Goal: Task Accomplishment & Management: Manage account settings

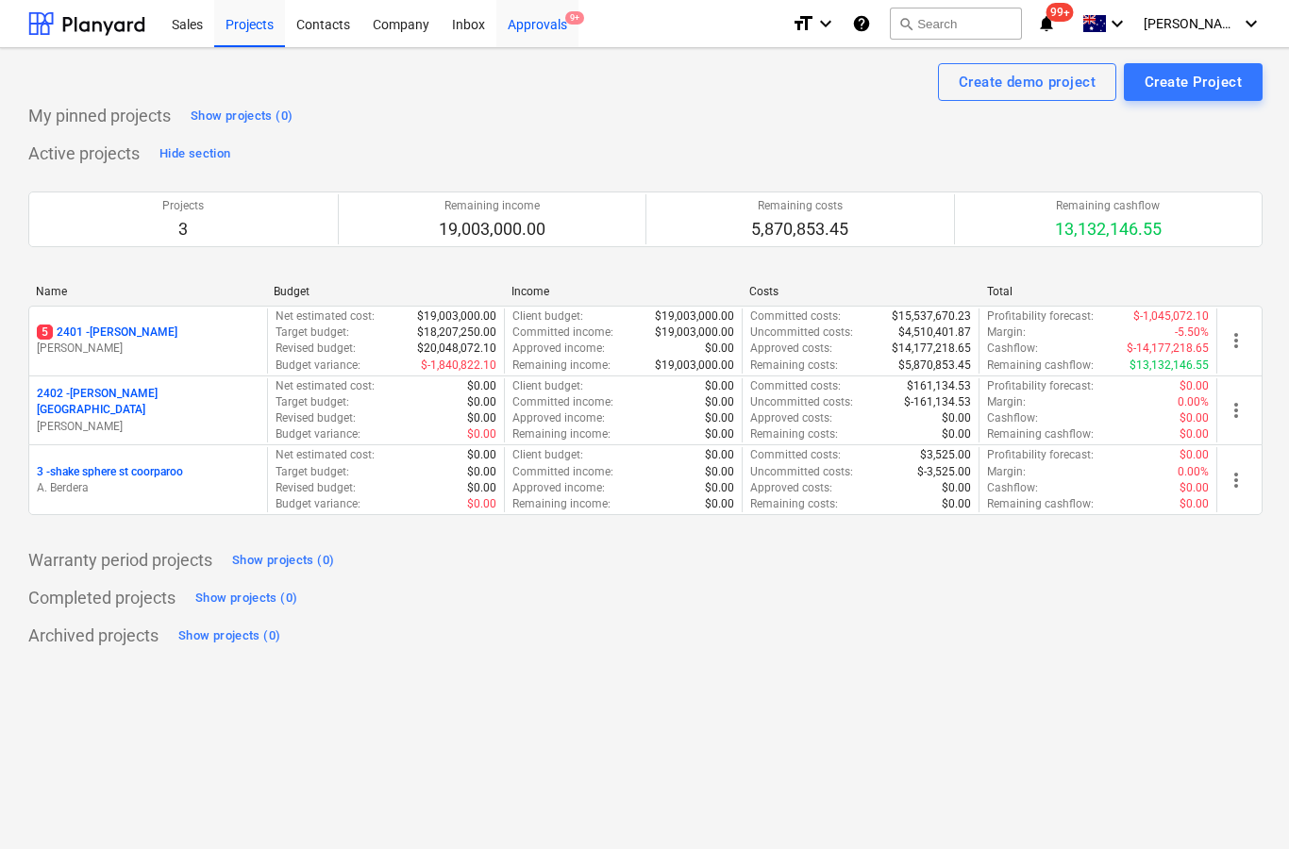
click at [523, 36] on div "Approvals 9+" at bounding box center [537, 23] width 82 height 48
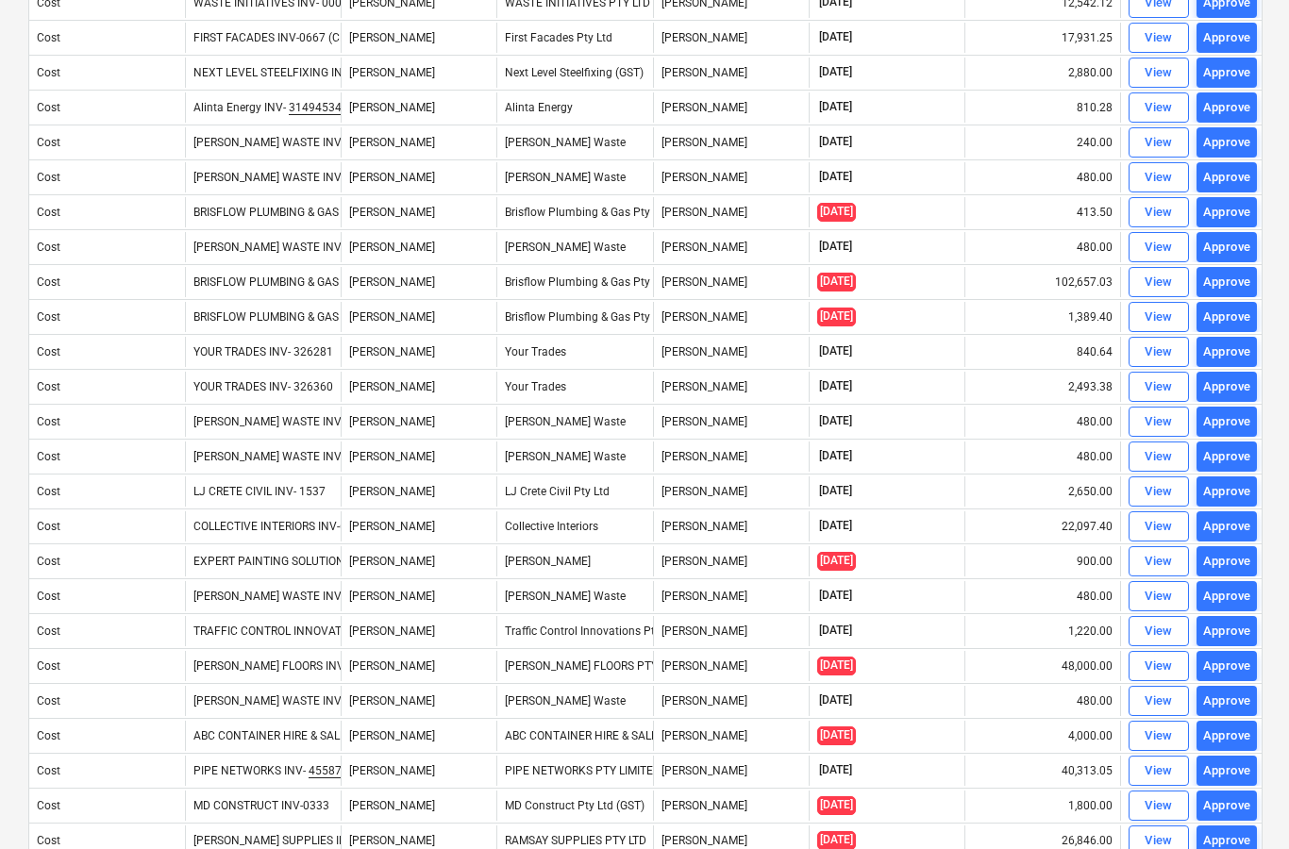
scroll to position [1069, 0]
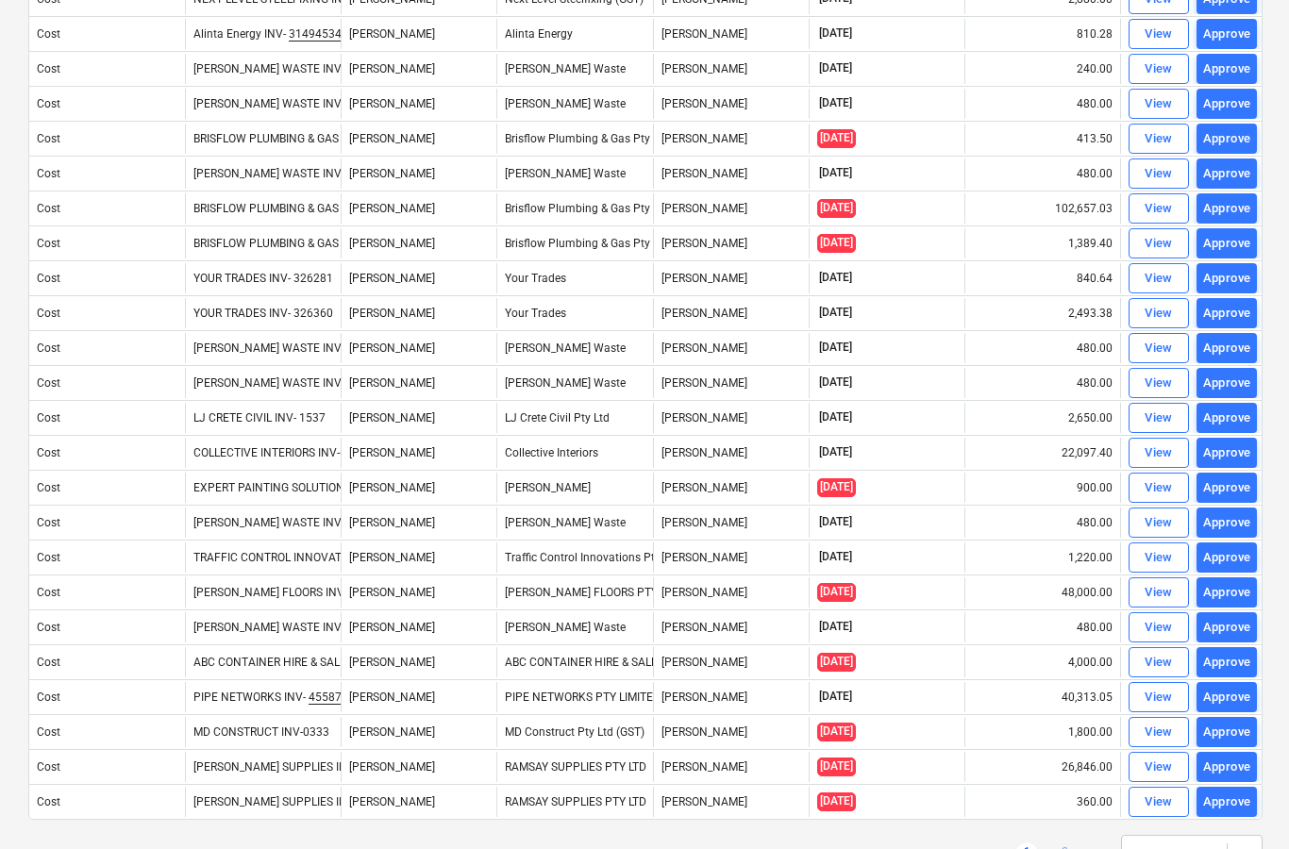
click at [1074, 848] on link "2" at bounding box center [1064, 854] width 23 height 23
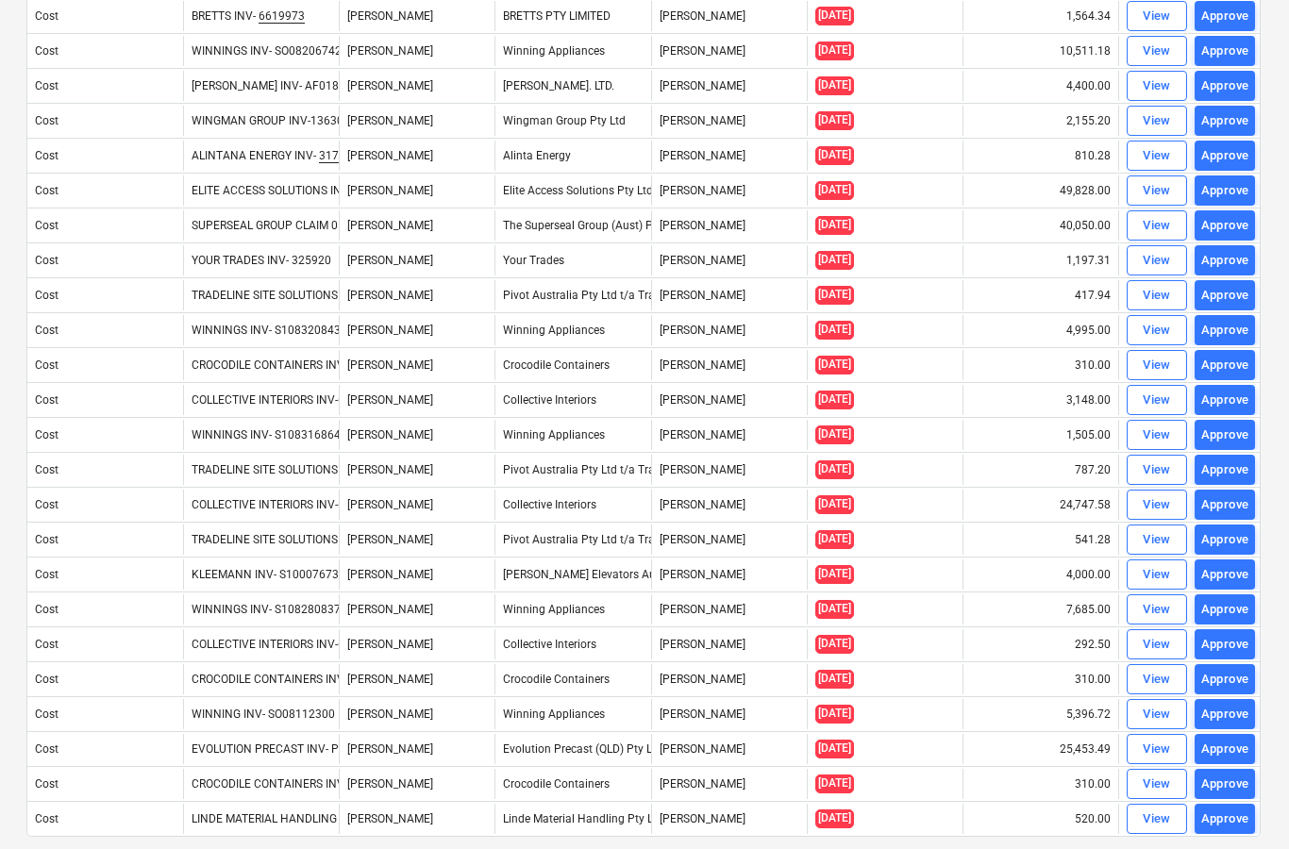
scroll to position [689, 2]
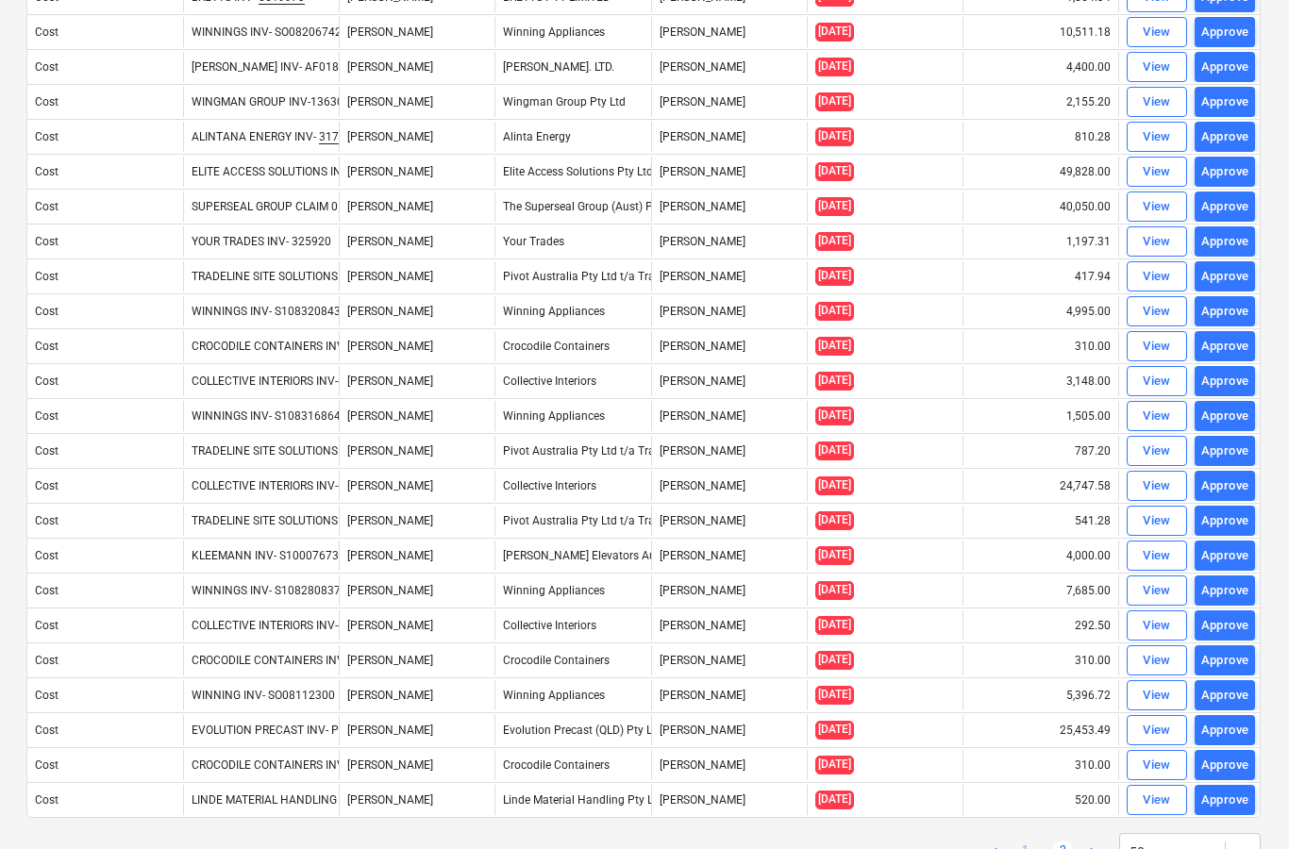
click at [1031, 848] on link "1" at bounding box center [1025, 852] width 23 height 23
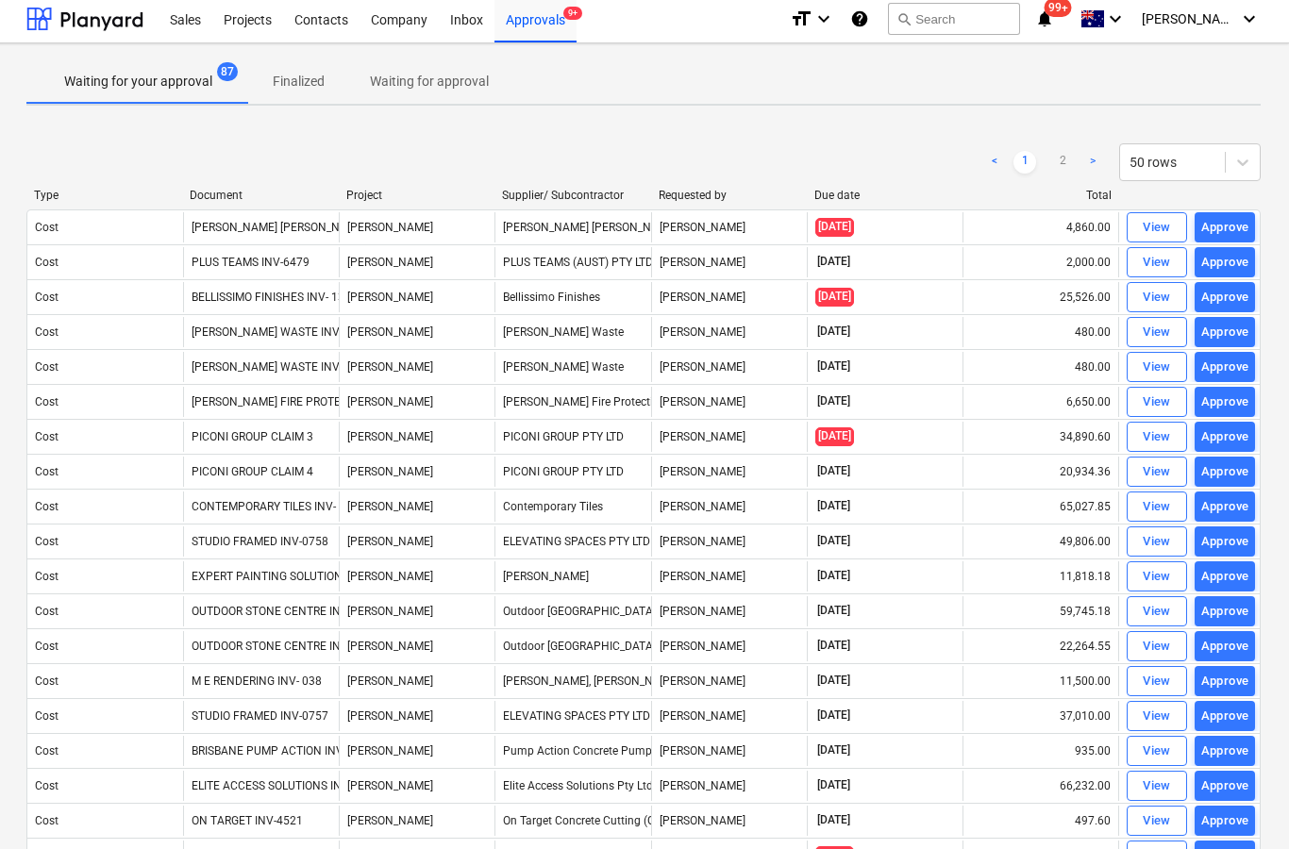
scroll to position [0, 2]
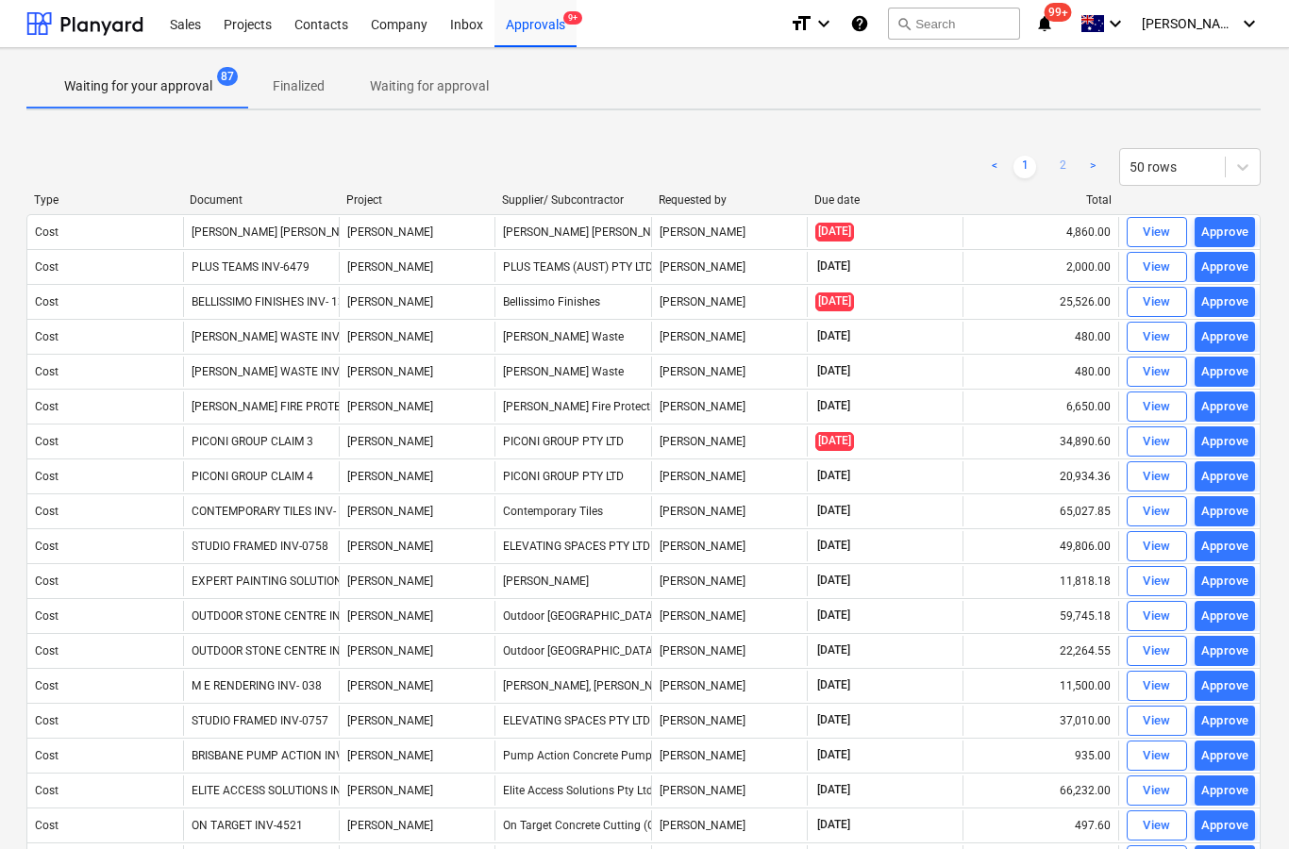
click at [1064, 176] on link "2" at bounding box center [1062, 167] width 23 height 23
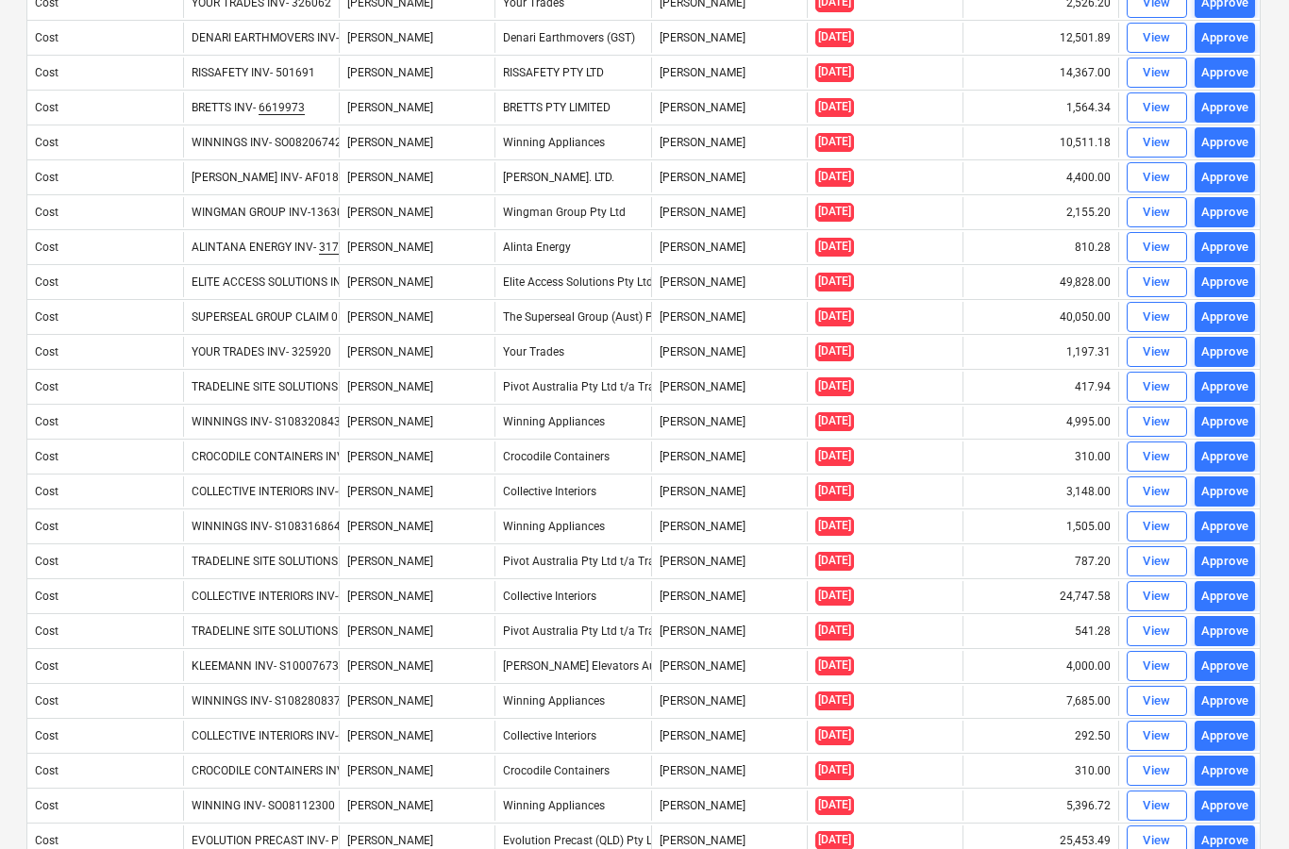
scroll to position [577, 2]
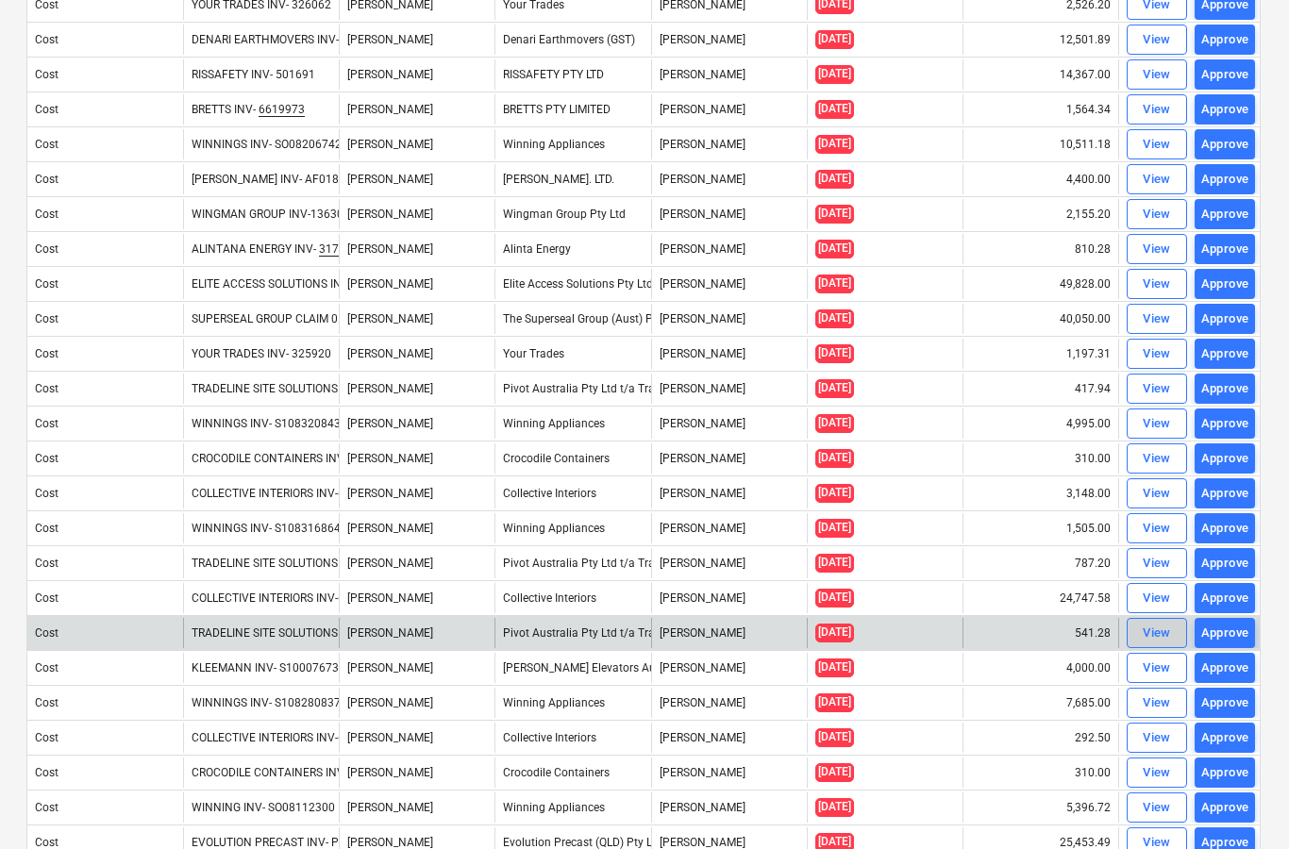
click at [1157, 641] on div "View" at bounding box center [1157, 634] width 28 height 22
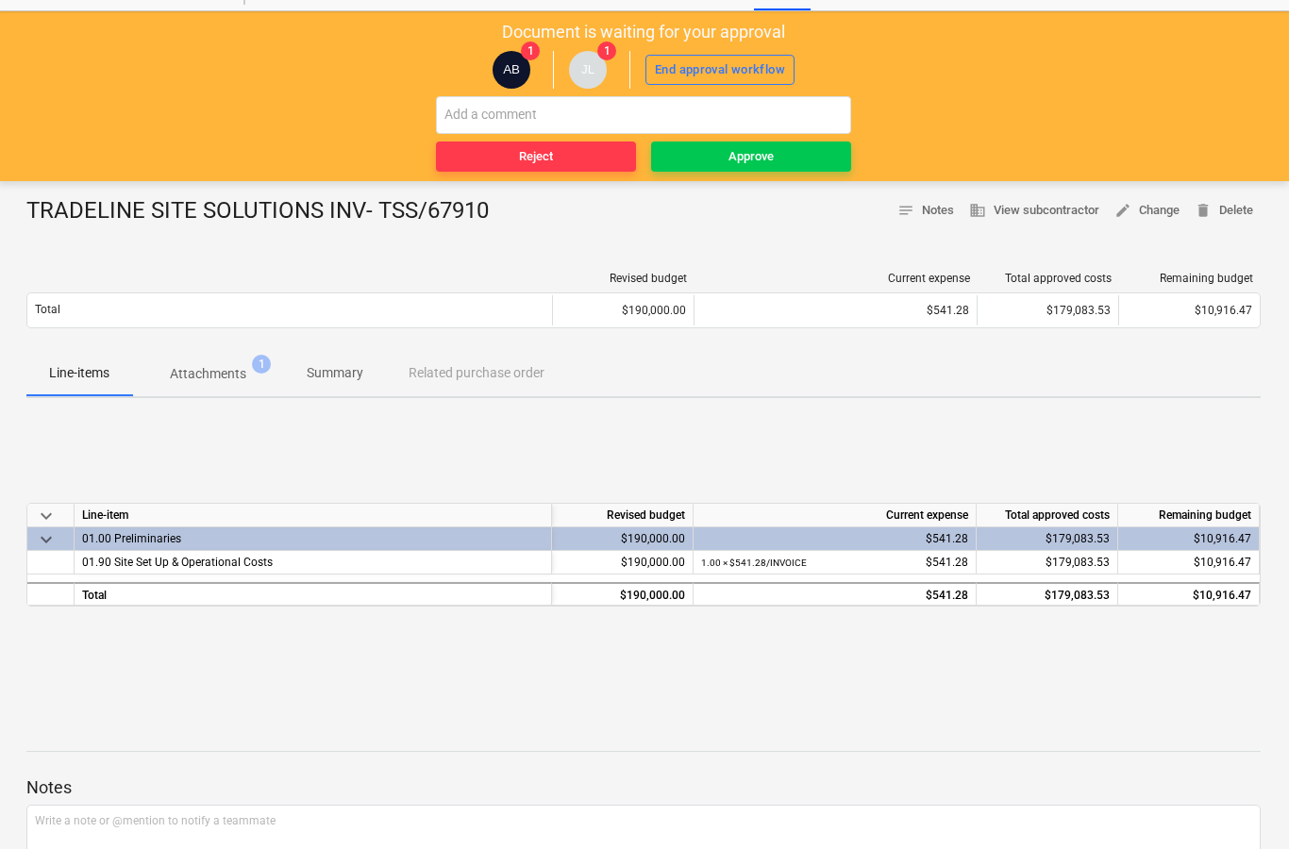
click at [222, 360] on span "Attachments 1" at bounding box center [208, 374] width 152 height 34
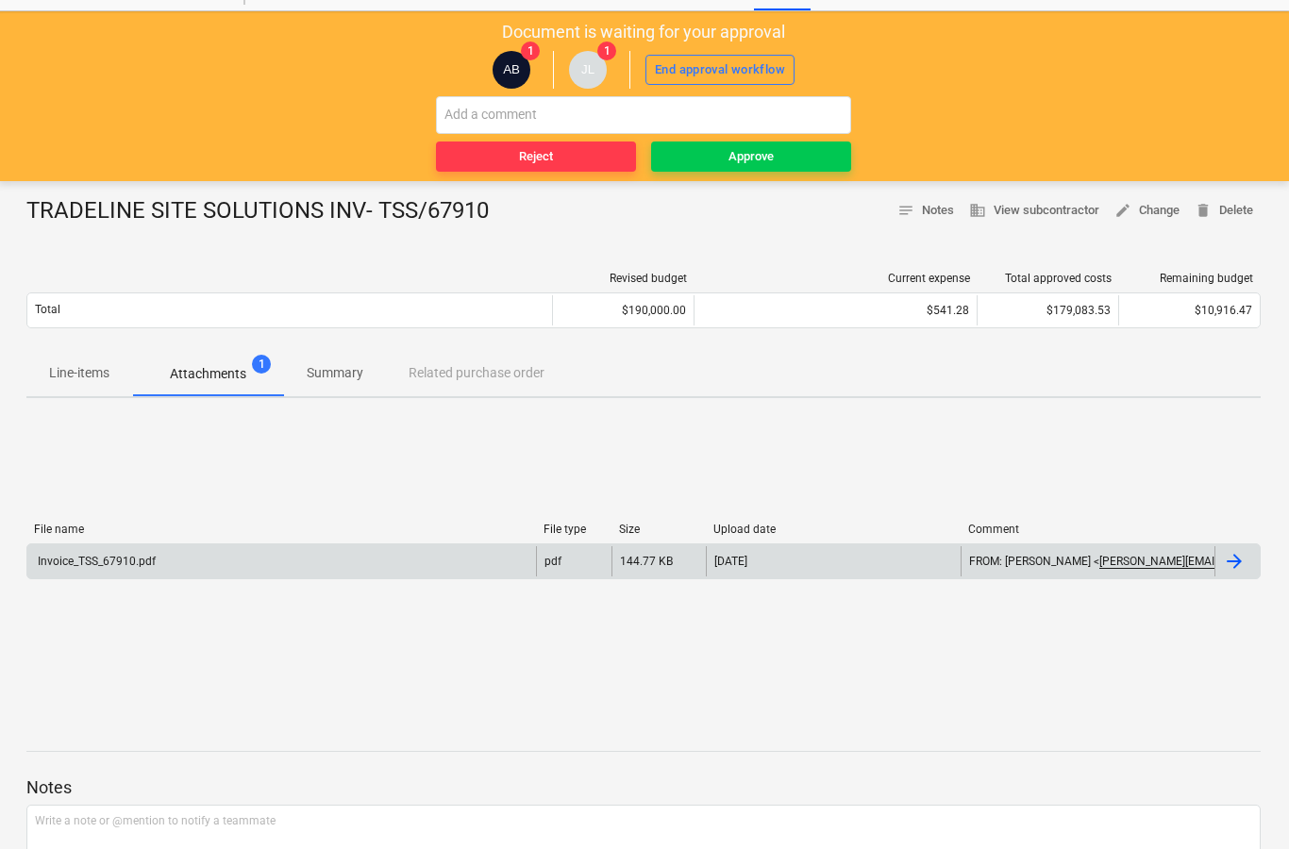
click at [1236, 576] on div at bounding box center [1237, 561] width 45 height 30
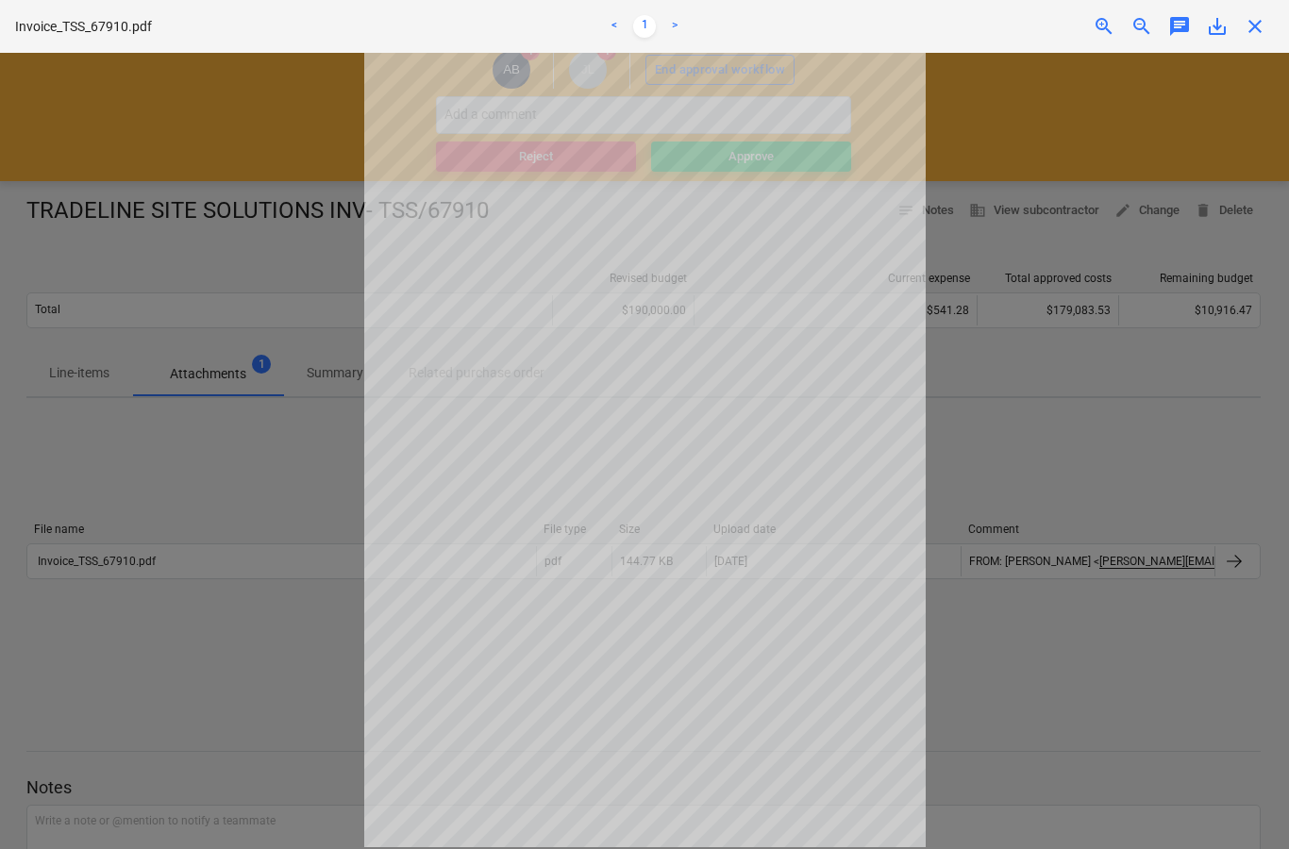
click at [1277, 31] on div "Invoice_TSS_67910.pdf < 1 > zoom_in zoom_out chat 0 save_alt close" at bounding box center [644, 26] width 1289 height 53
click at [1258, 25] on span "close" at bounding box center [1255, 26] width 23 height 23
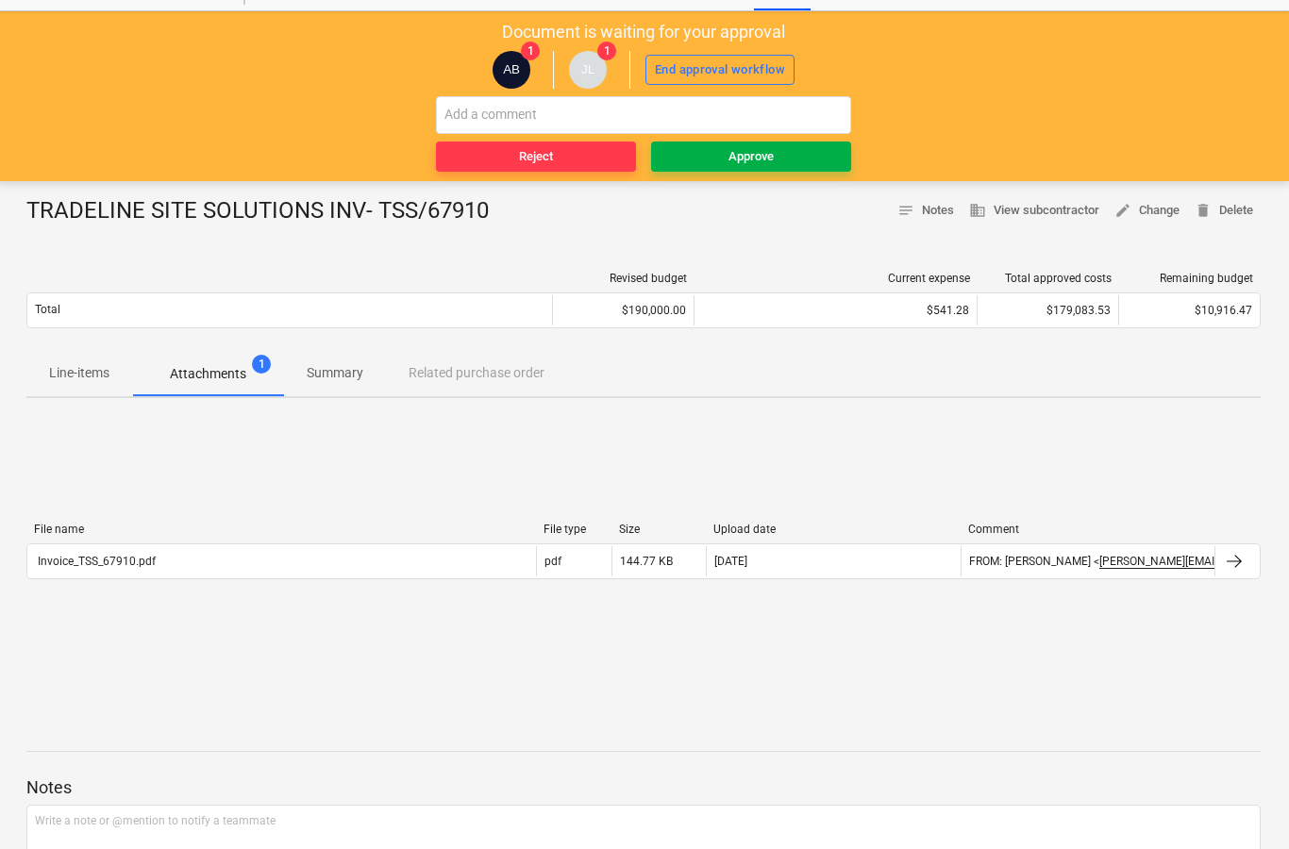
click at [812, 153] on span "Approve" at bounding box center [751, 157] width 185 height 22
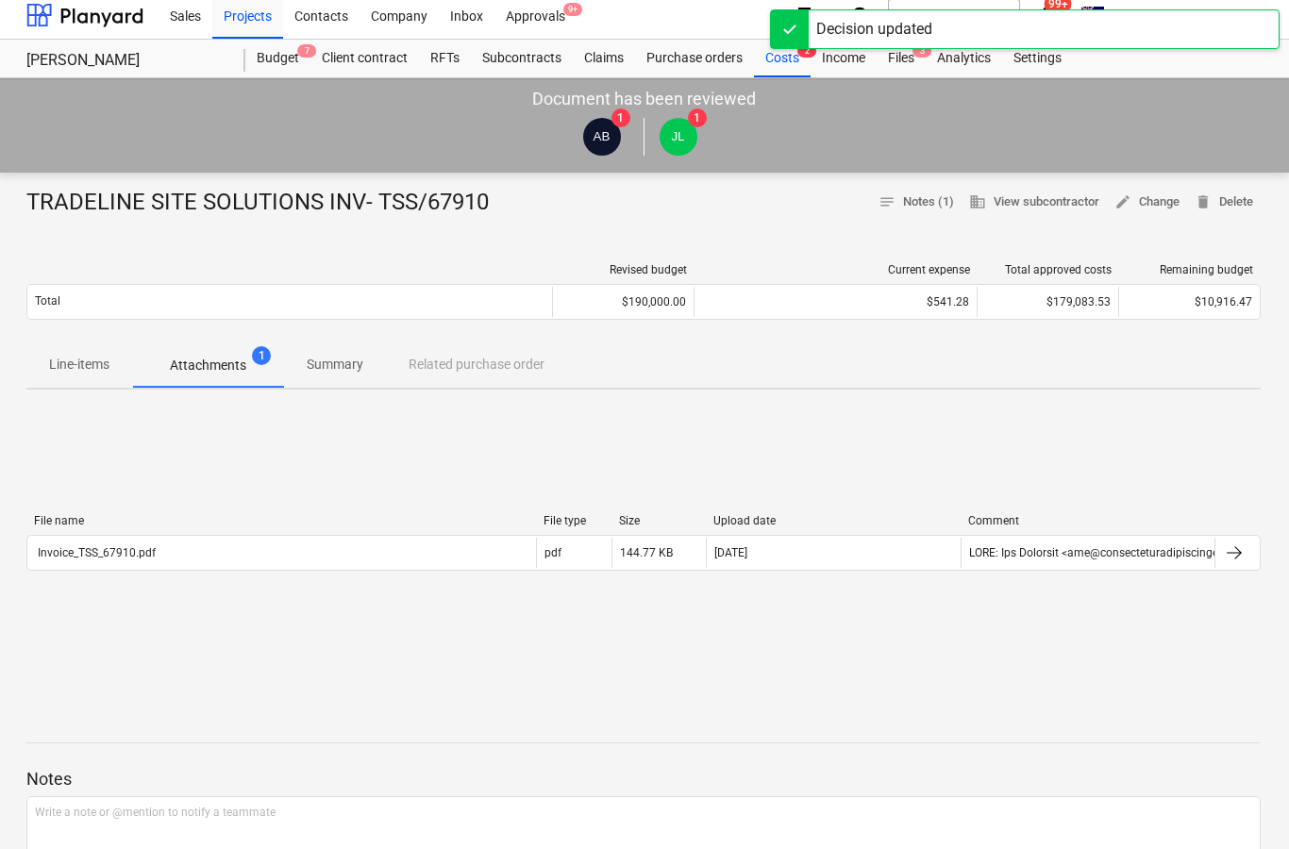
scroll to position [0, 2]
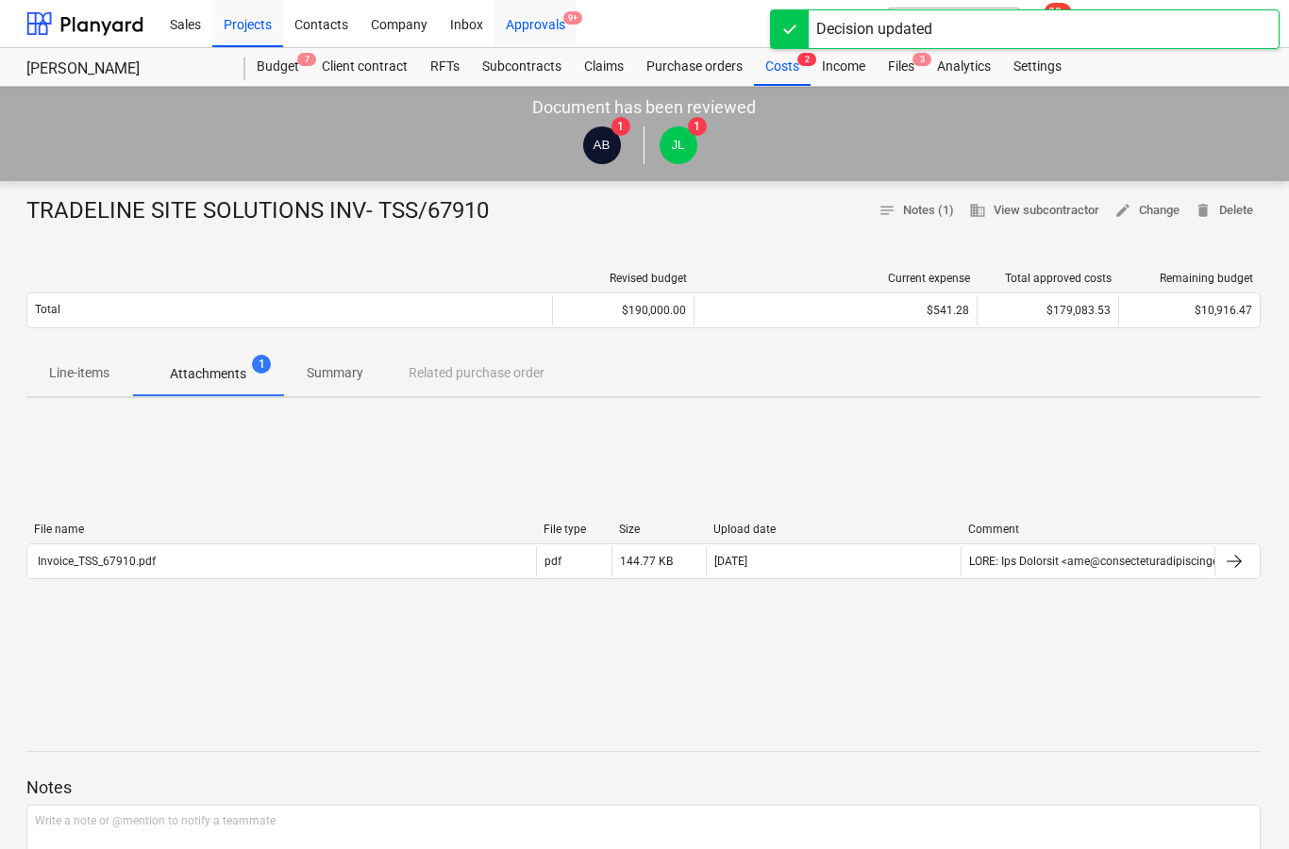
click at [562, 24] on div "Approvals 9+" at bounding box center [535, 23] width 82 height 48
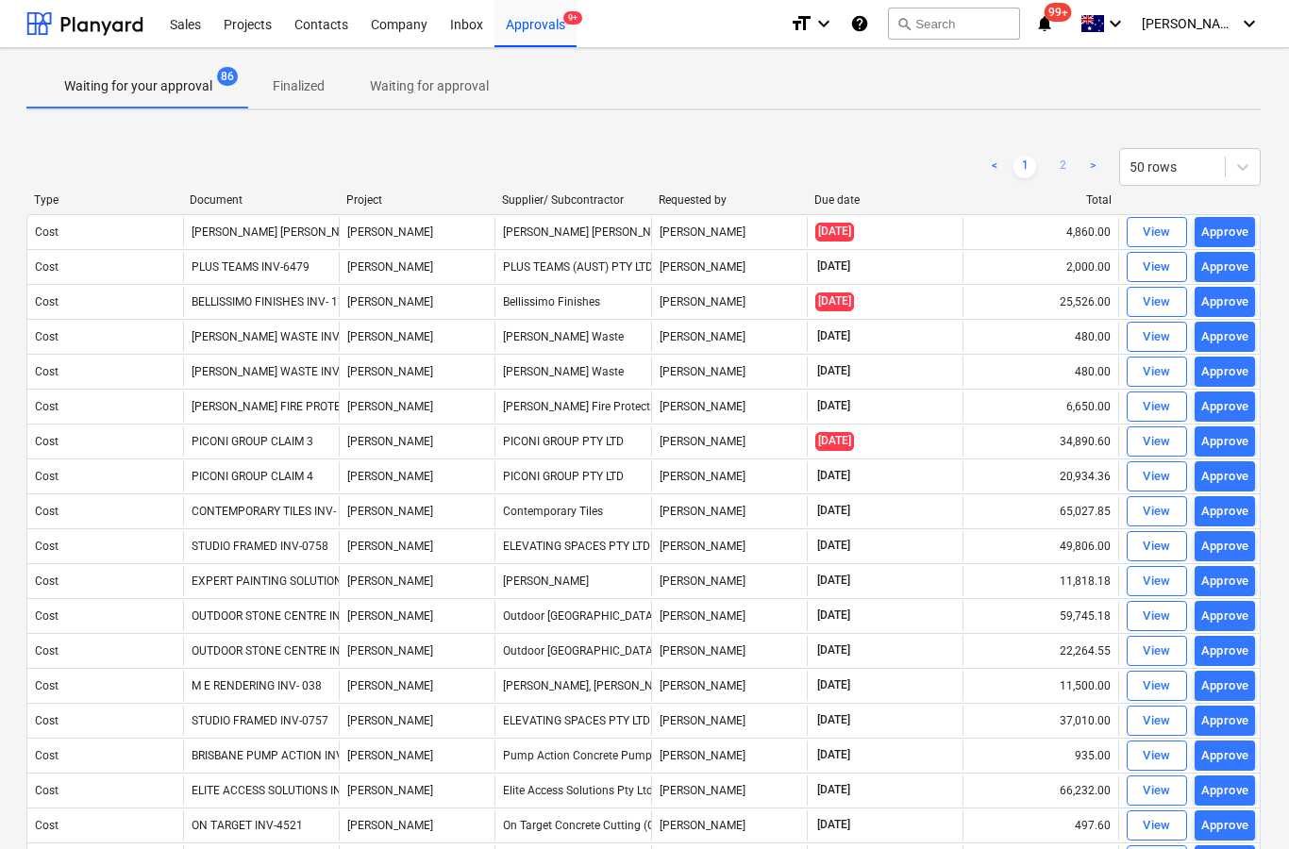
click at [1072, 166] on link "2" at bounding box center [1062, 167] width 23 height 23
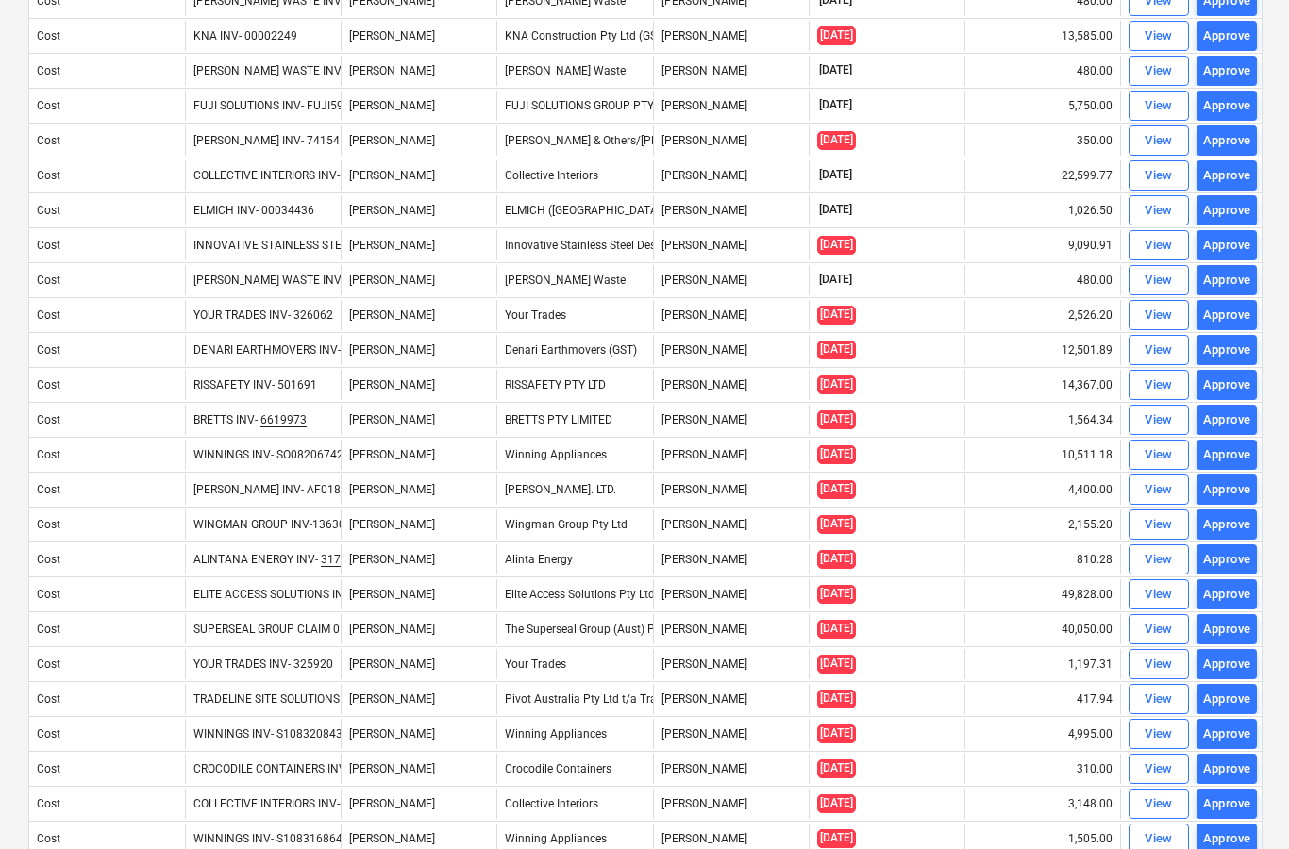
scroll to position [267, 0]
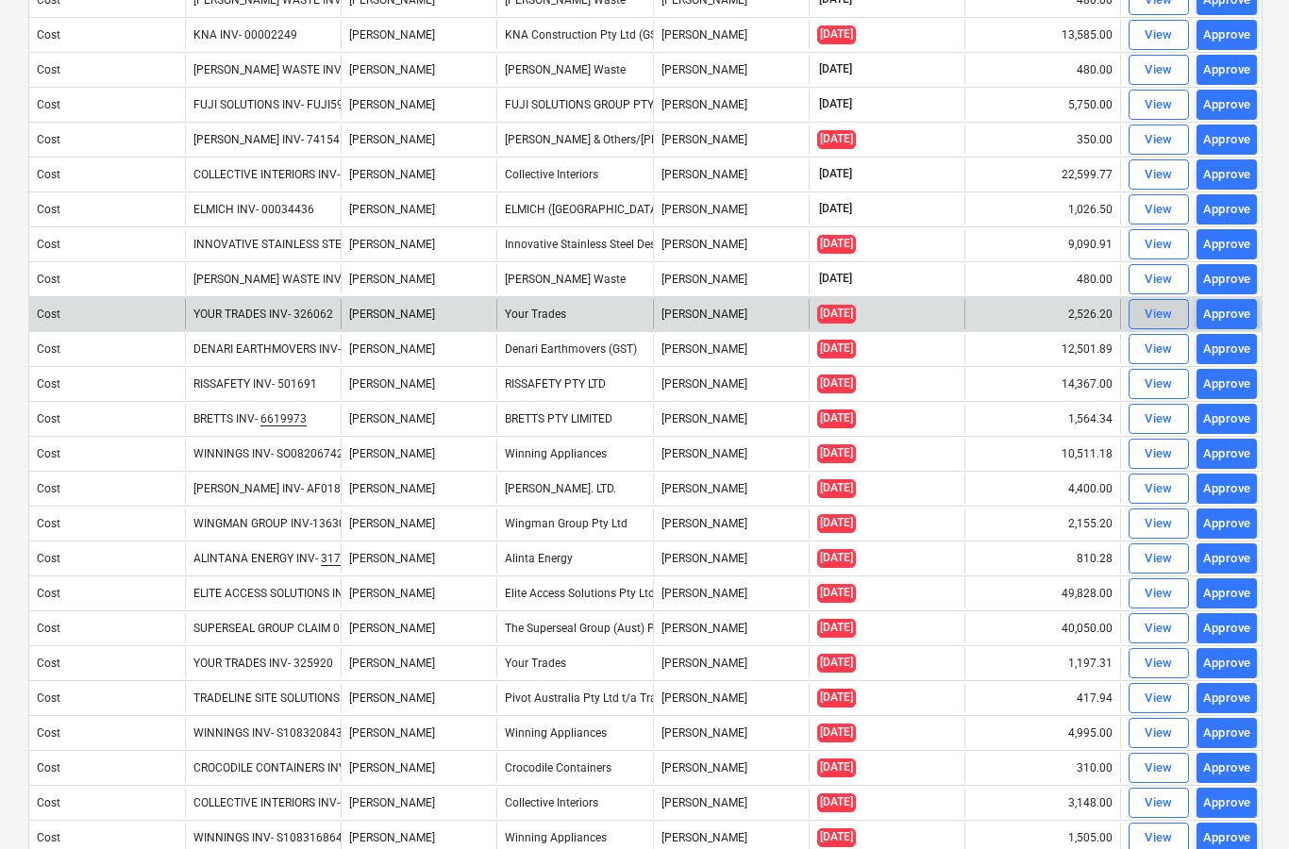
click at [1152, 311] on div "View" at bounding box center [1159, 315] width 28 height 22
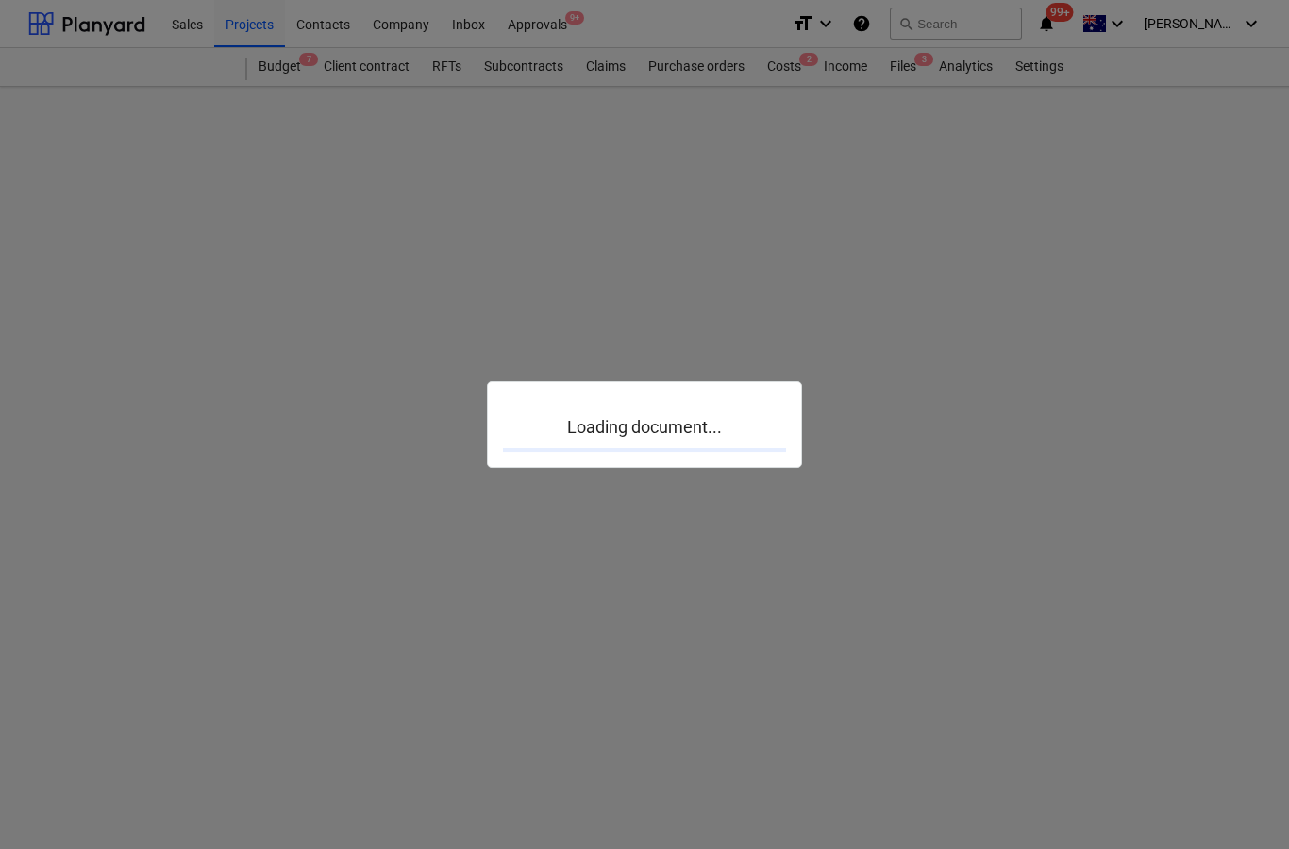
scroll to position [75, 0]
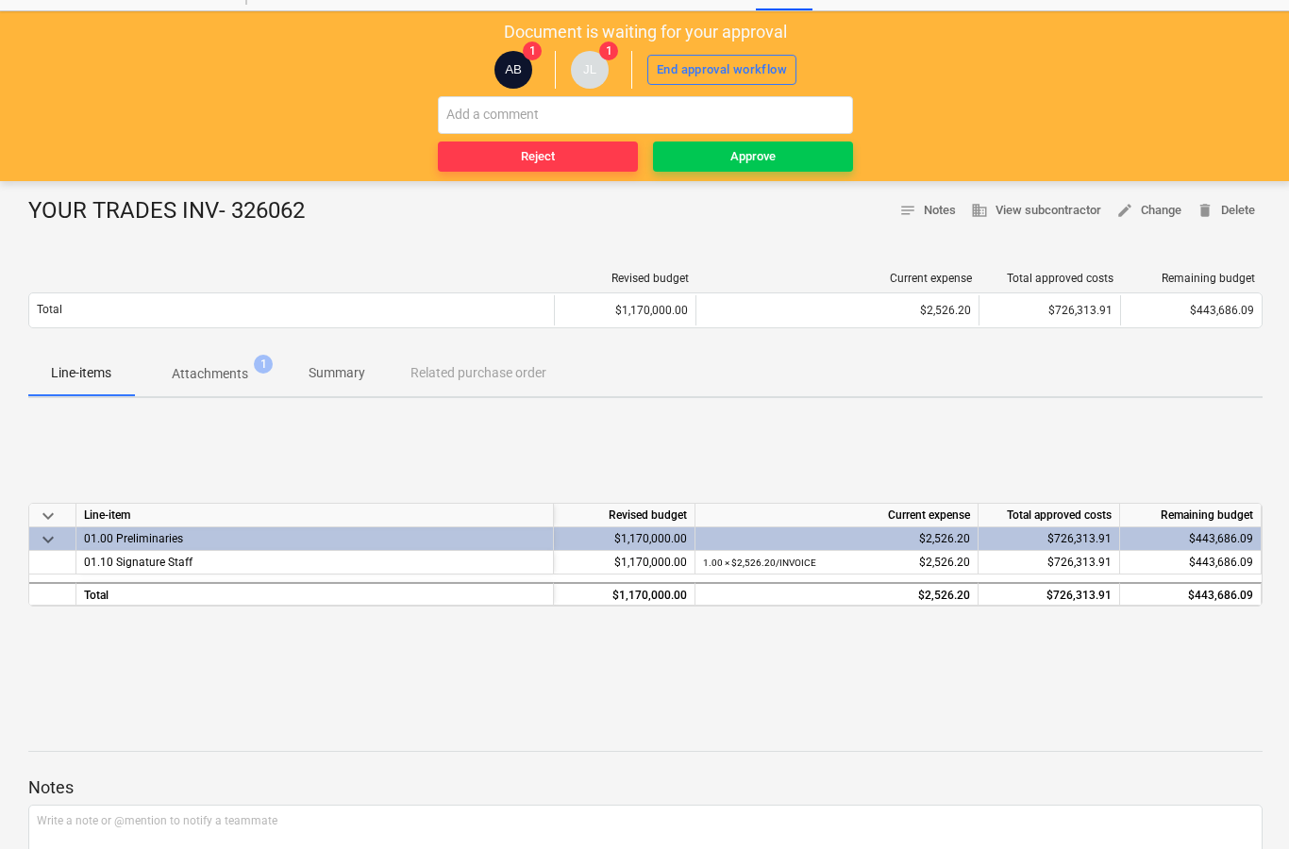
click at [214, 377] on p "Attachments" at bounding box center [210, 374] width 76 height 20
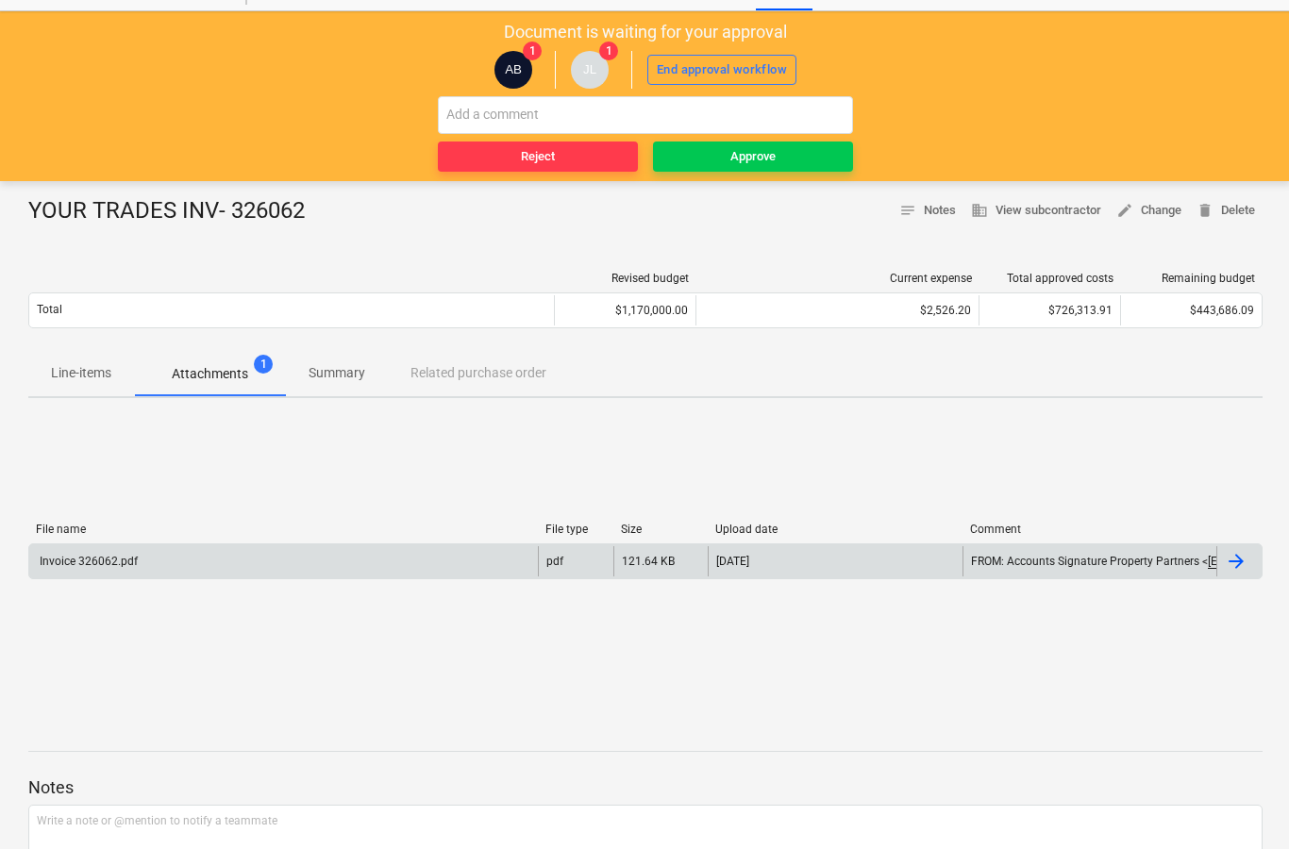
click at [1255, 572] on div at bounding box center [1238, 561] width 45 height 30
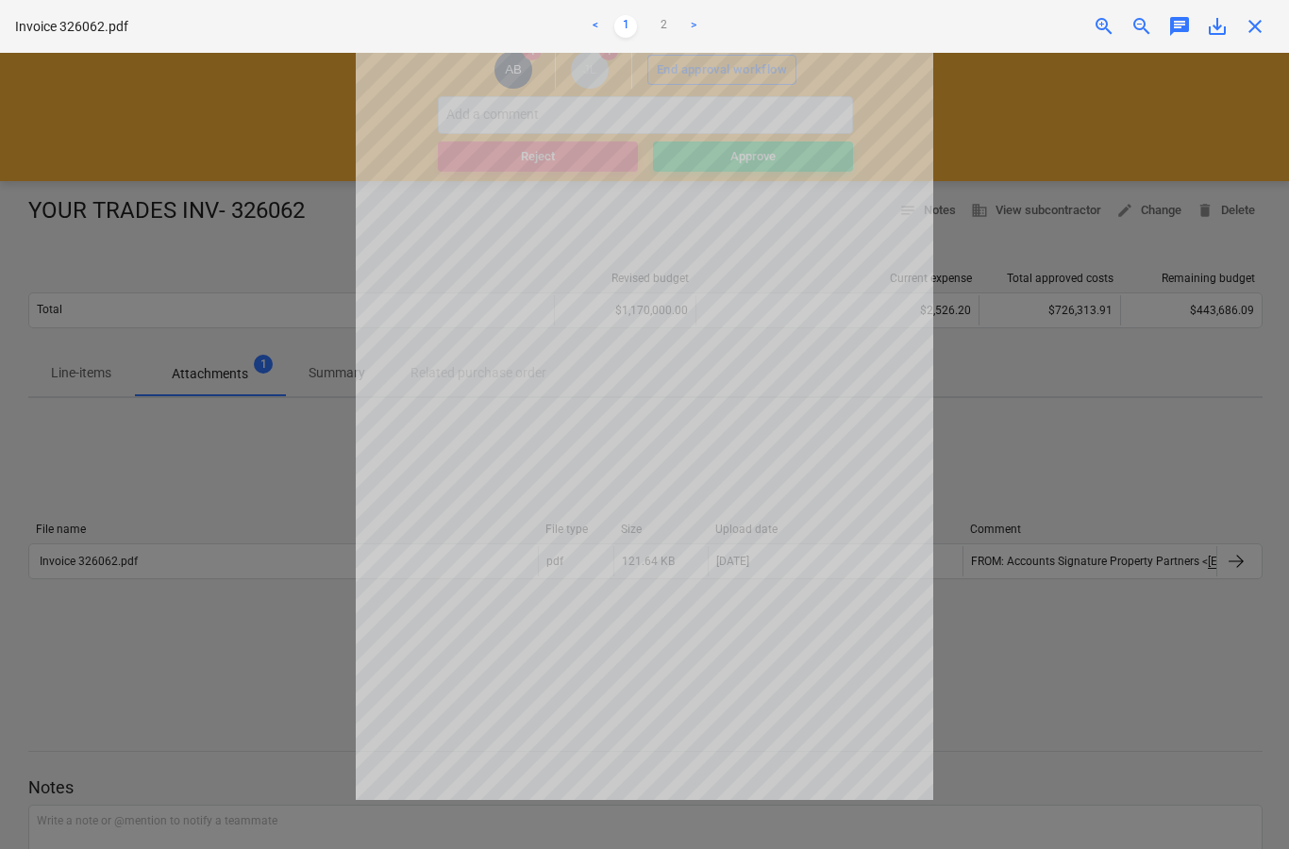
click at [1264, 28] on span "close" at bounding box center [1255, 26] width 23 height 23
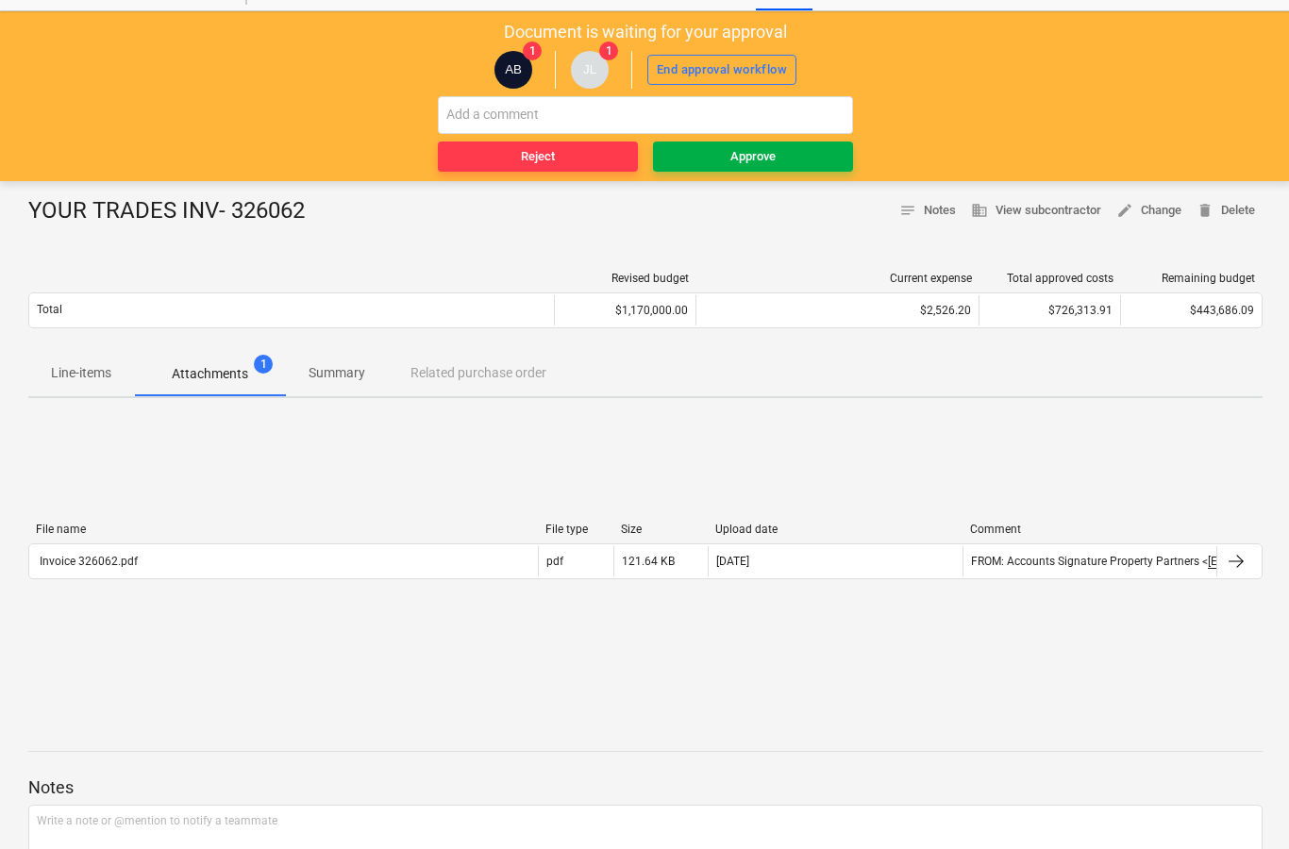
click at [811, 163] on span "Approve" at bounding box center [753, 157] width 185 height 22
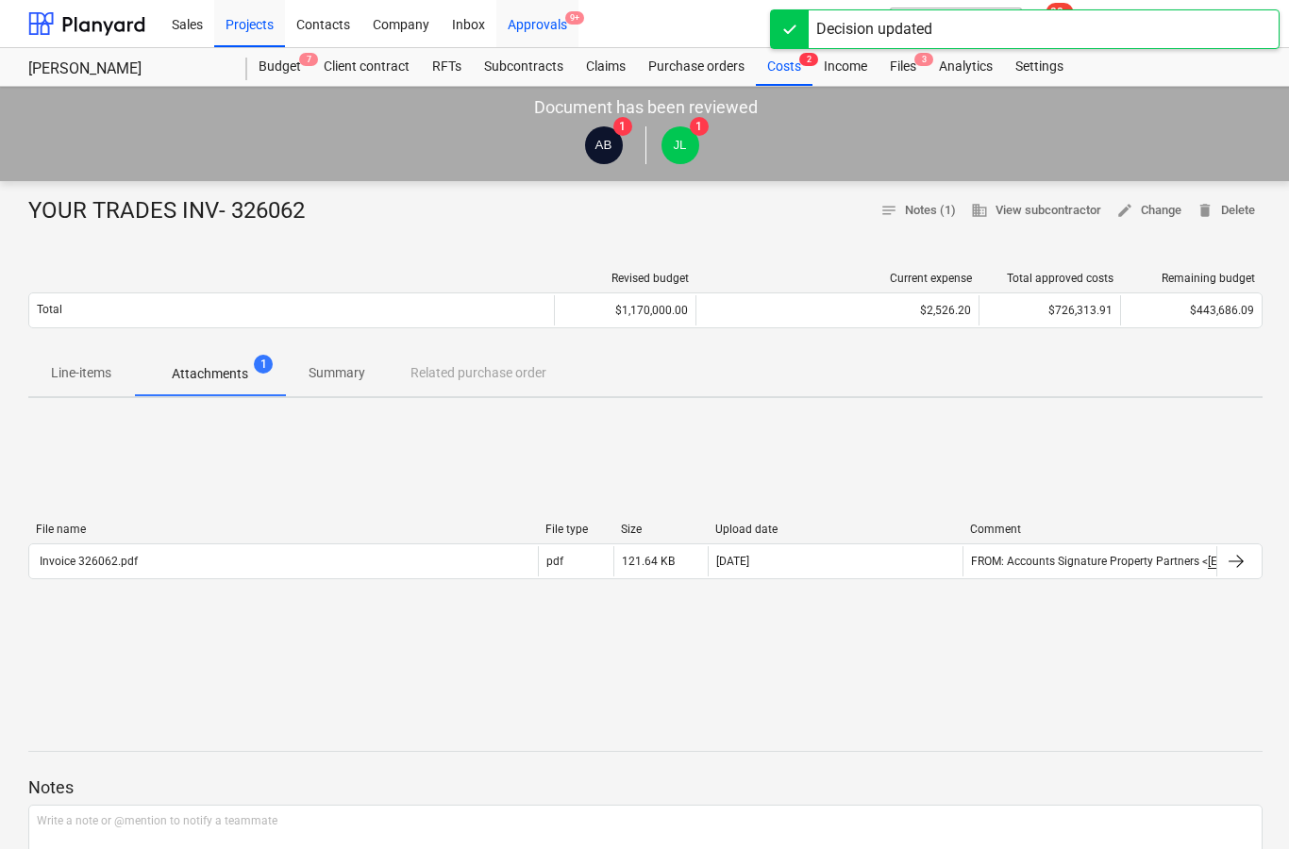
click at [581, 18] on span "9+" at bounding box center [574, 17] width 19 height 13
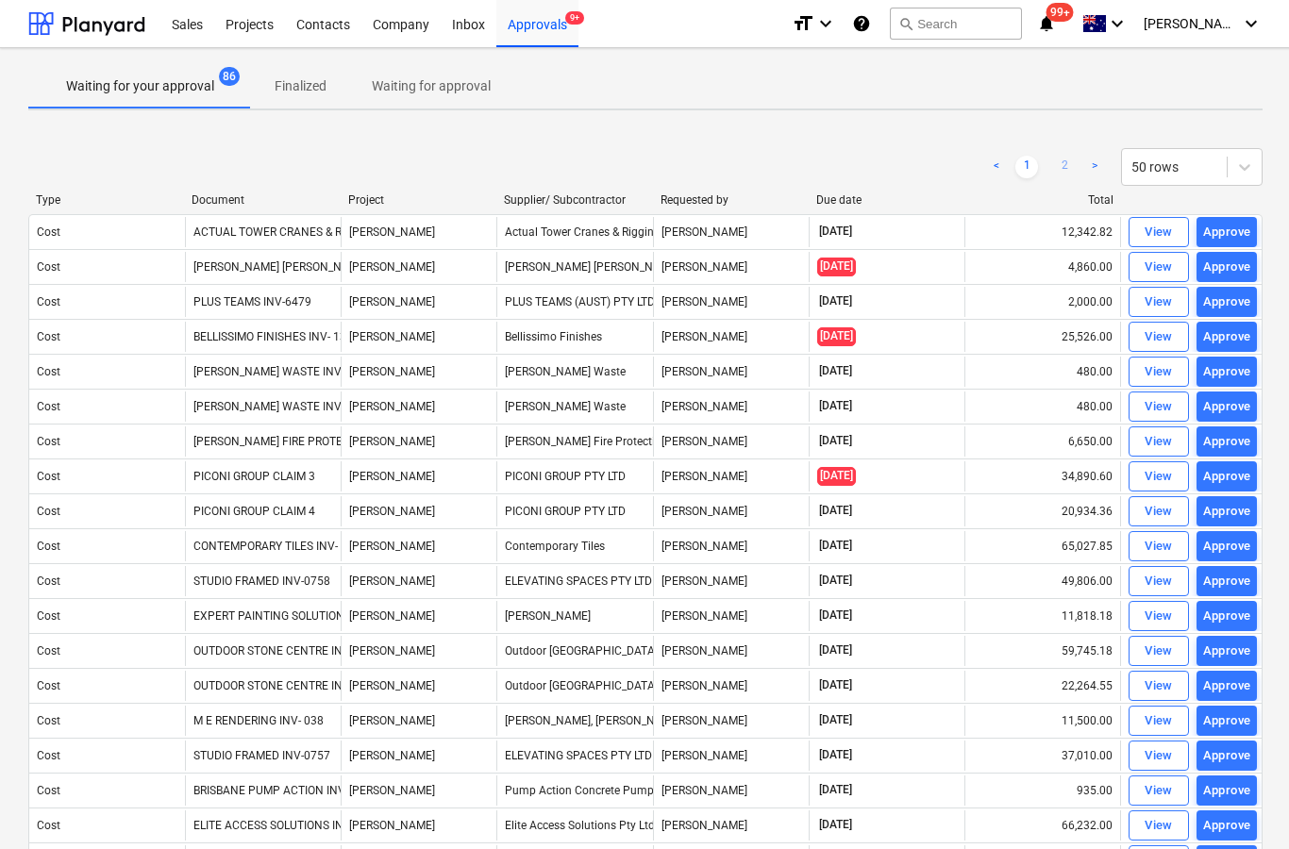
click at [1074, 170] on link "2" at bounding box center [1064, 167] width 23 height 23
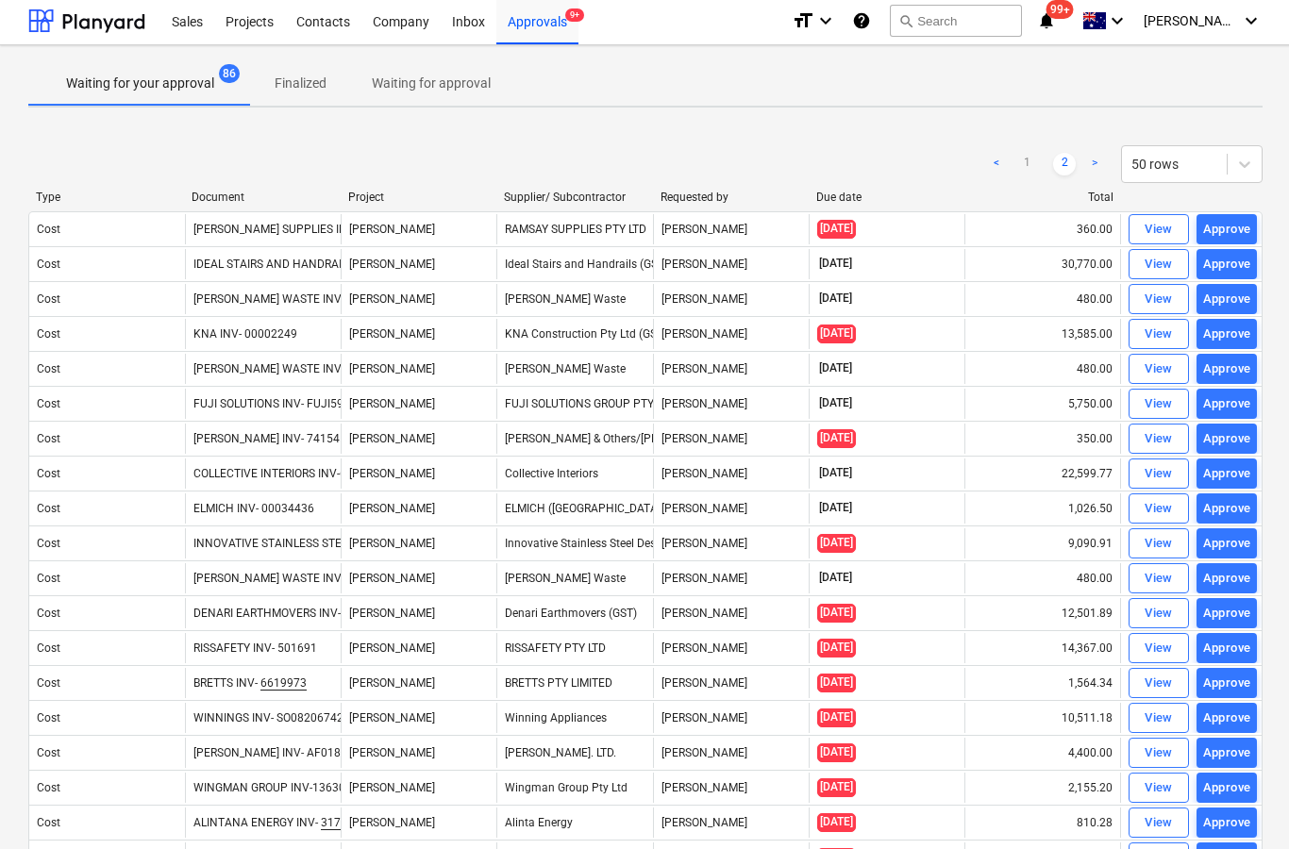
scroll to position [8, 0]
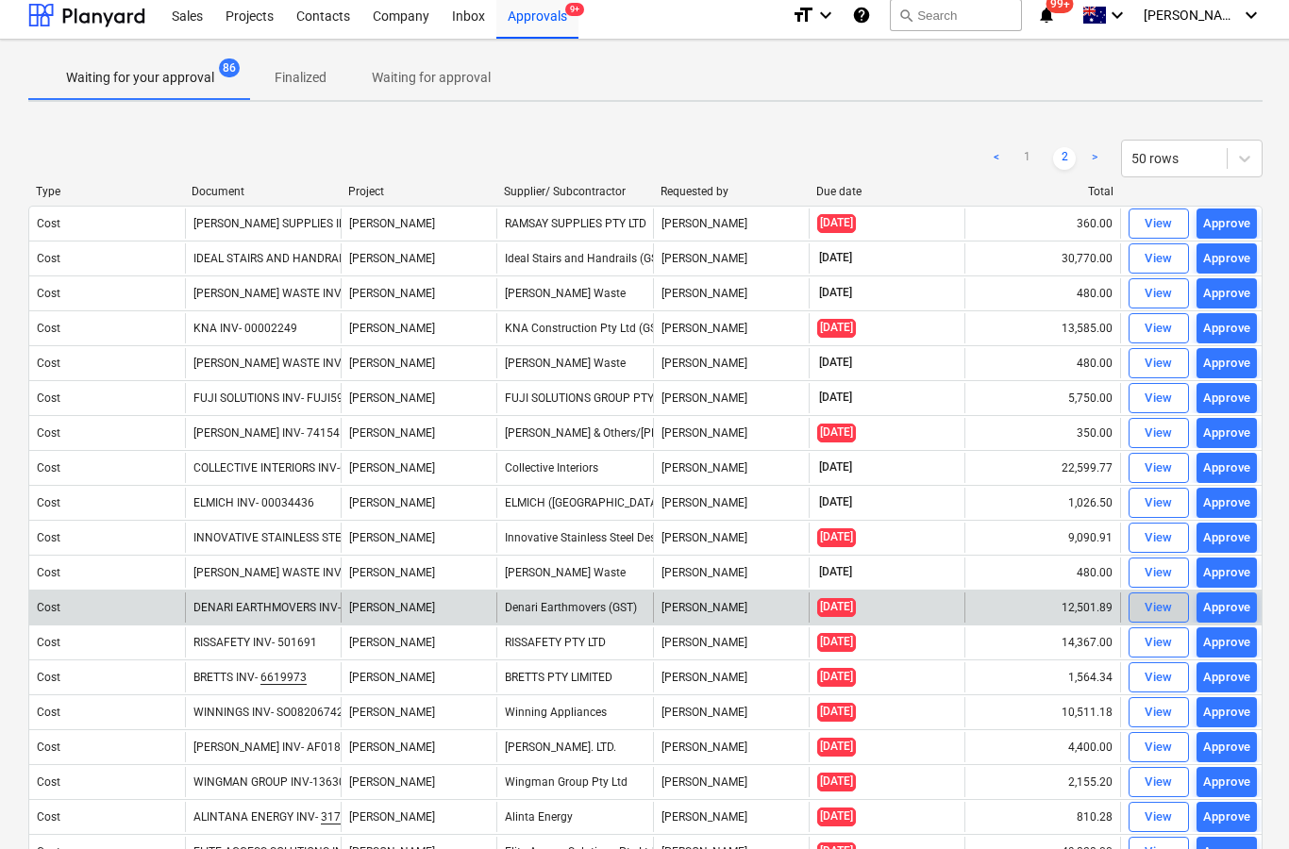
click at [1164, 613] on div "View" at bounding box center [1159, 608] width 28 height 22
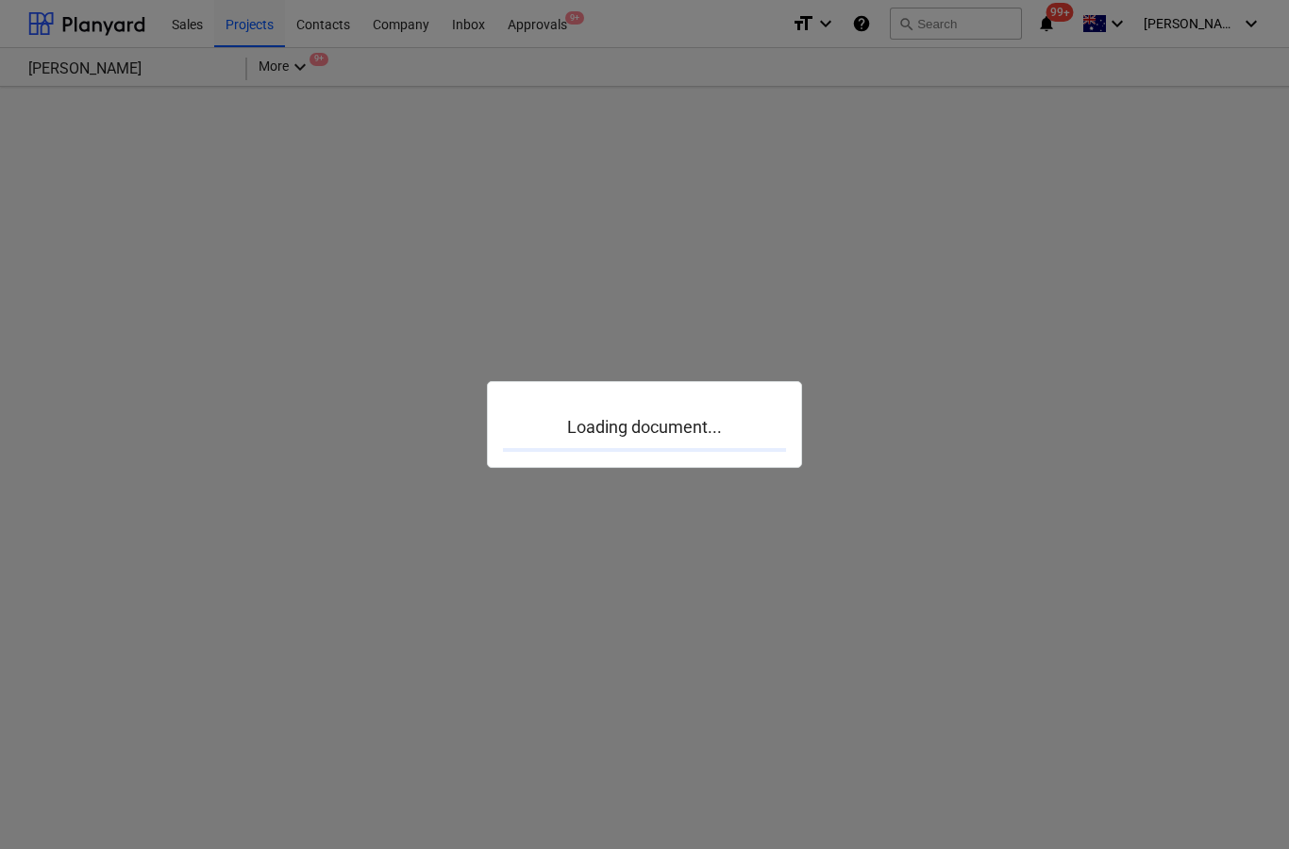
scroll to position [75, 0]
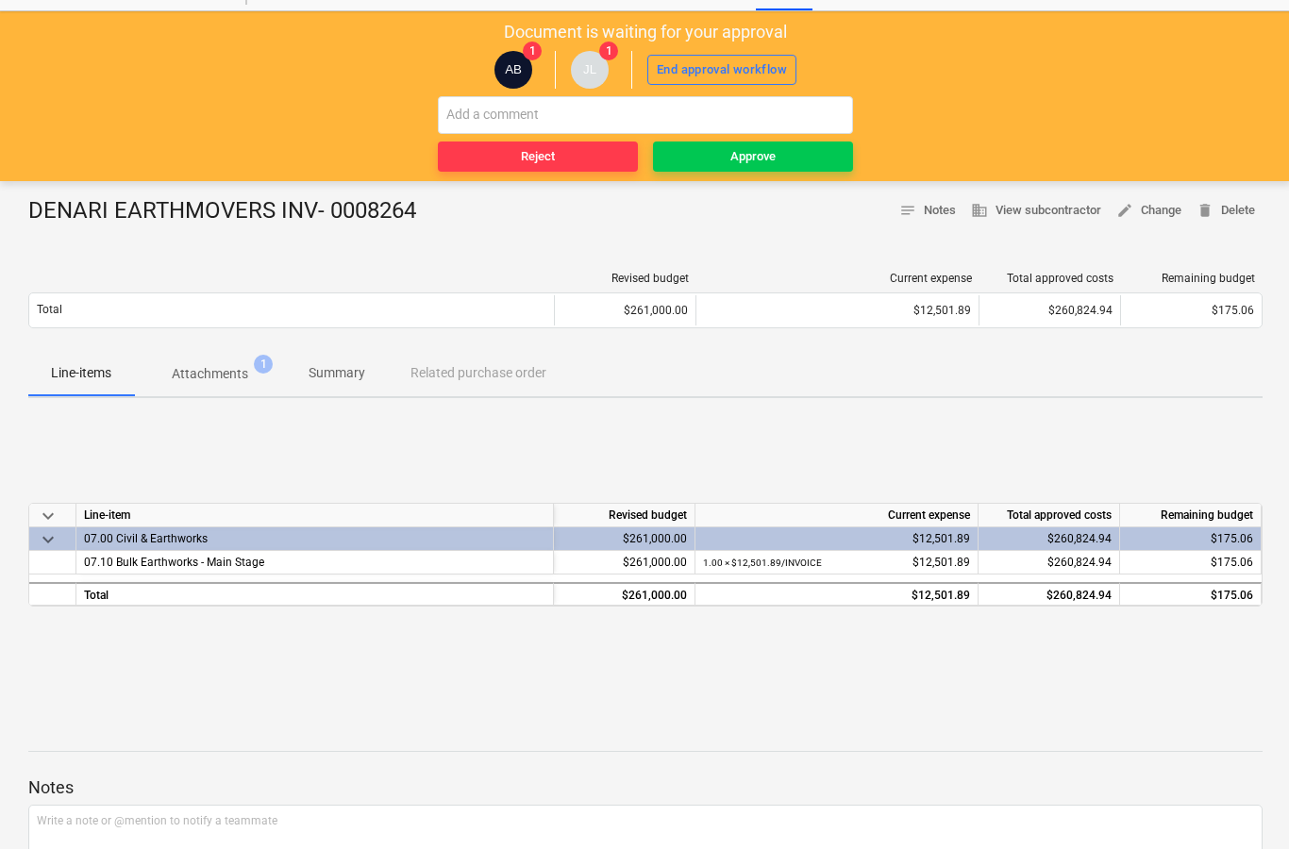
click at [245, 382] on p "Attachments" at bounding box center [210, 374] width 76 height 20
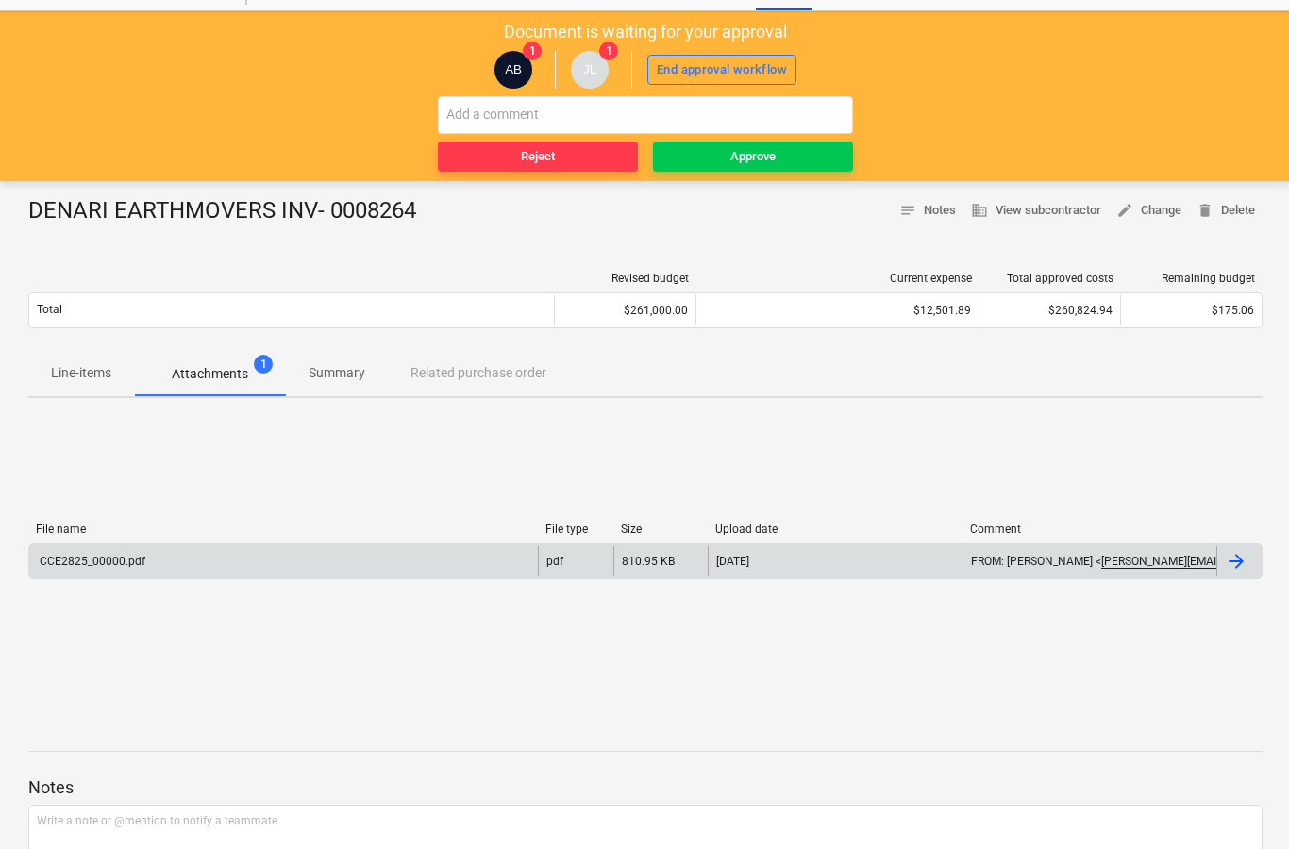
click at [1248, 572] on div at bounding box center [1238, 561] width 45 height 30
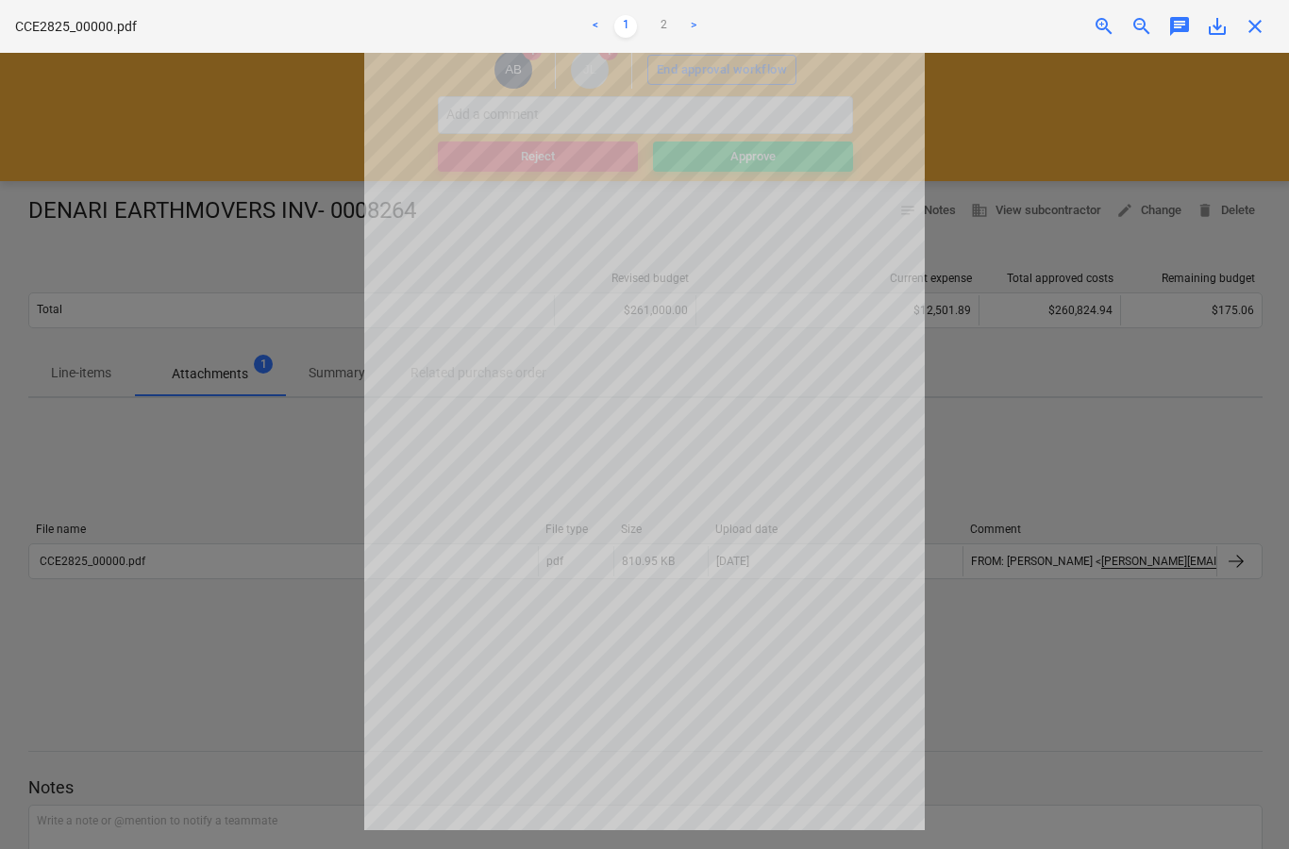
click at [1264, 25] on span "close" at bounding box center [1255, 26] width 23 height 23
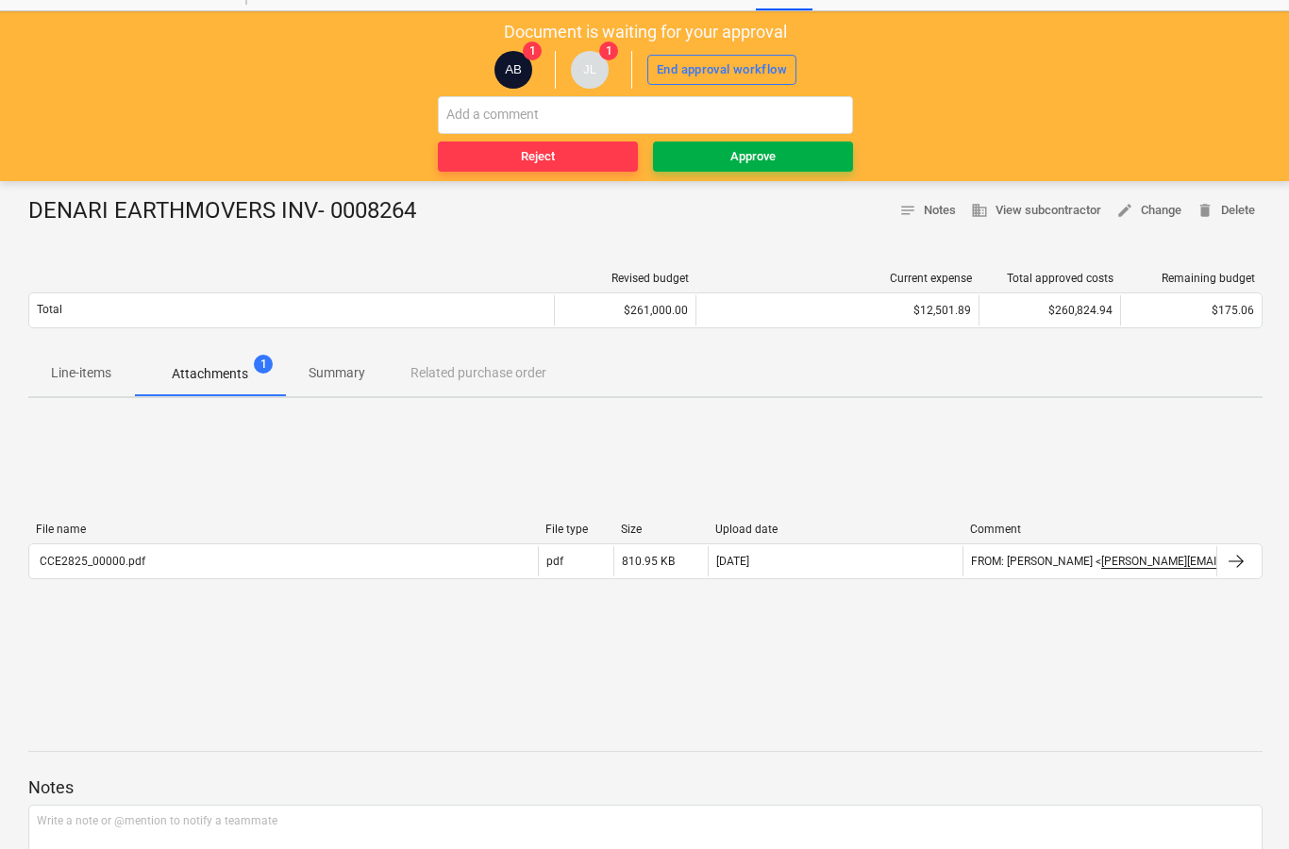
click at [796, 162] on span "Approve" at bounding box center [753, 157] width 185 height 22
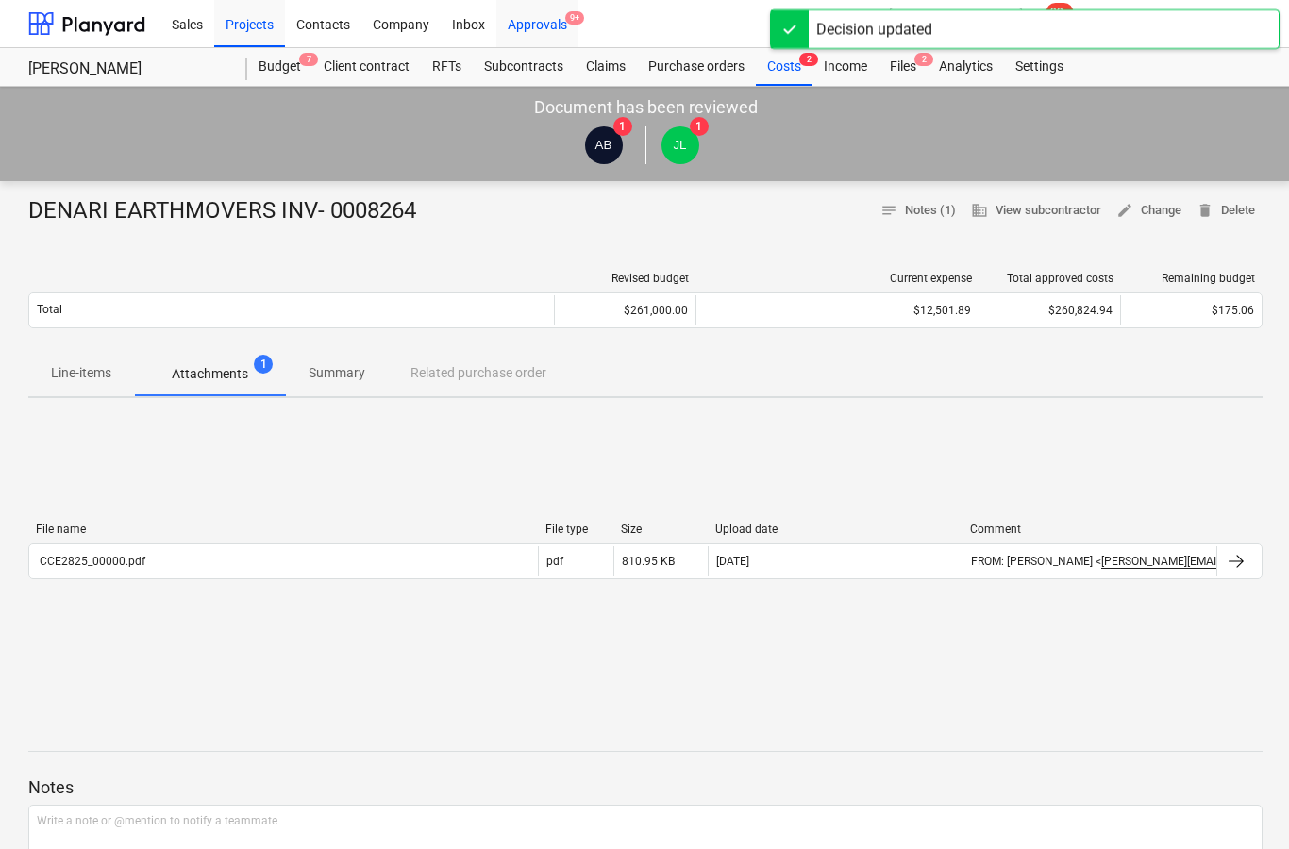
click at [570, 33] on div "Approvals 9+" at bounding box center [537, 23] width 82 height 48
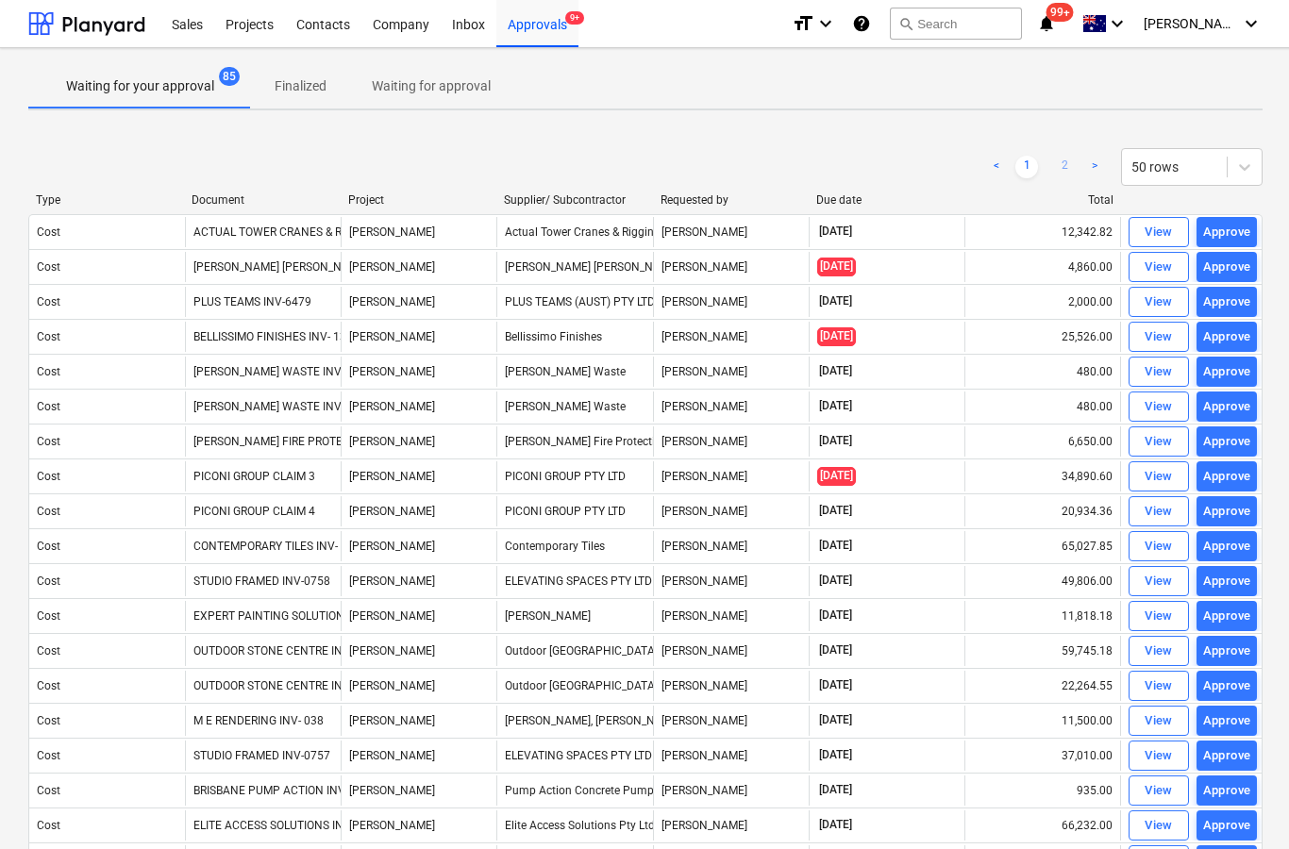
click at [1074, 164] on link "2" at bounding box center [1064, 167] width 23 height 23
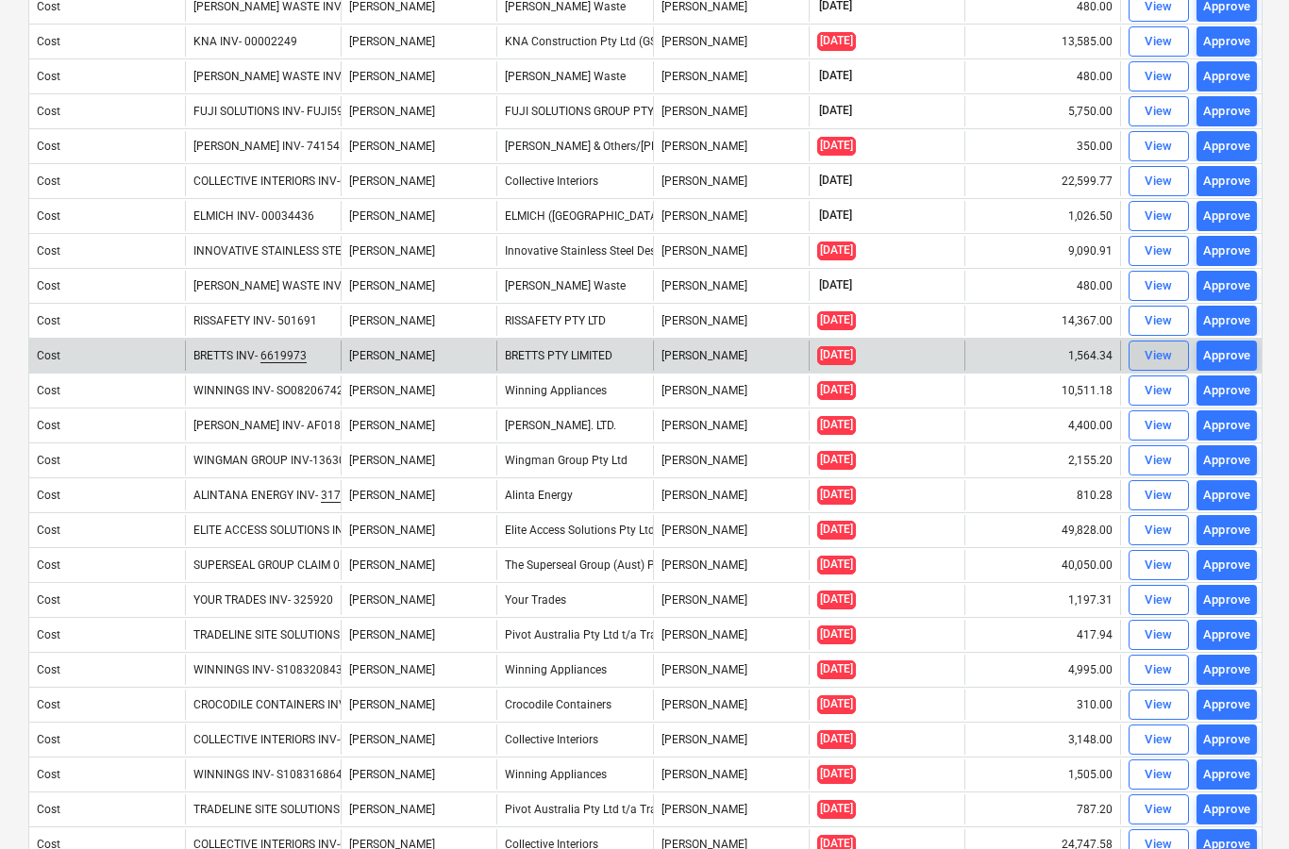
click at [1166, 351] on div "View" at bounding box center [1159, 356] width 28 height 22
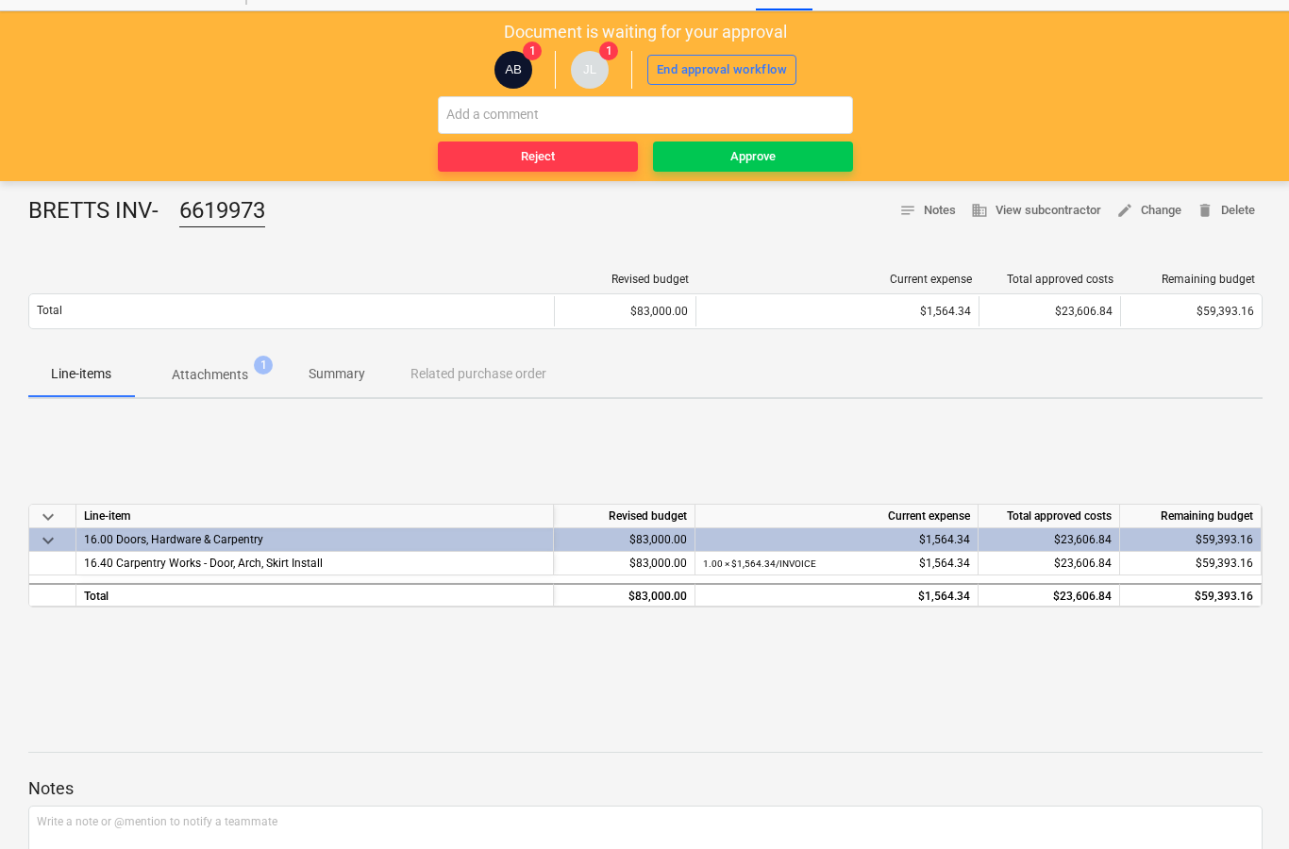
click at [207, 387] on span "Attachments 1" at bounding box center [210, 375] width 152 height 34
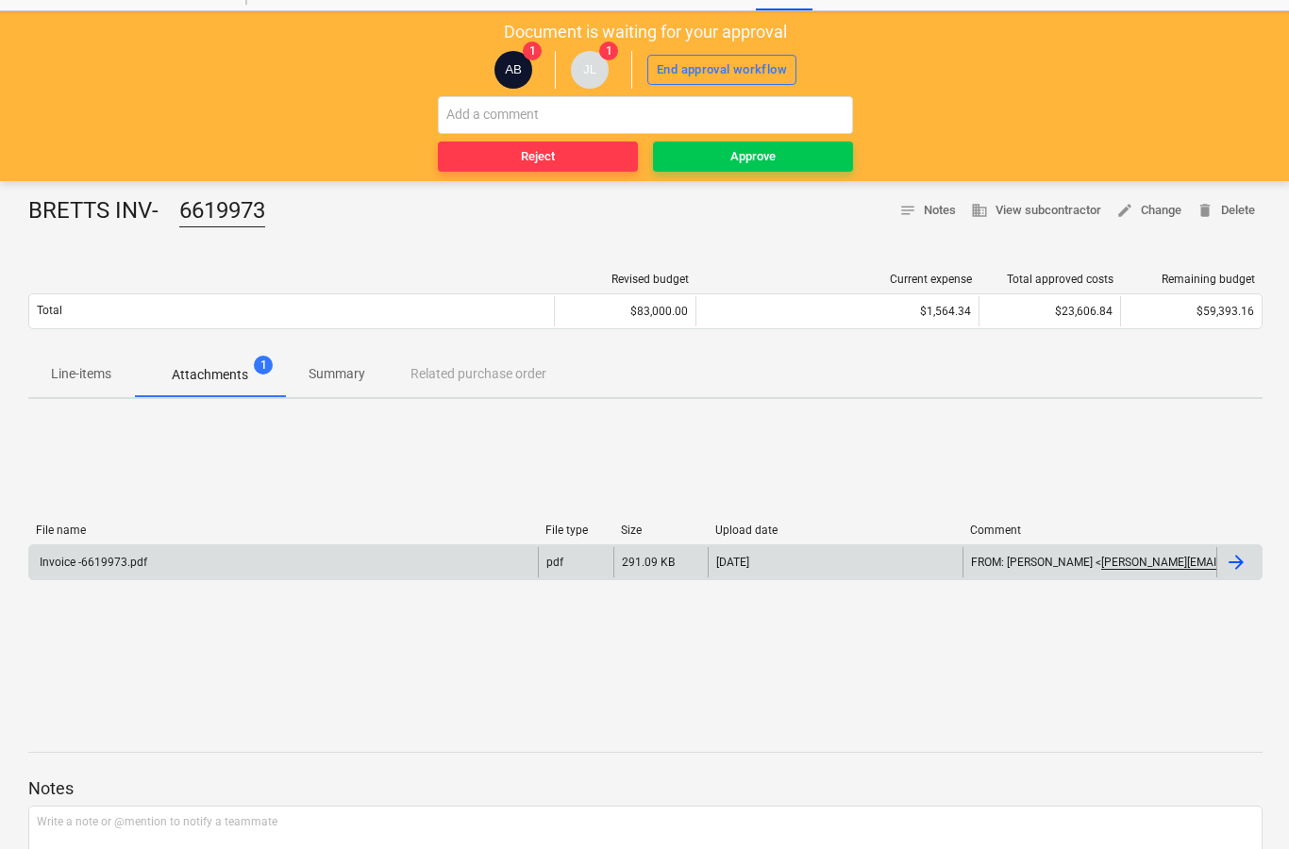
click at [1232, 577] on div at bounding box center [1238, 562] width 45 height 30
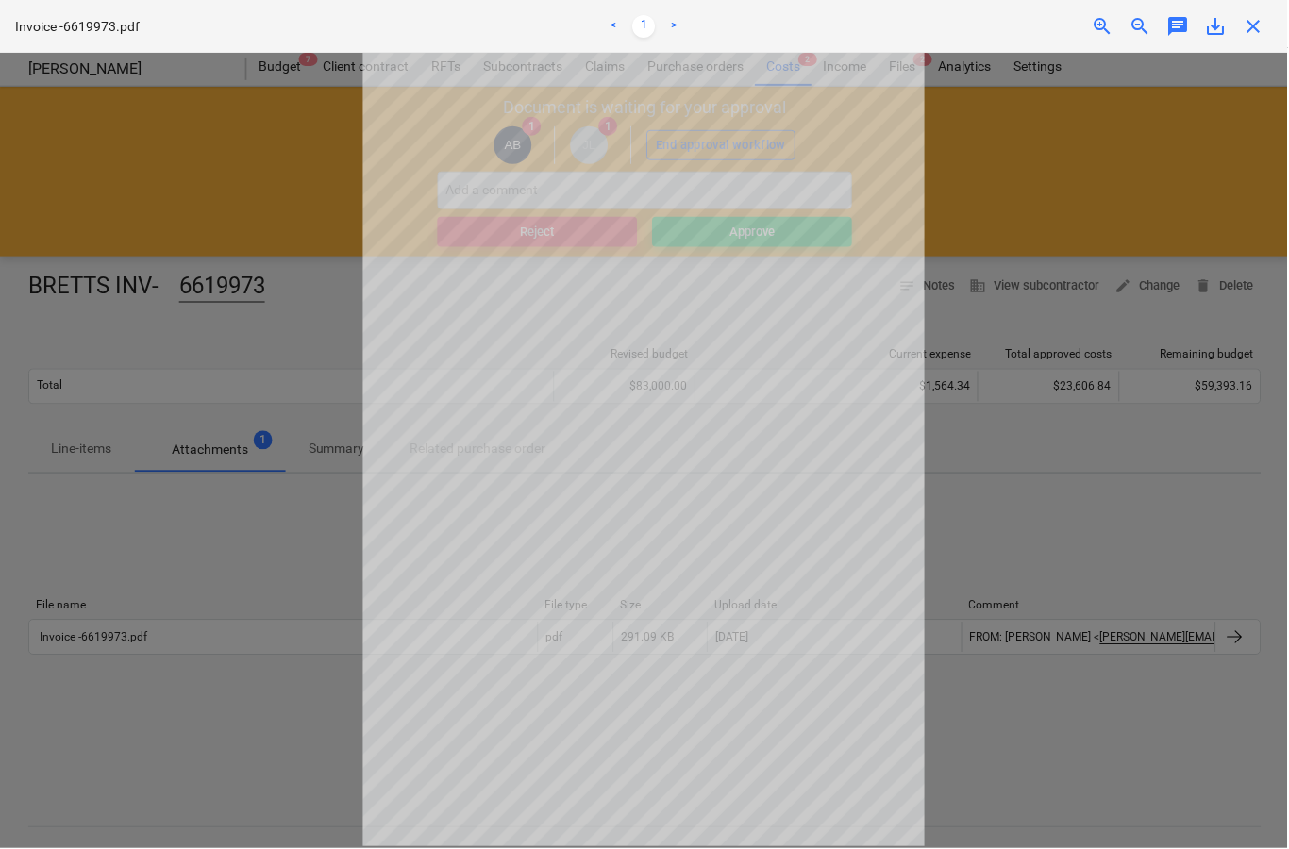
click at [1255, 35] on span "close" at bounding box center [1255, 26] width 23 height 23
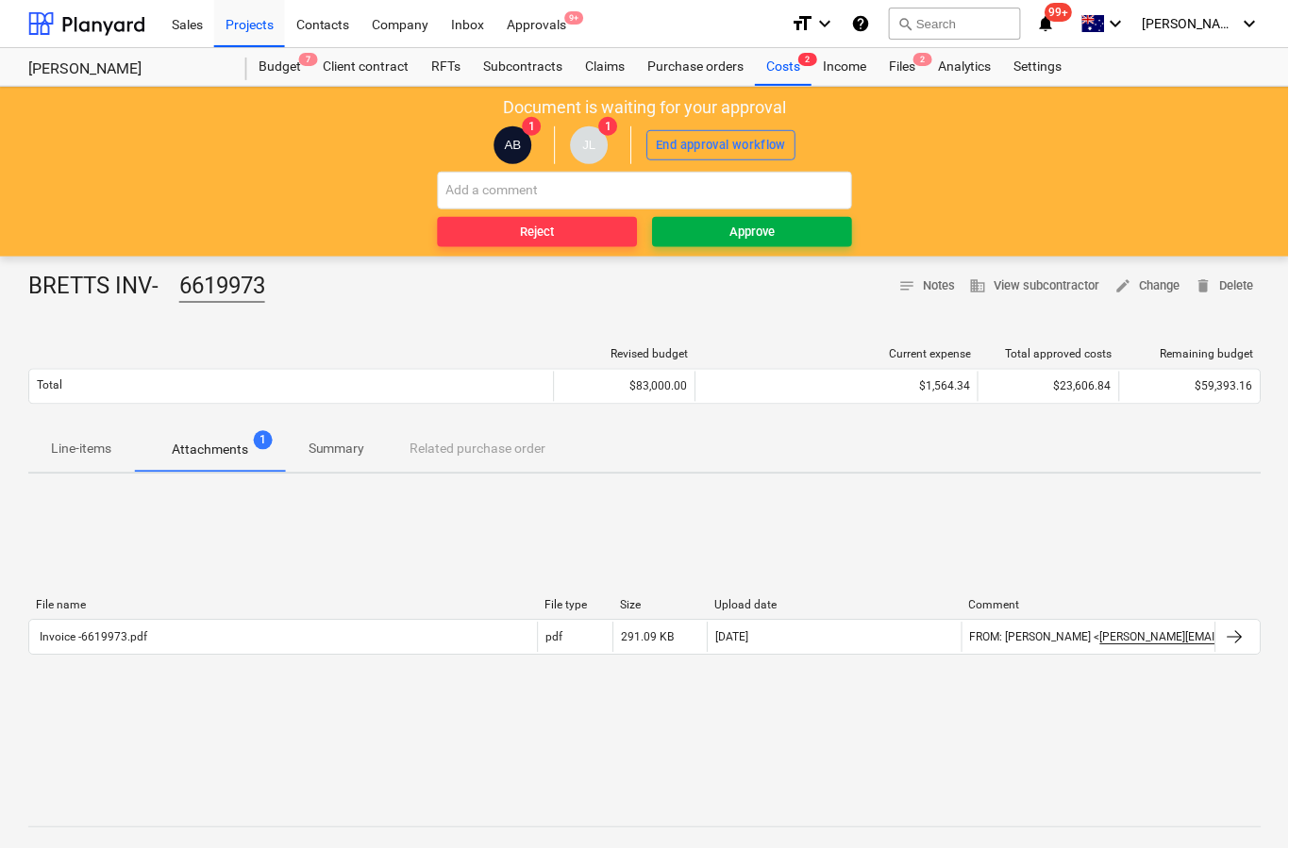
click at [763, 242] on button "Approve" at bounding box center [753, 232] width 200 height 30
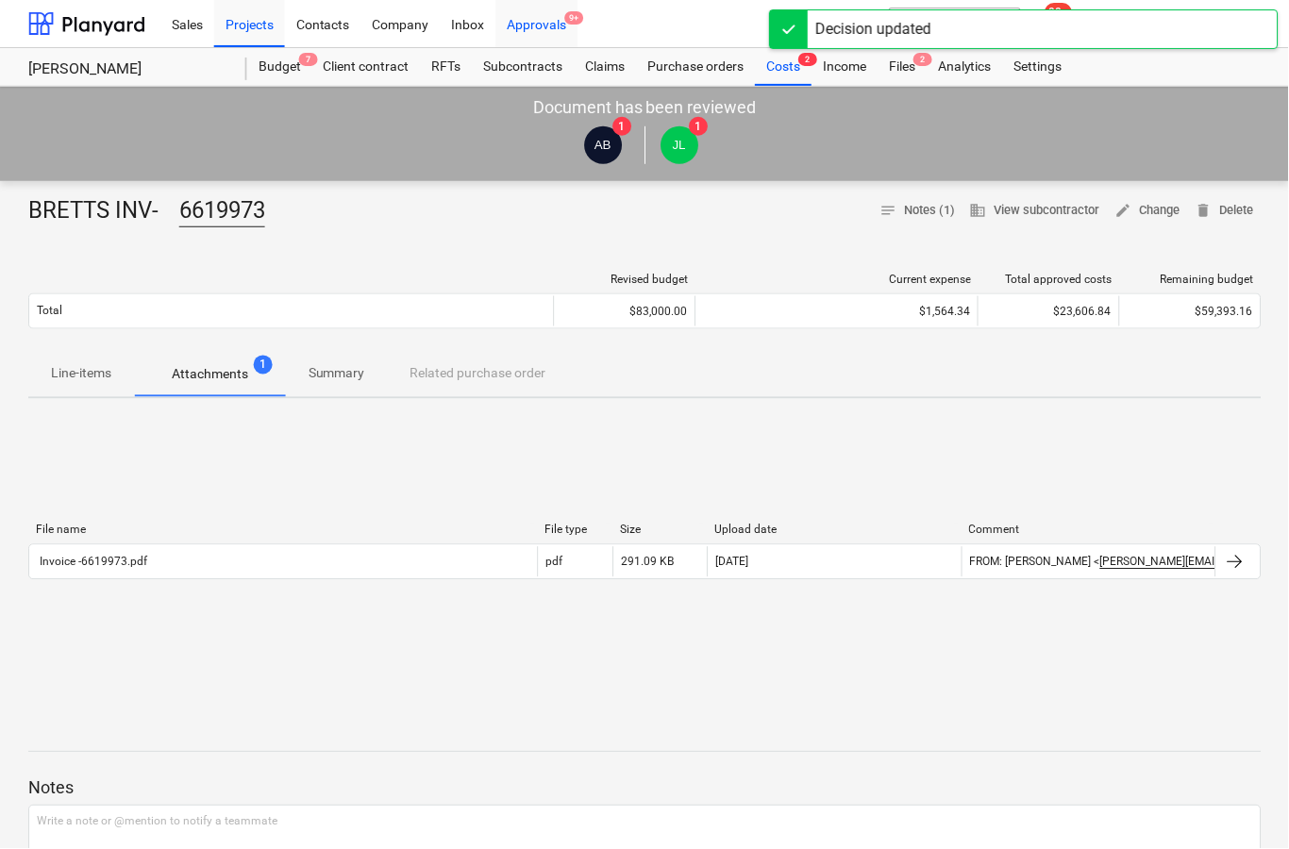
click at [510, 29] on div "Approvals 9+" at bounding box center [537, 23] width 82 height 48
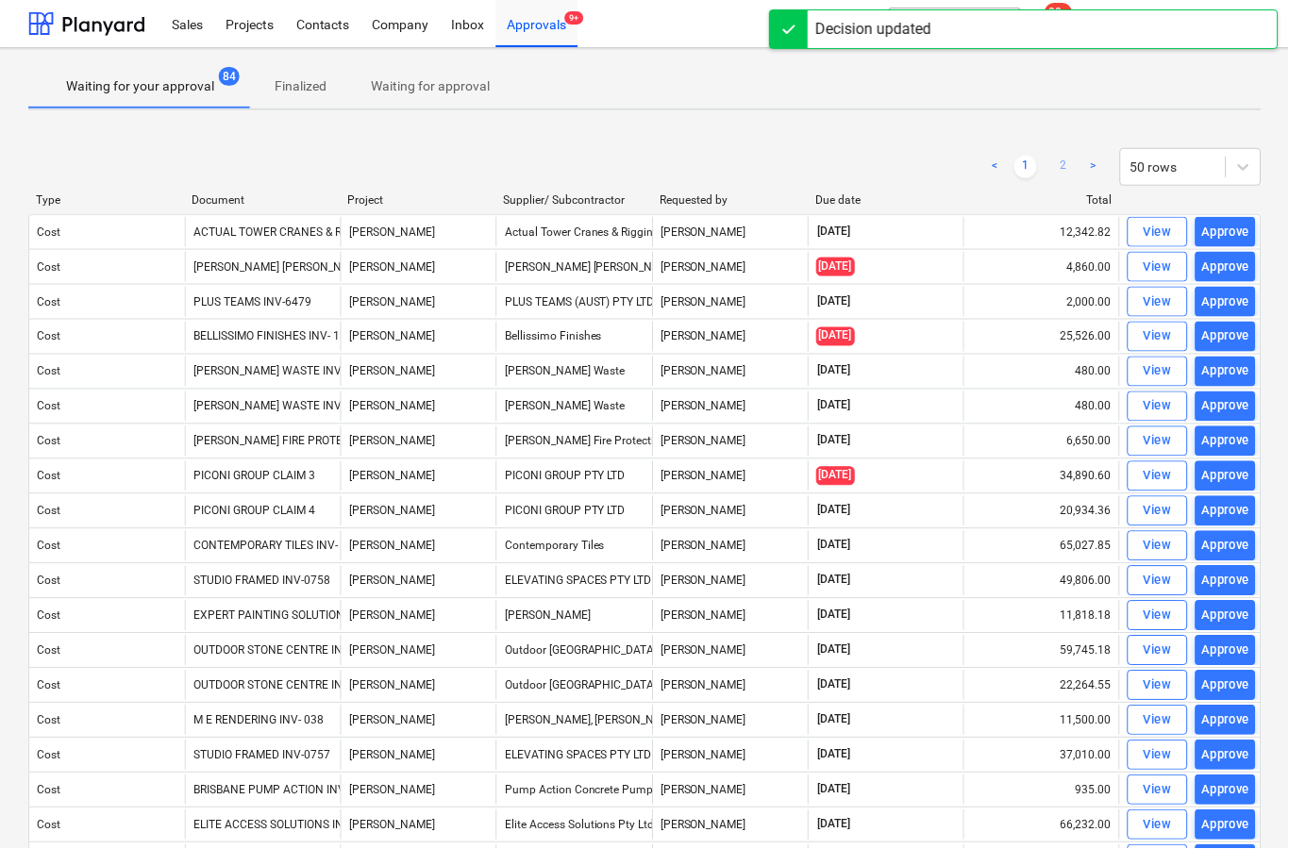
click at [1058, 173] on link "2" at bounding box center [1064, 167] width 23 height 23
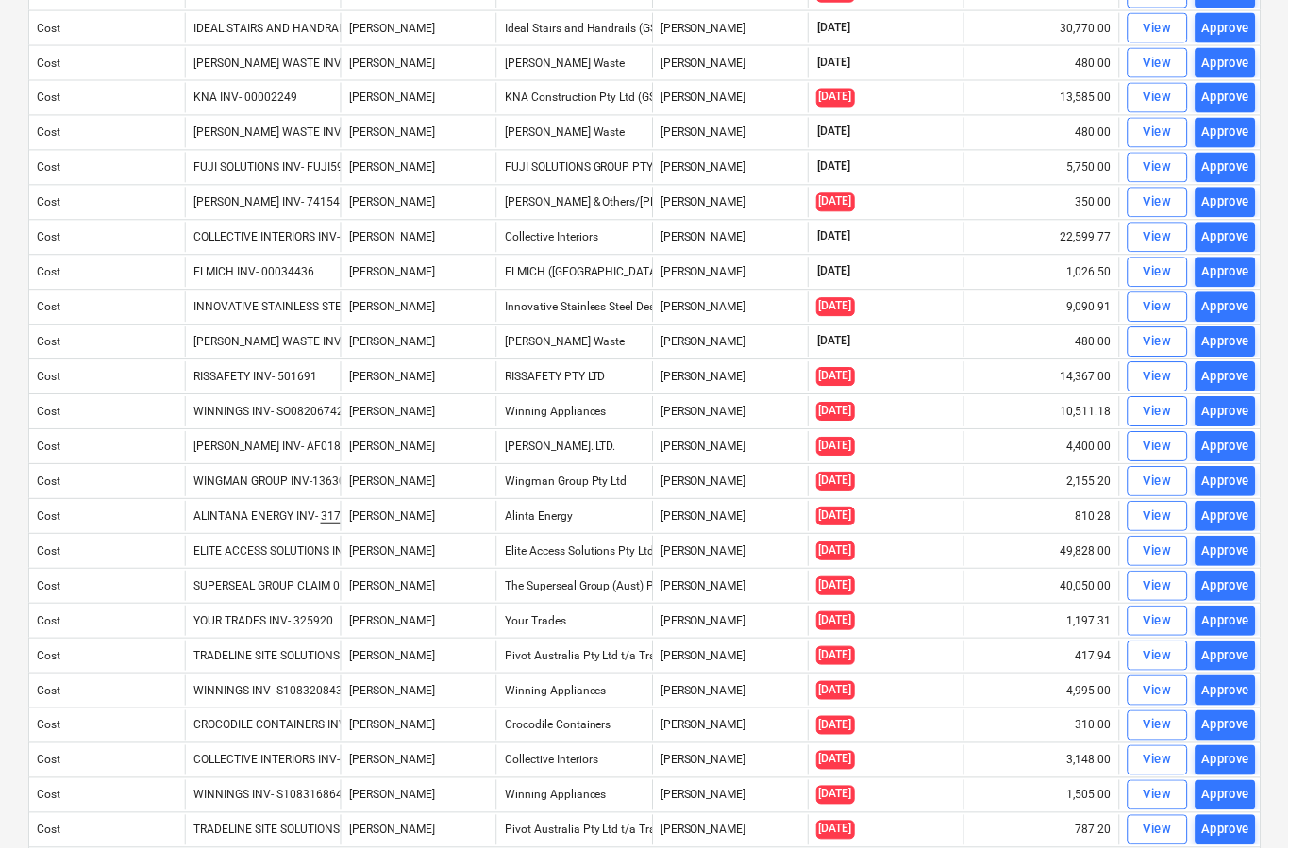
scroll to position [242, 0]
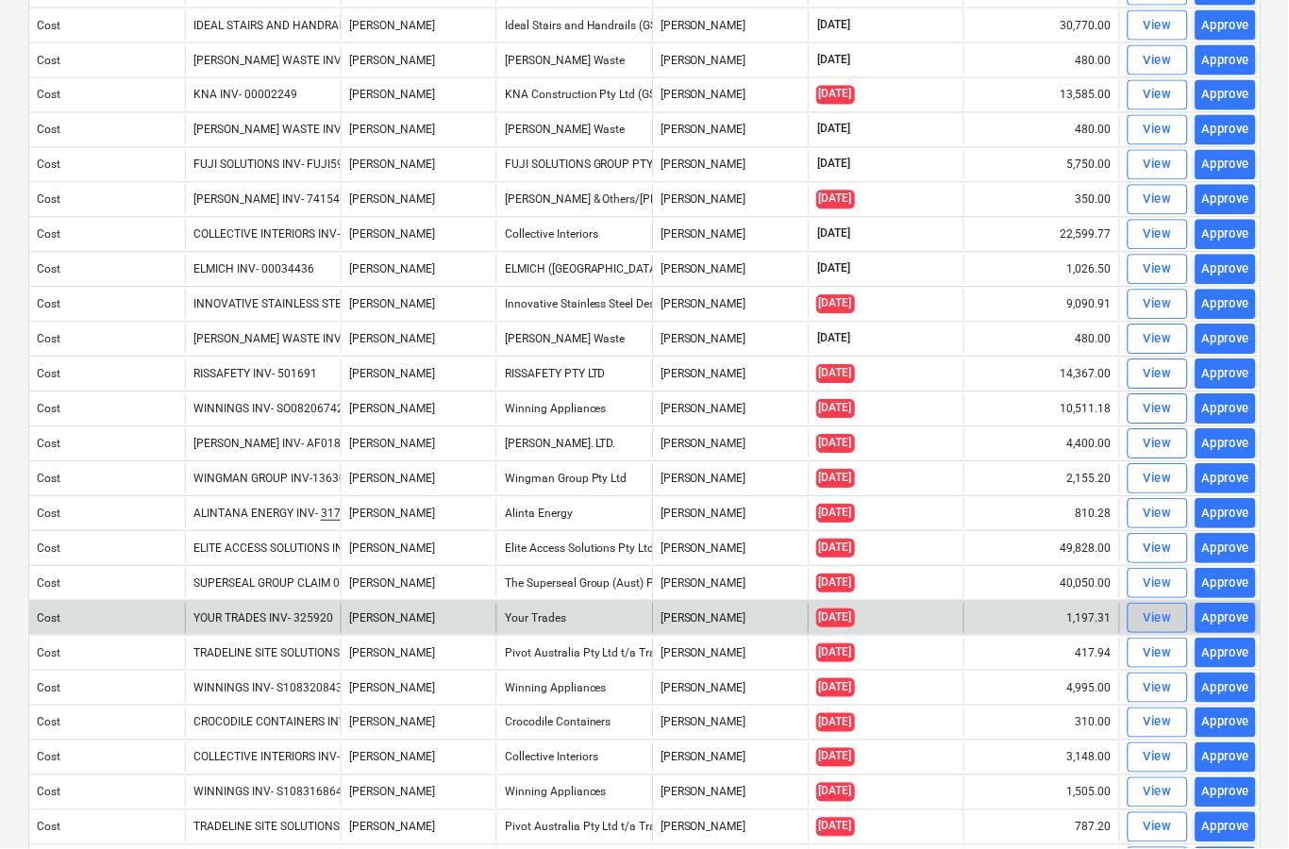
click at [1138, 628] on span "View" at bounding box center [1159, 620] width 42 height 22
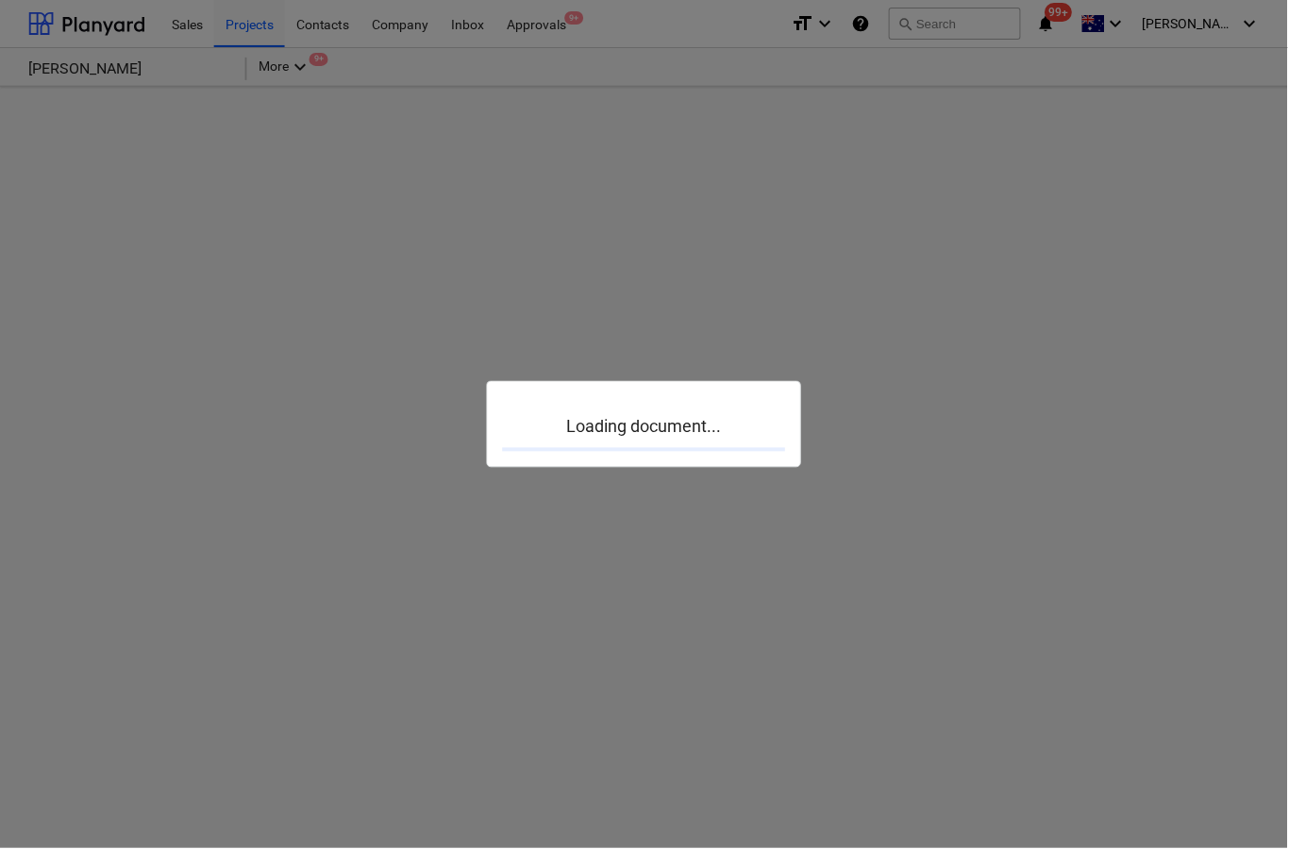
scroll to position [74, 0]
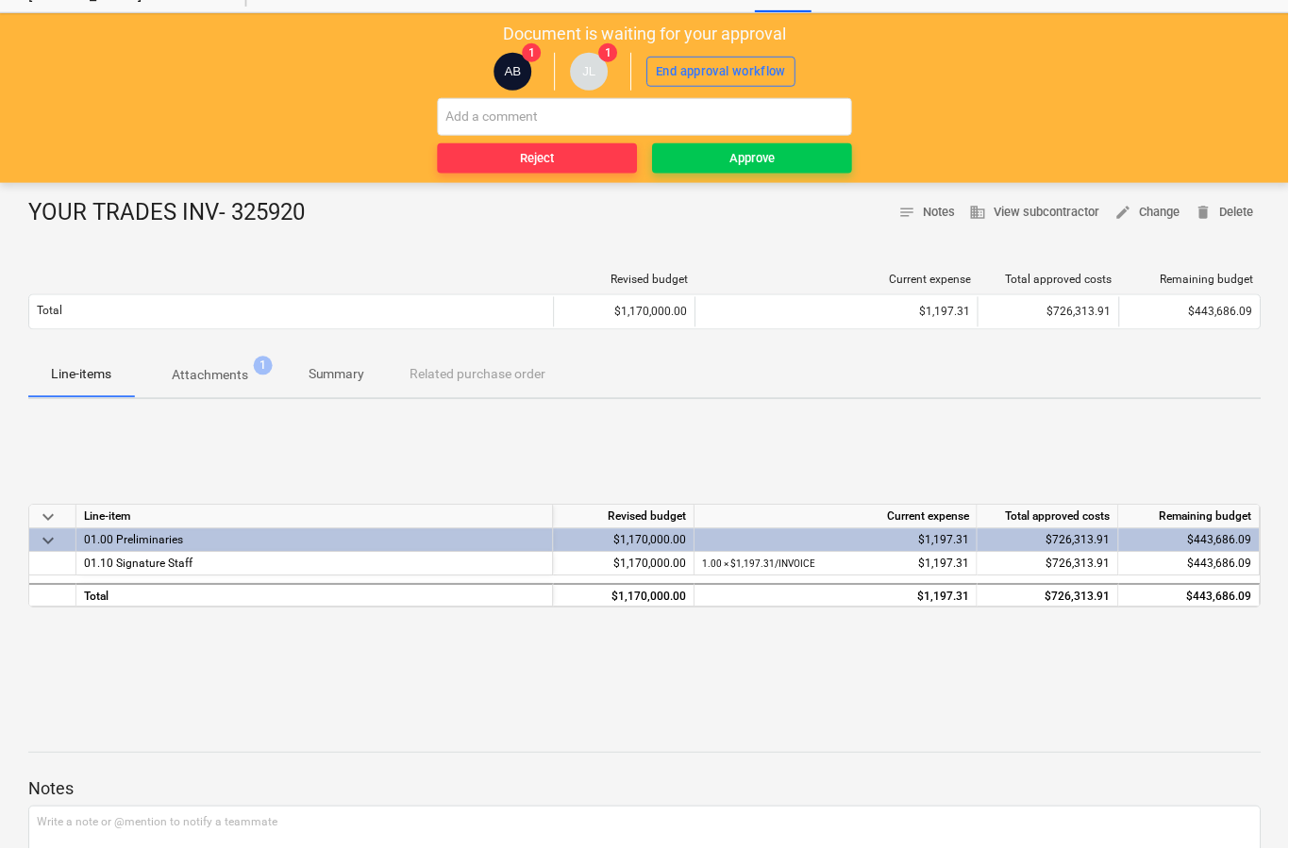
click at [202, 386] on span "Attachments 1" at bounding box center [210, 376] width 152 height 34
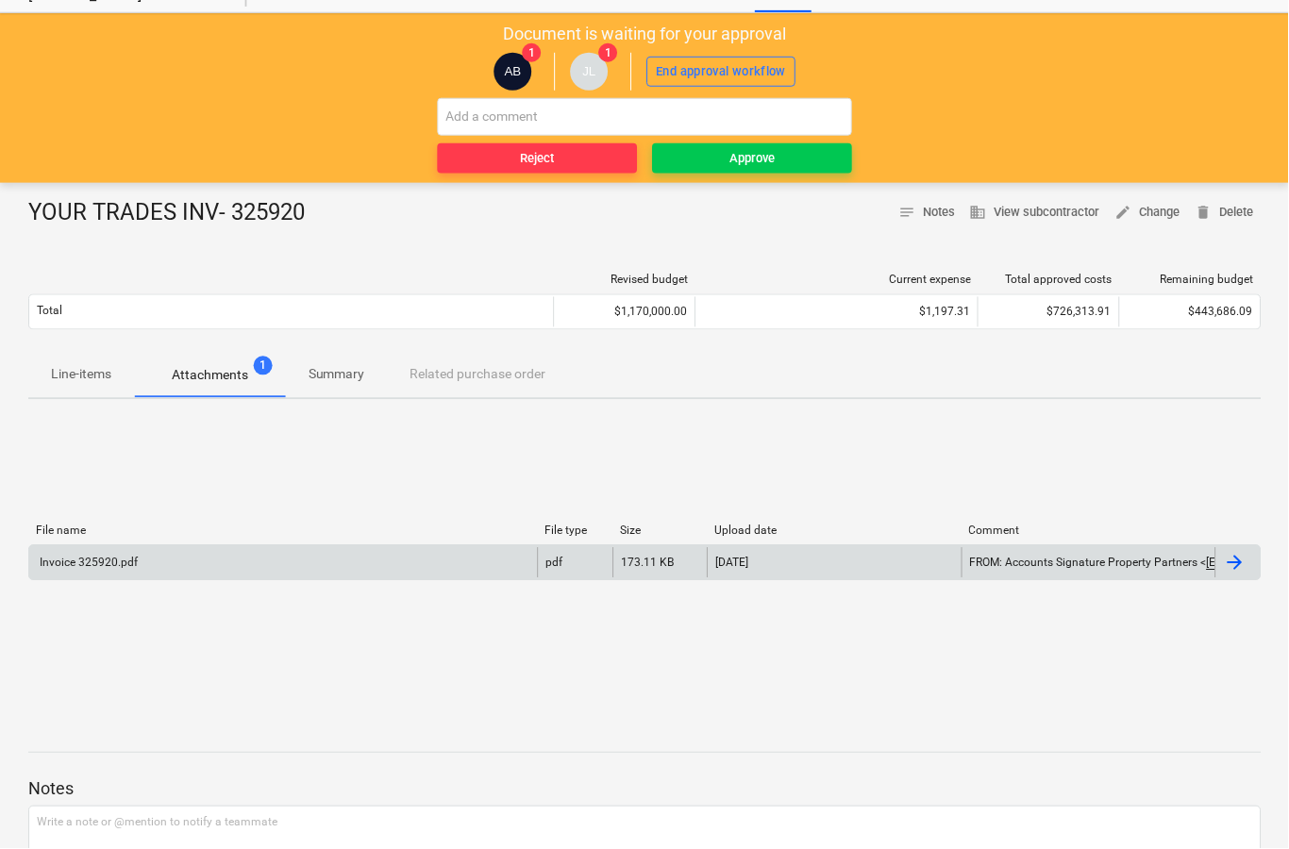
click at [1217, 577] on div at bounding box center [1238, 563] width 45 height 30
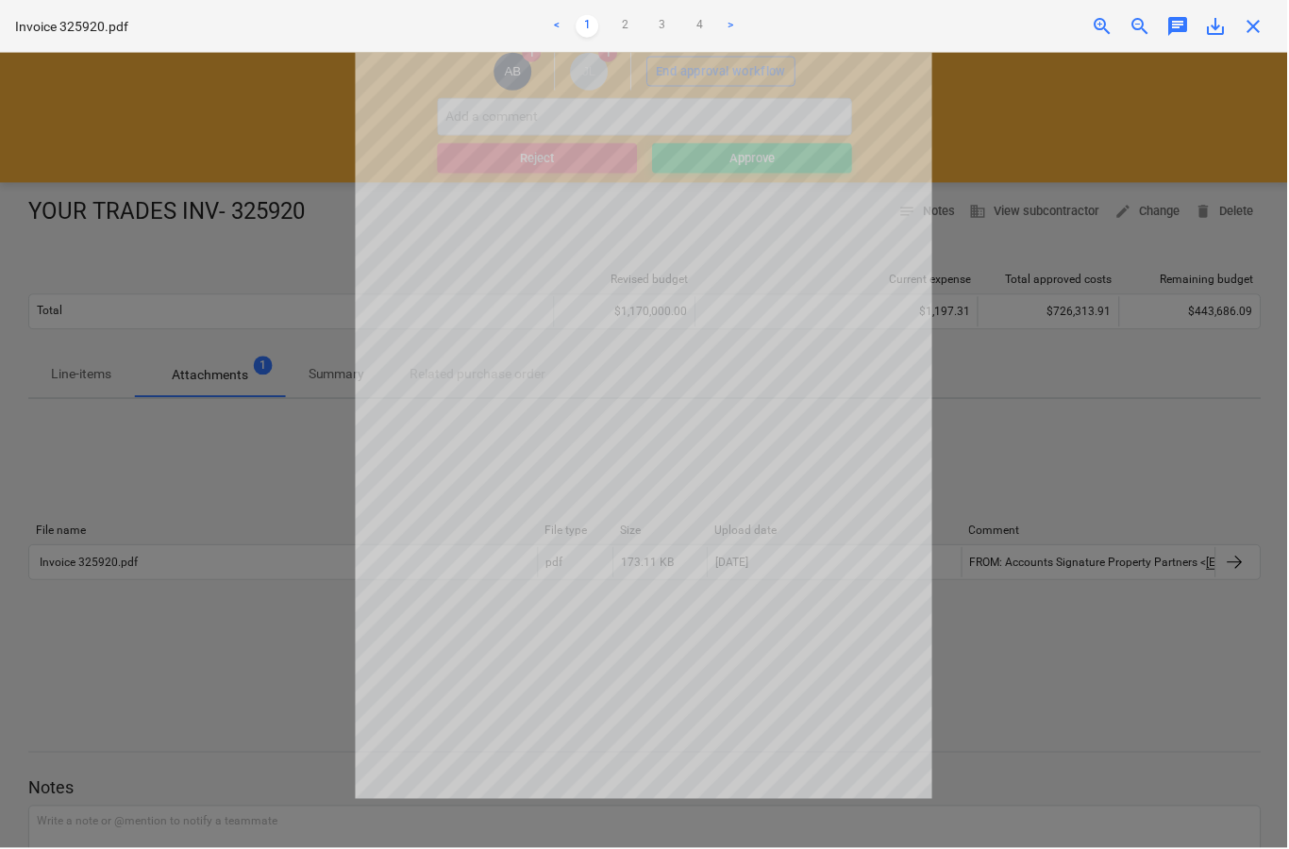
click at [1261, 22] on span "close" at bounding box center [1255, 26] width 23 height 23
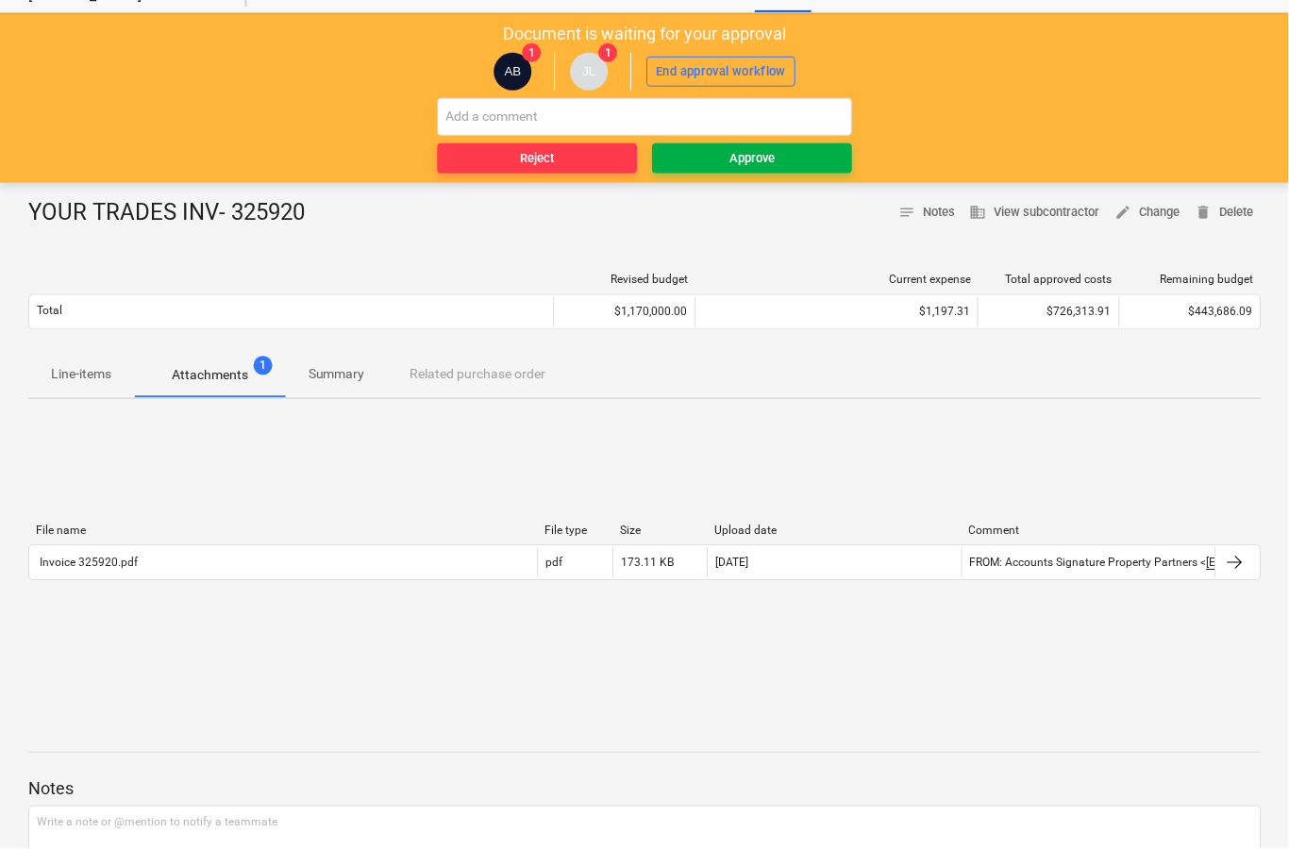
click at [829, 161] on span "Approve" at bounding box center [753, 159] width 185 height 22
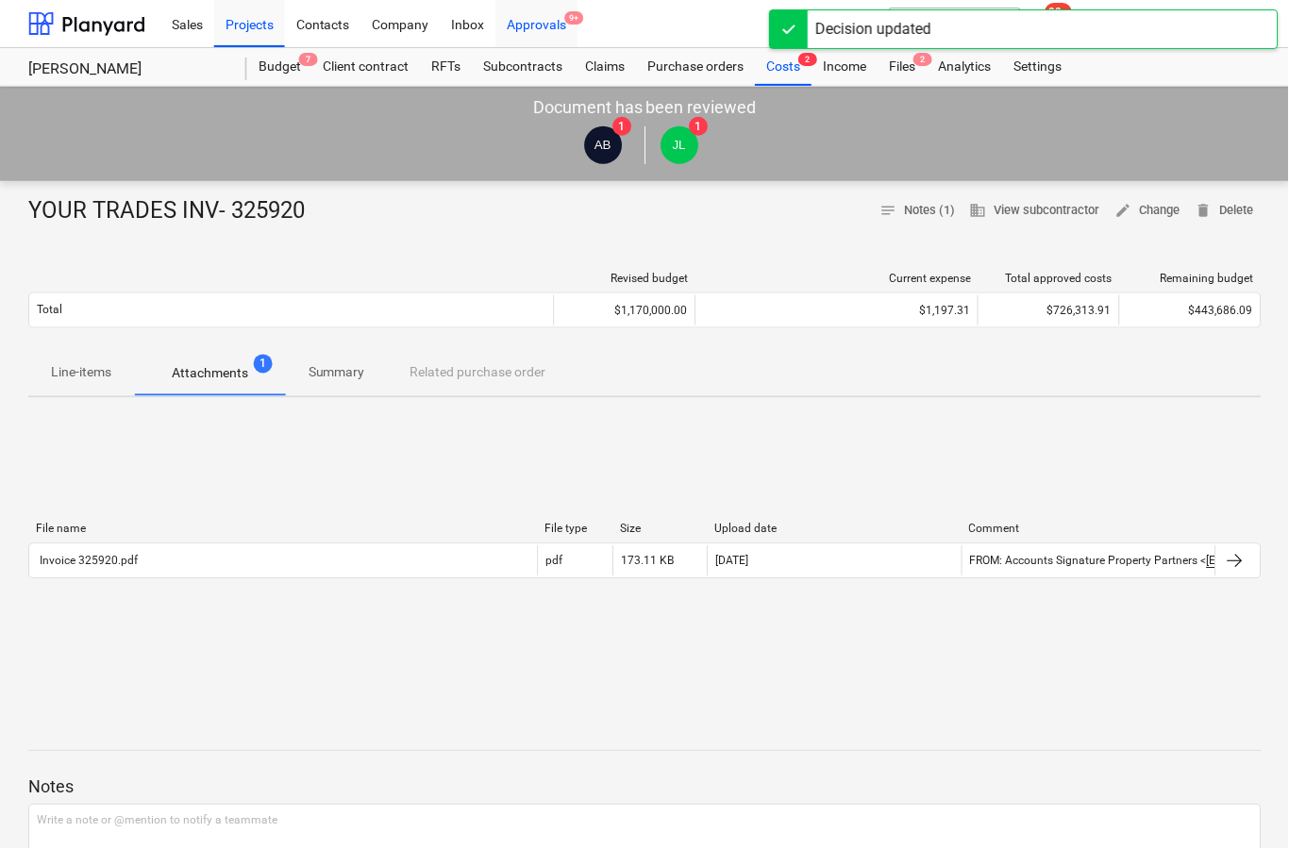
click at [550, 32] on div "Approvals 9+" at bounding box center [537, 23] width 82 height 48
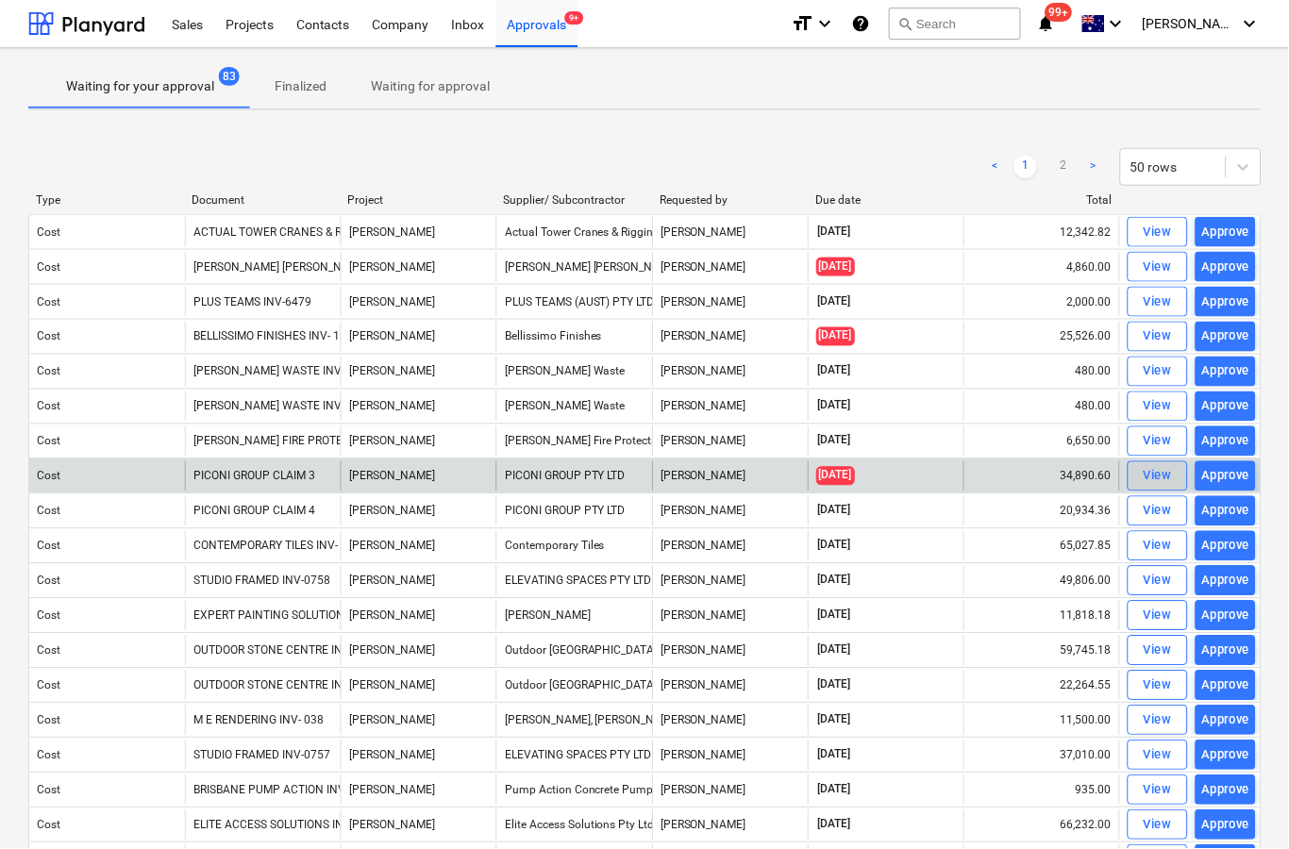
click at [1138, 481] on span "View" at bounding box center [1159, 477] width 42 height 22
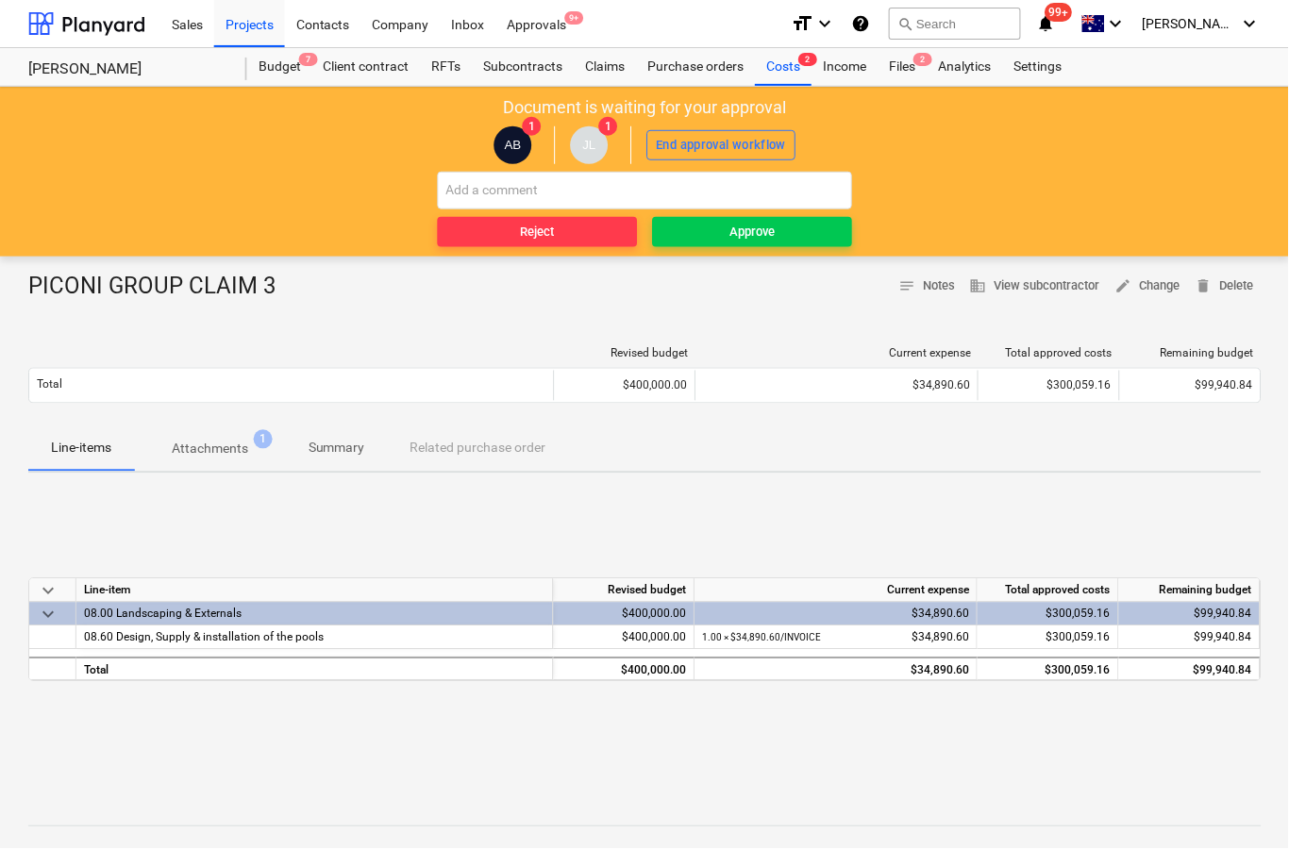
click at [213, 446] on p "Attachments" at bounding box center [210, 450] width 76 height 20
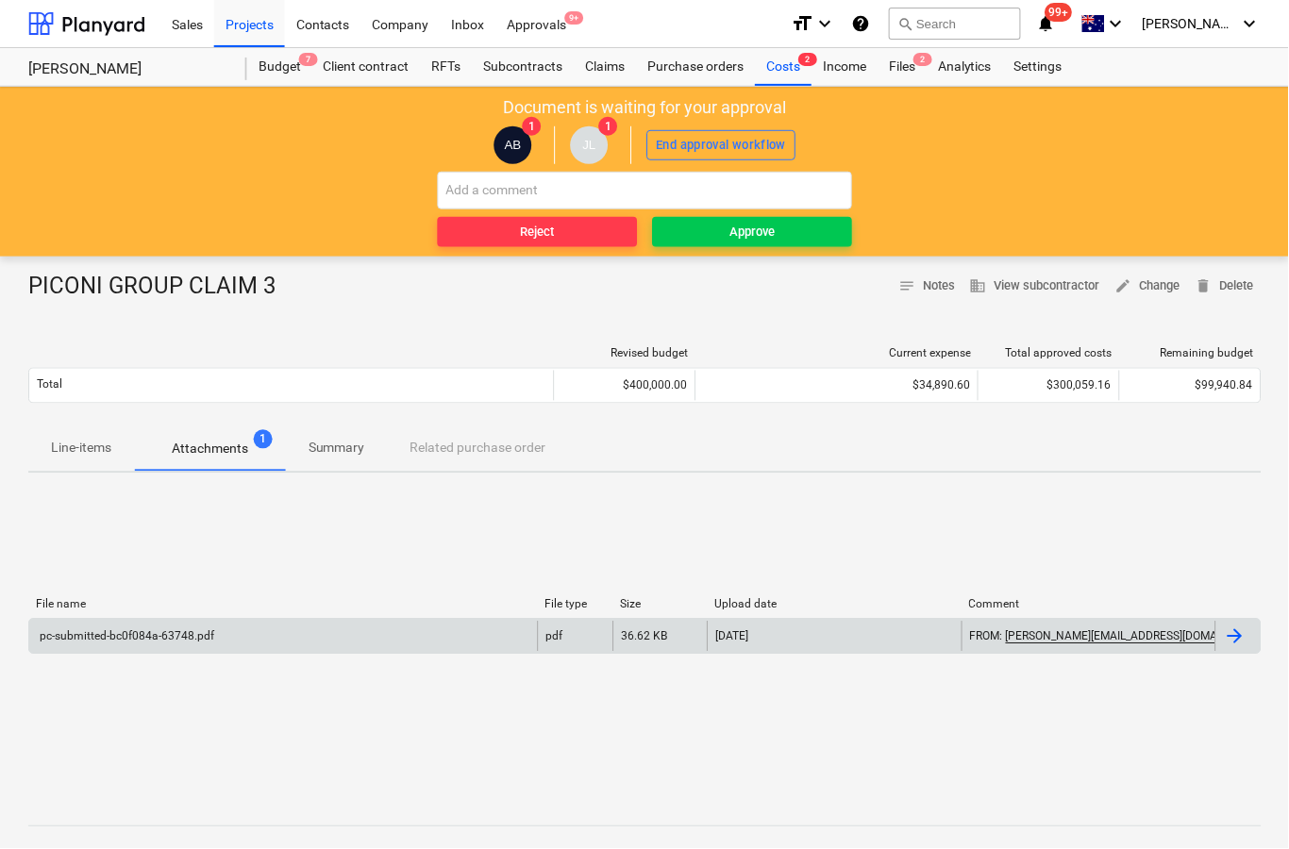
click at [1221, 644] on div at bounding box center [1238, 637] width 45 height 30
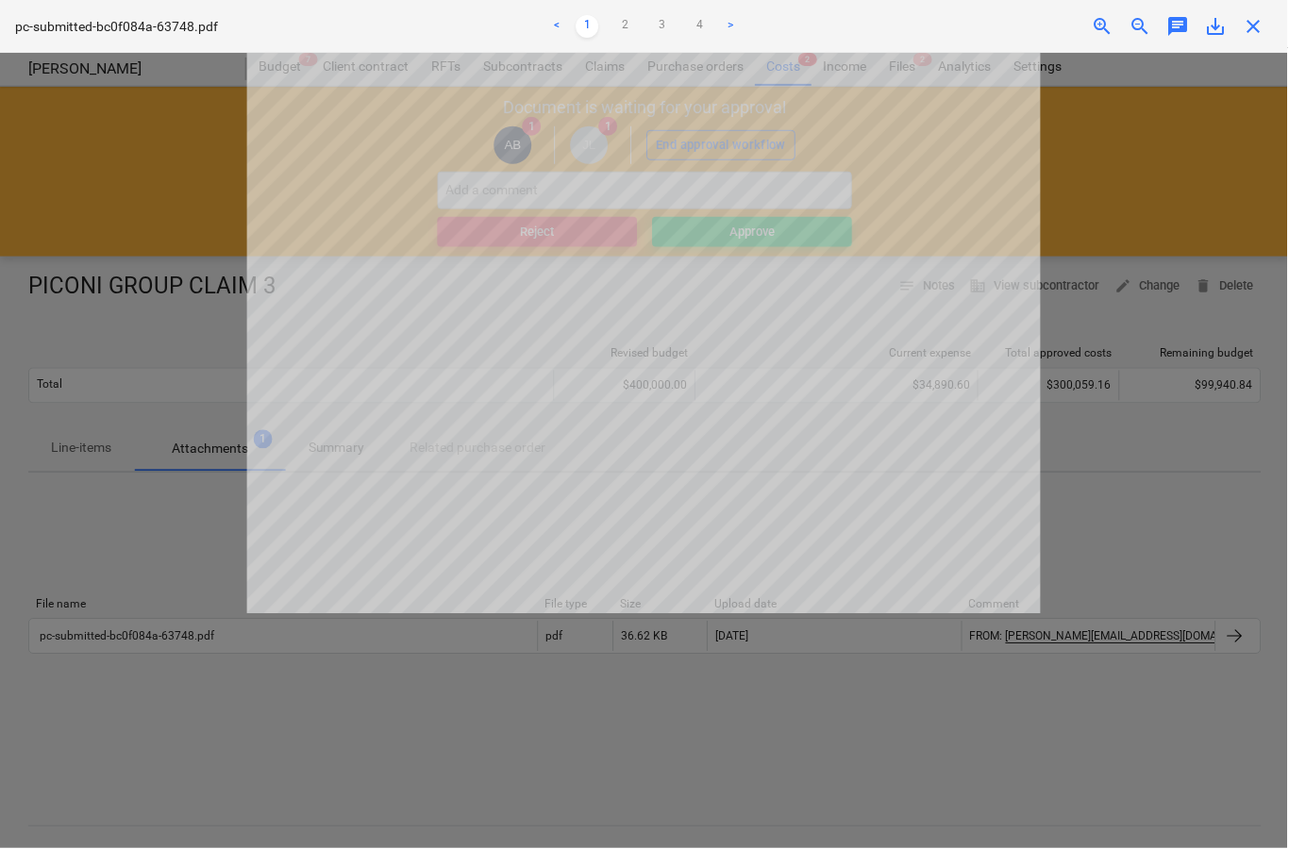
click at [1266, 30] on span "close" at bounding box center [1255, 26] width 23 height 23
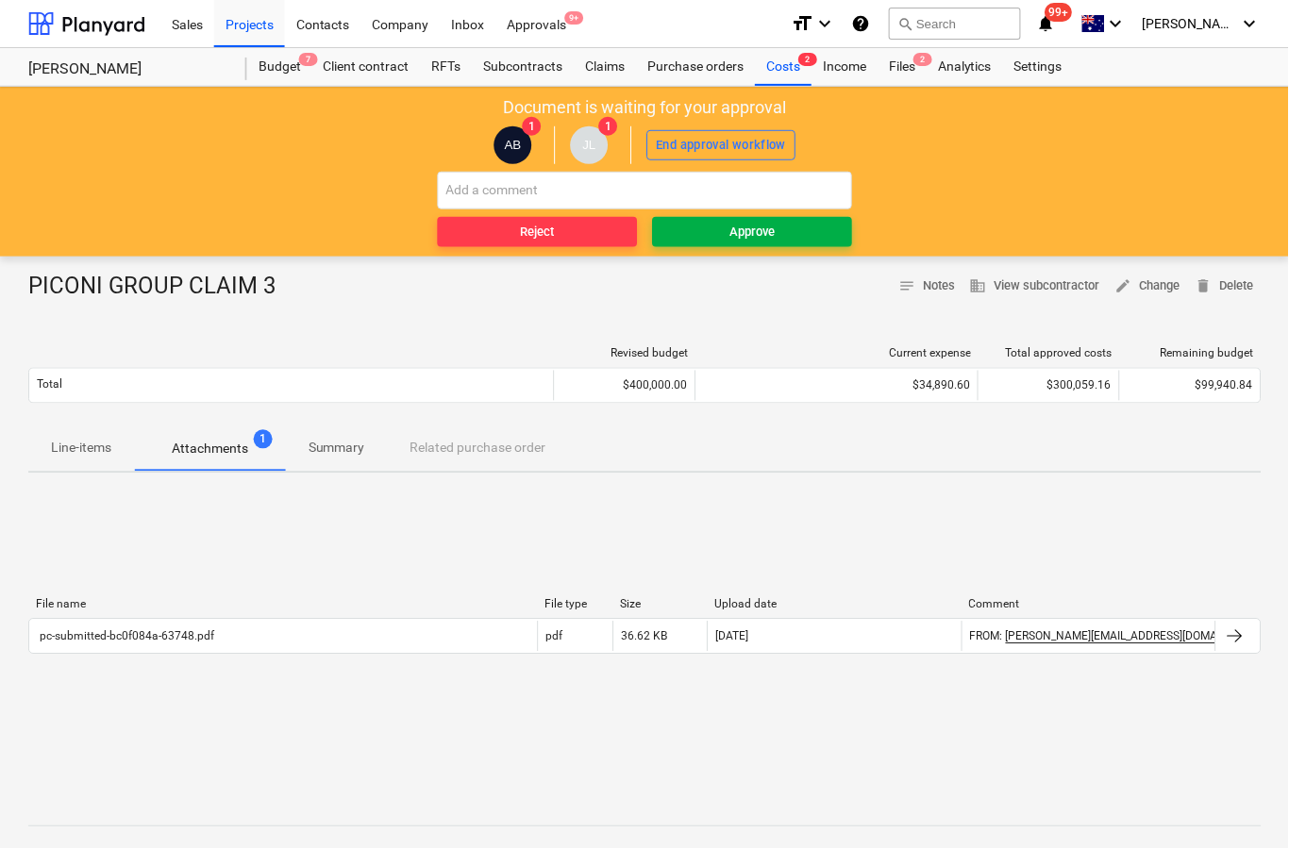
click at [813, 230] on span "Approve" at bounding box center [753, 233] width 185 height 22
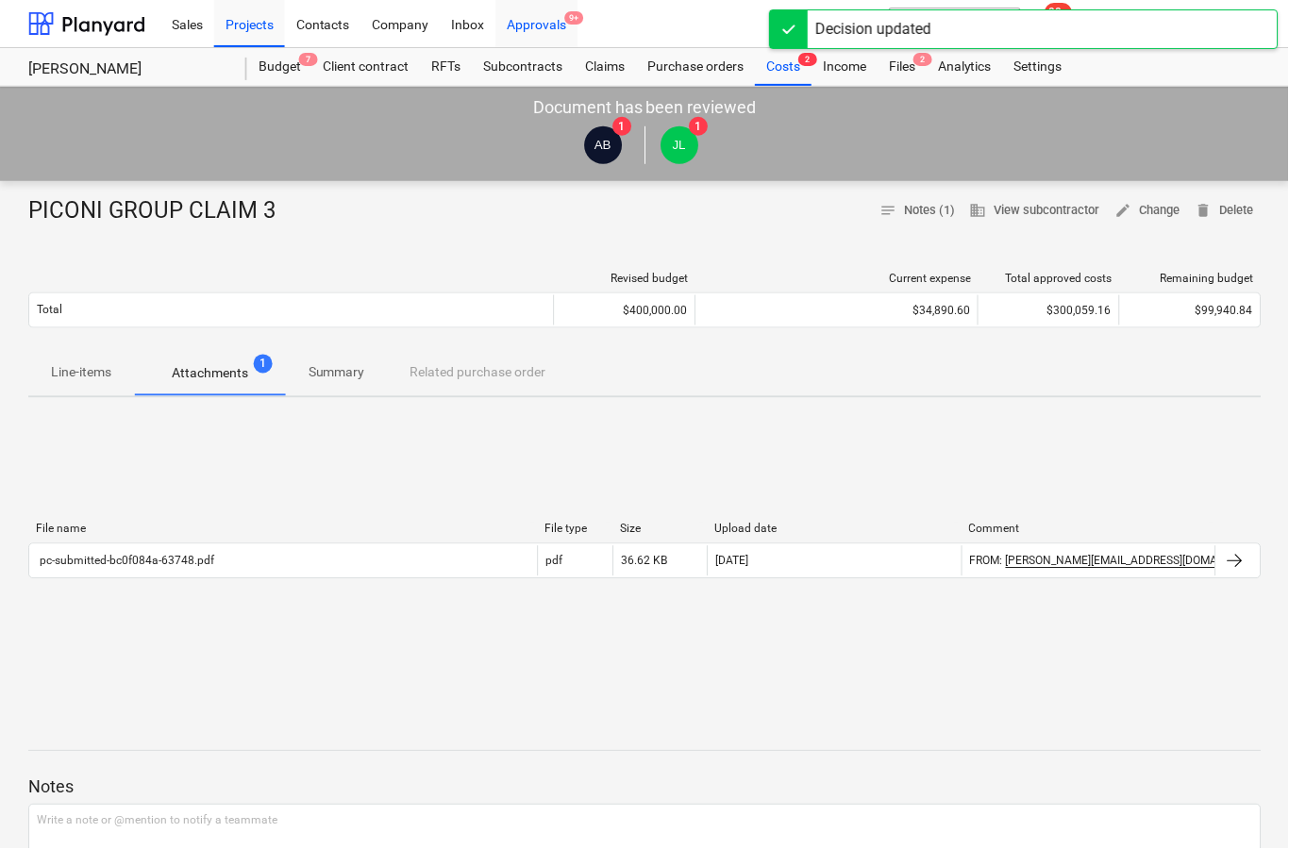
click at [554, 26] on div "Approvals 9+" at bounding box center [537, 23] width 82 height 48
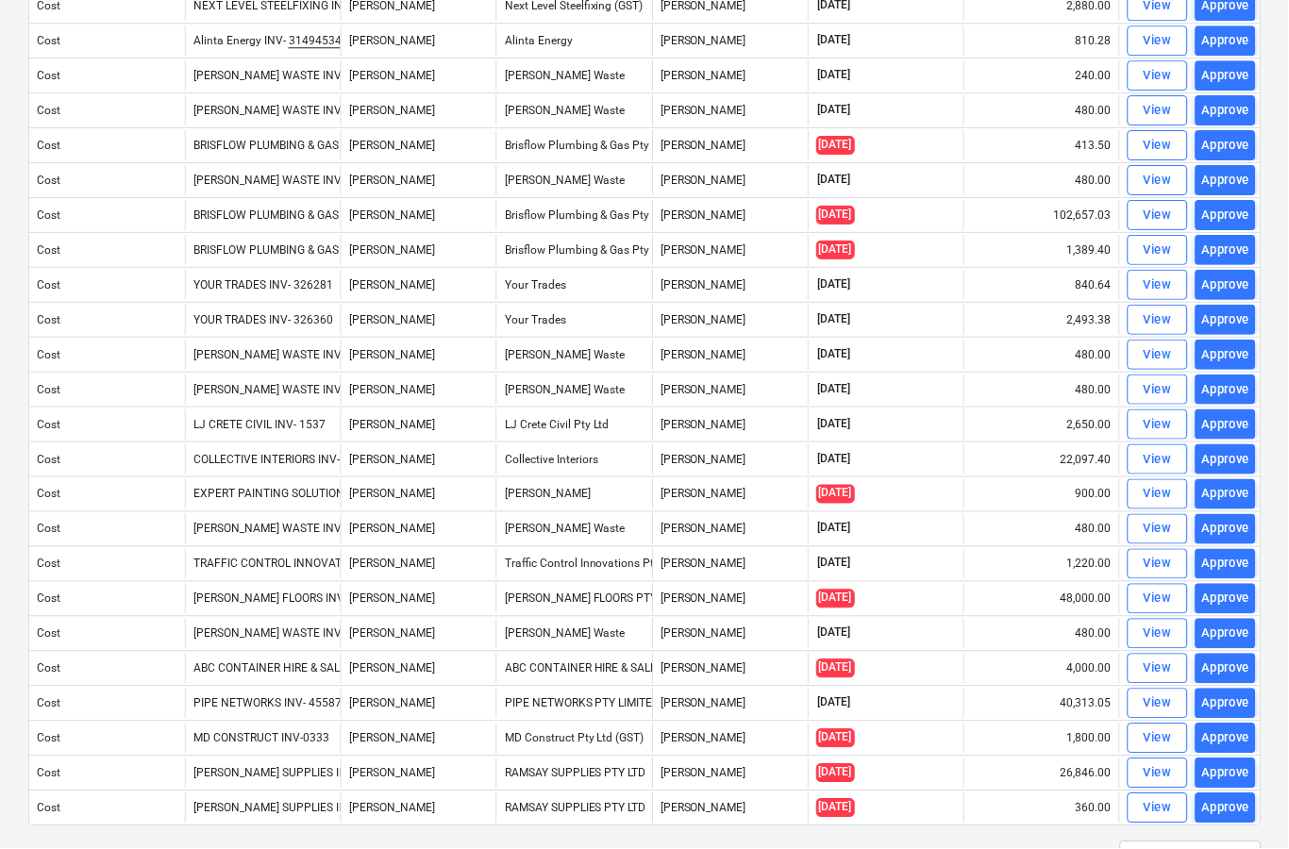
scroll to position [1136, 0]
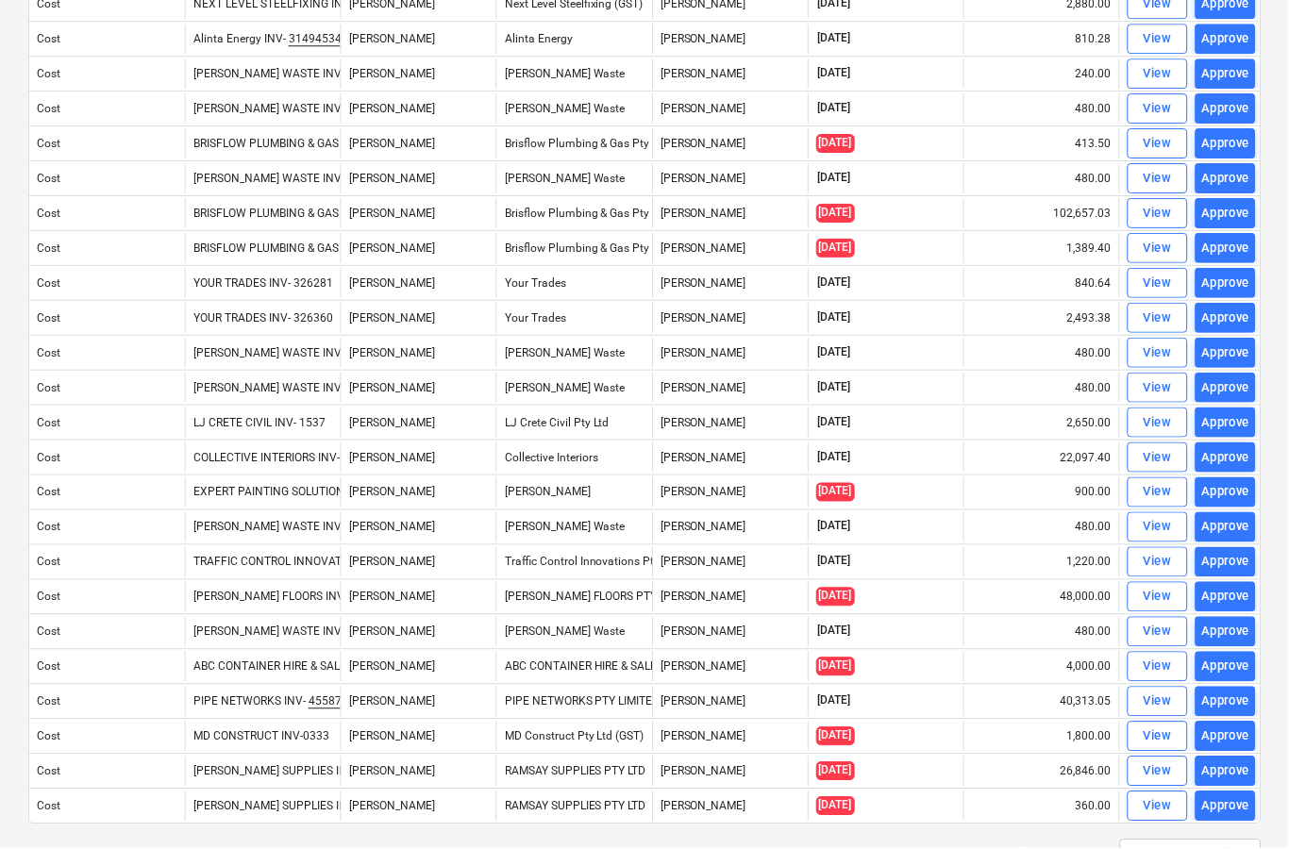
click at [1074, 848] on link "2" at bounding box center [1064, 858] width 23 height 23
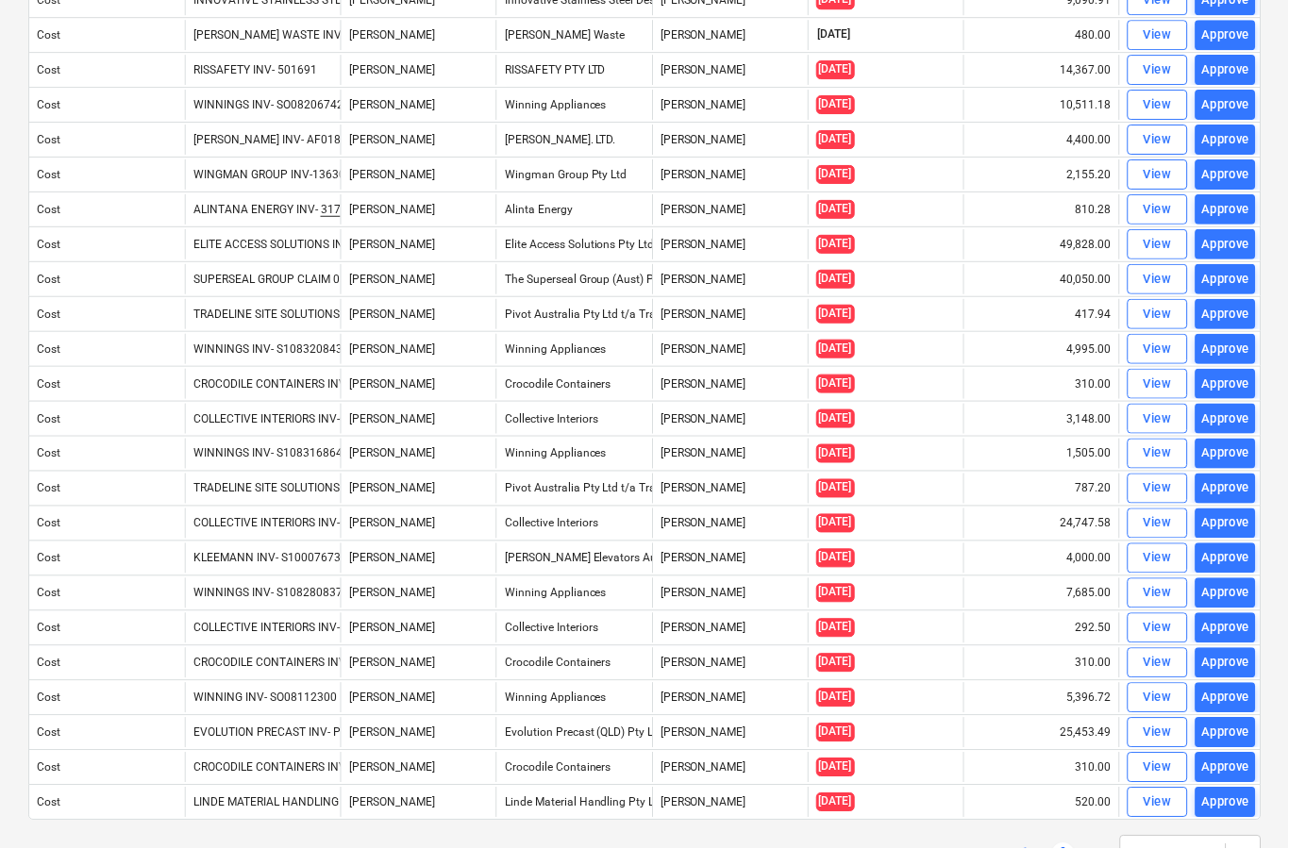
click at [1035, 848] on link "1" at bounding box center [1026, 855] width 23 height 23
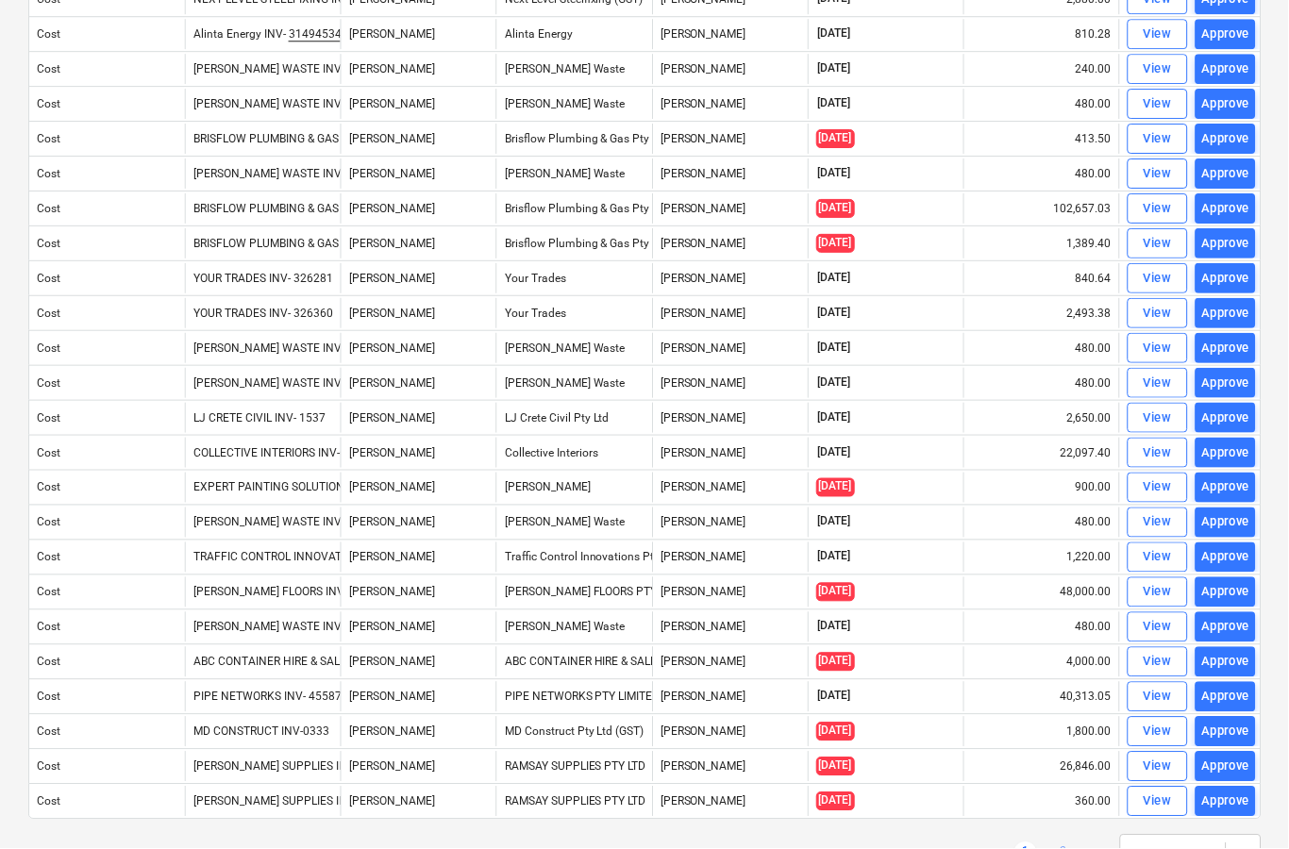
click at [1075, 848] on link "2" at bounding box center [1064, 854] width 23 height 23
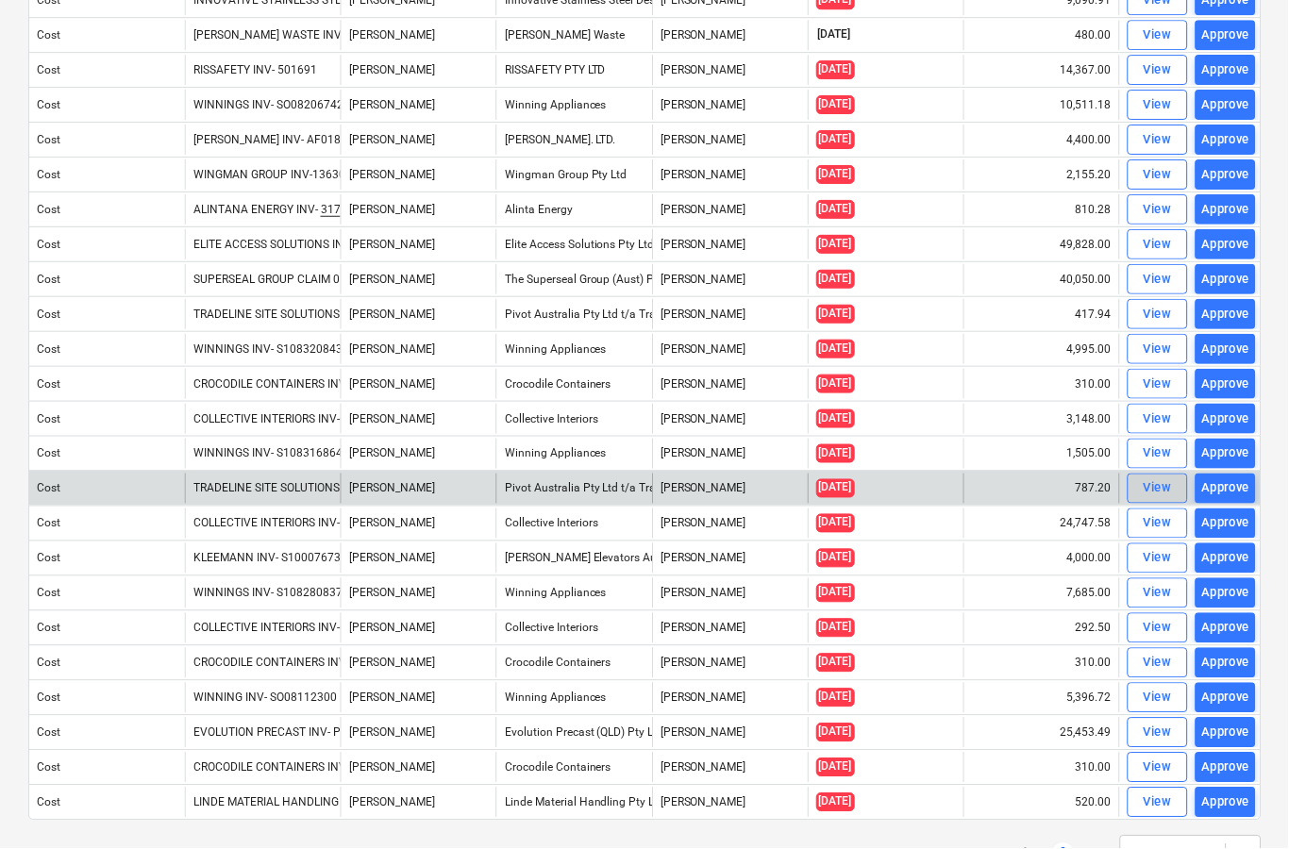
click at [1160, 490] on div "View" at bounding box center [1159, 489] width 28 height 22
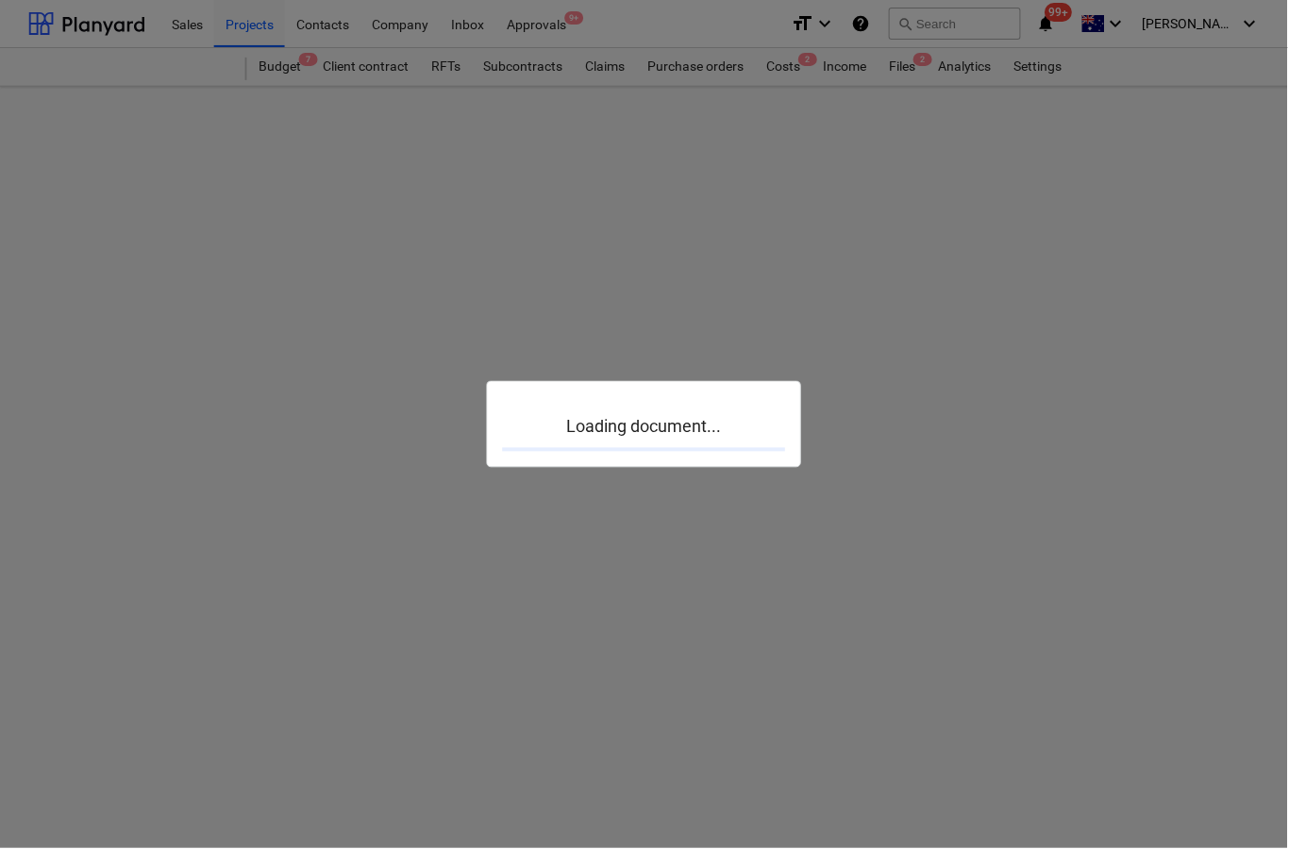
scroll to position [74, 0]
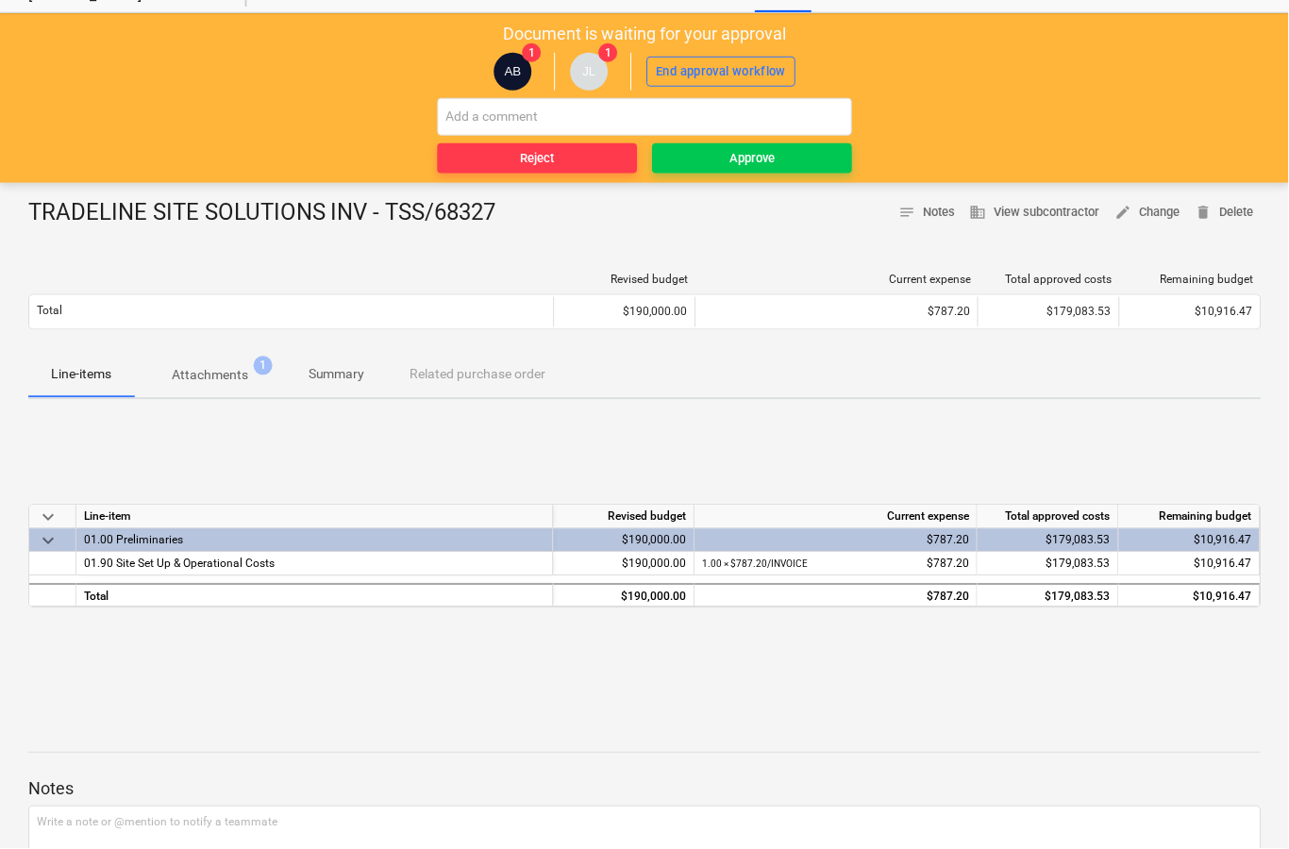
click at [229, 385] on span "Attachments 1" at bounding box center [210, 376] width 152 height 34
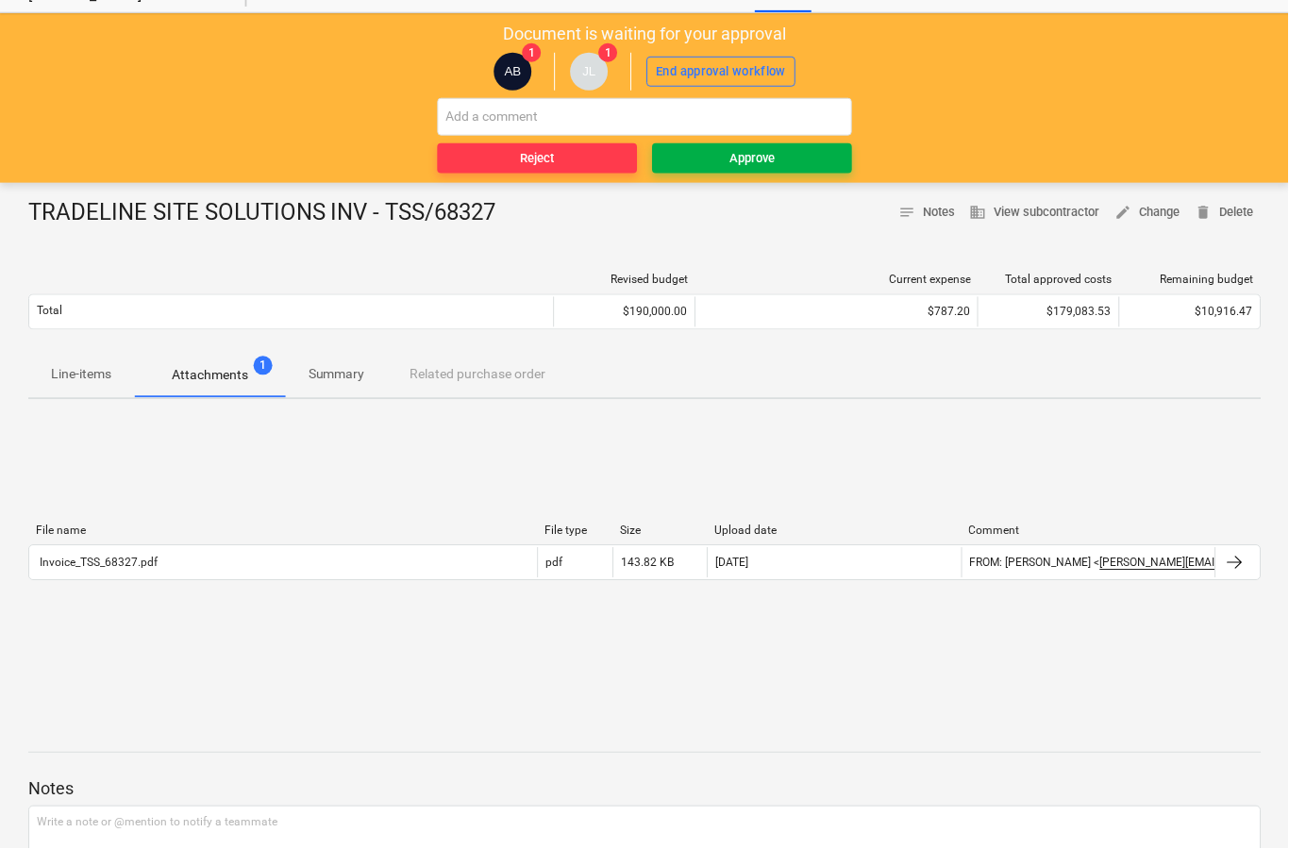
click at [795, 159] on span "Approve" at bounding box center [753, 159] width 185 height 22
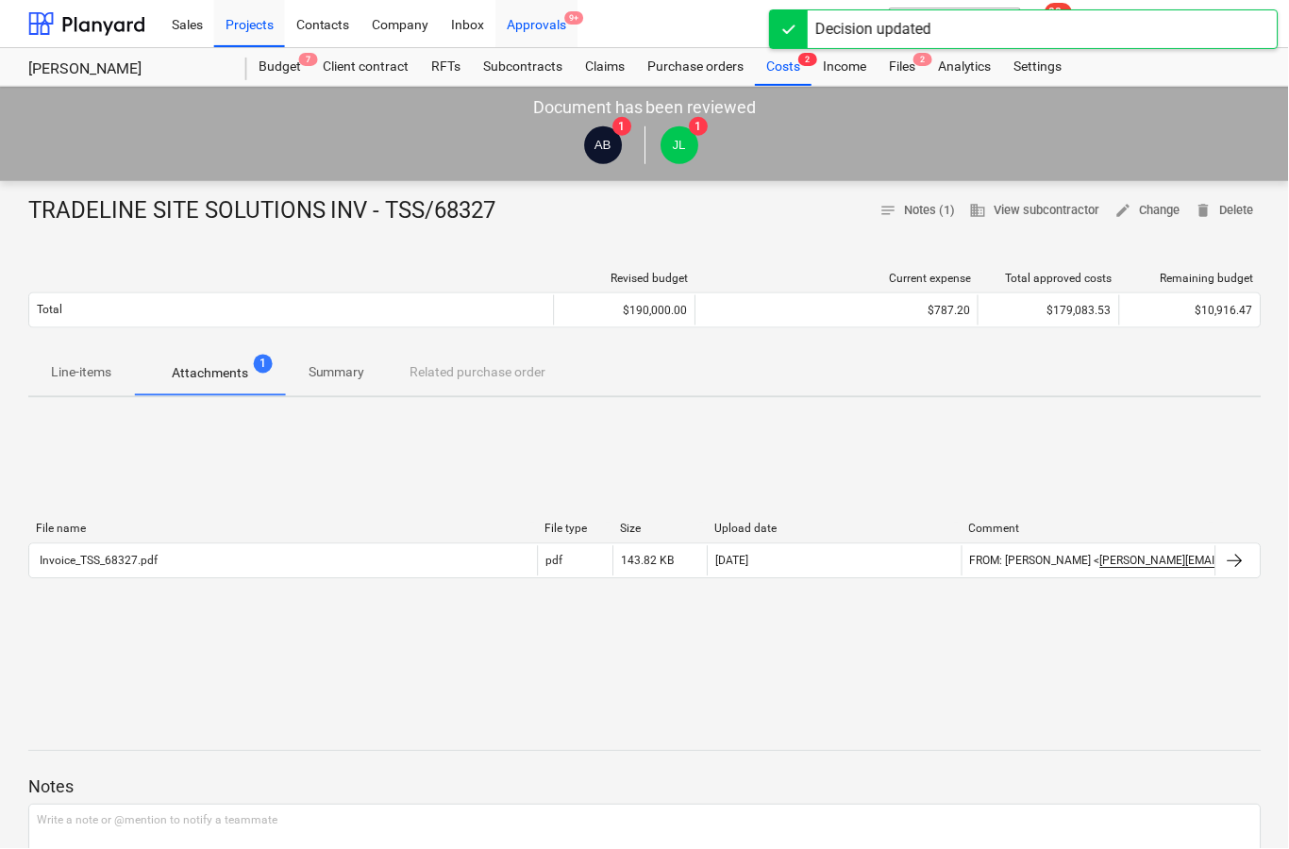
click at [559, 31] on div "Approvals 9+" at bounding box center [537, 23] width 82 height 48
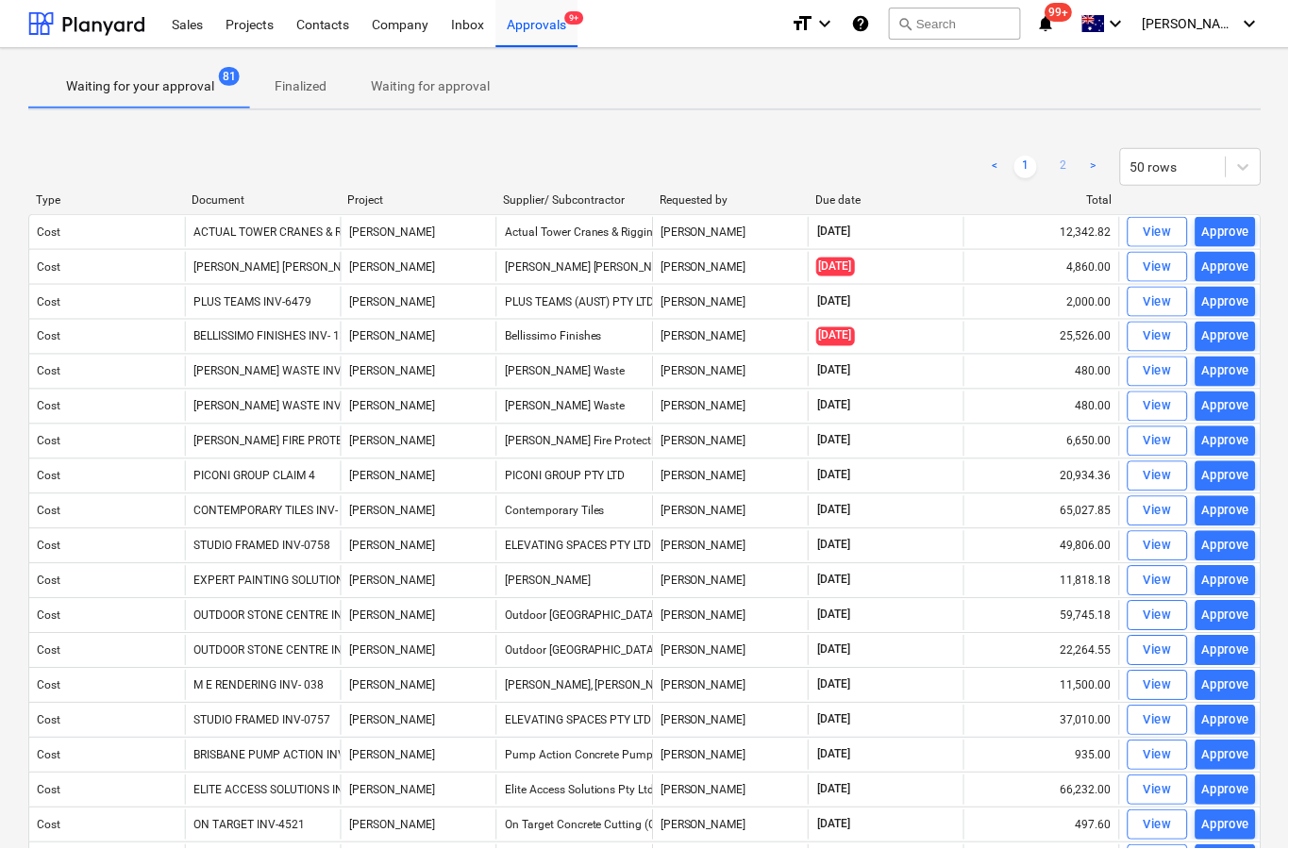
click at [1068, 176] on link "2" at bounding box center [1064, 167] width 23 height 23
